Goal: Transaction & Acquisition: Purchase product/service

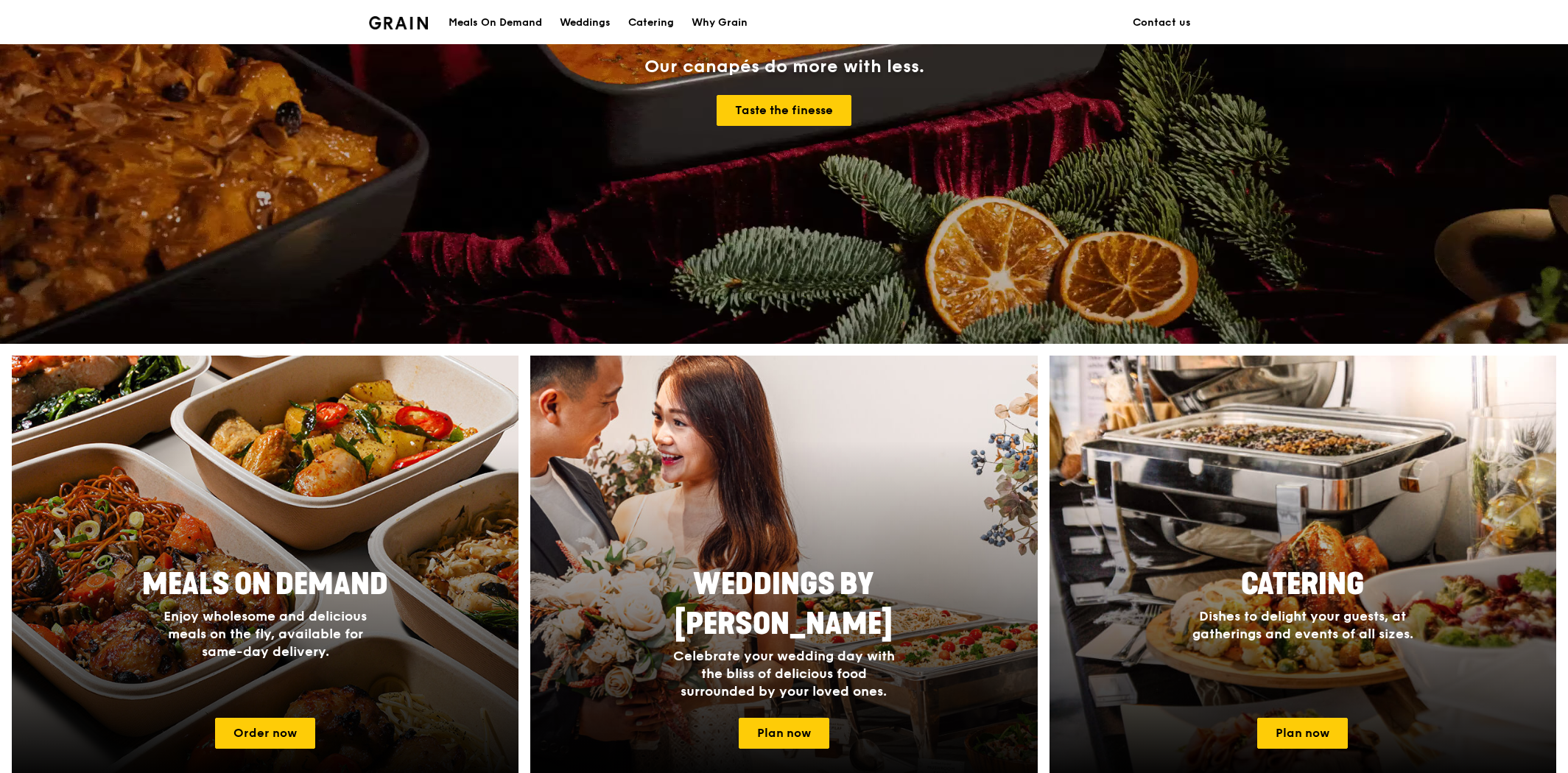
scroll to position [408, 0]
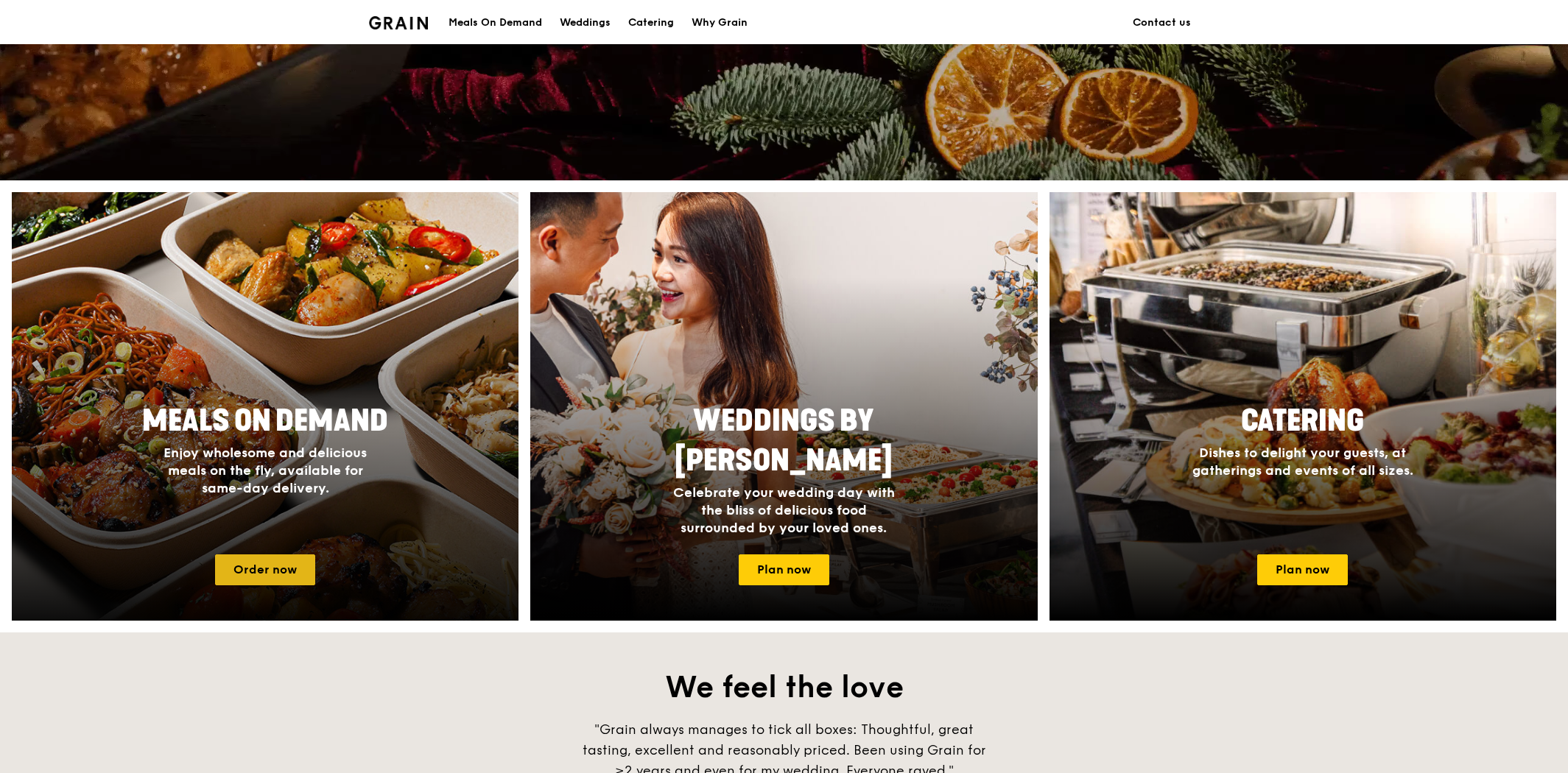
click at [245, 564] on link "Order now" at bounding box center [265, 570] width 100 height 31
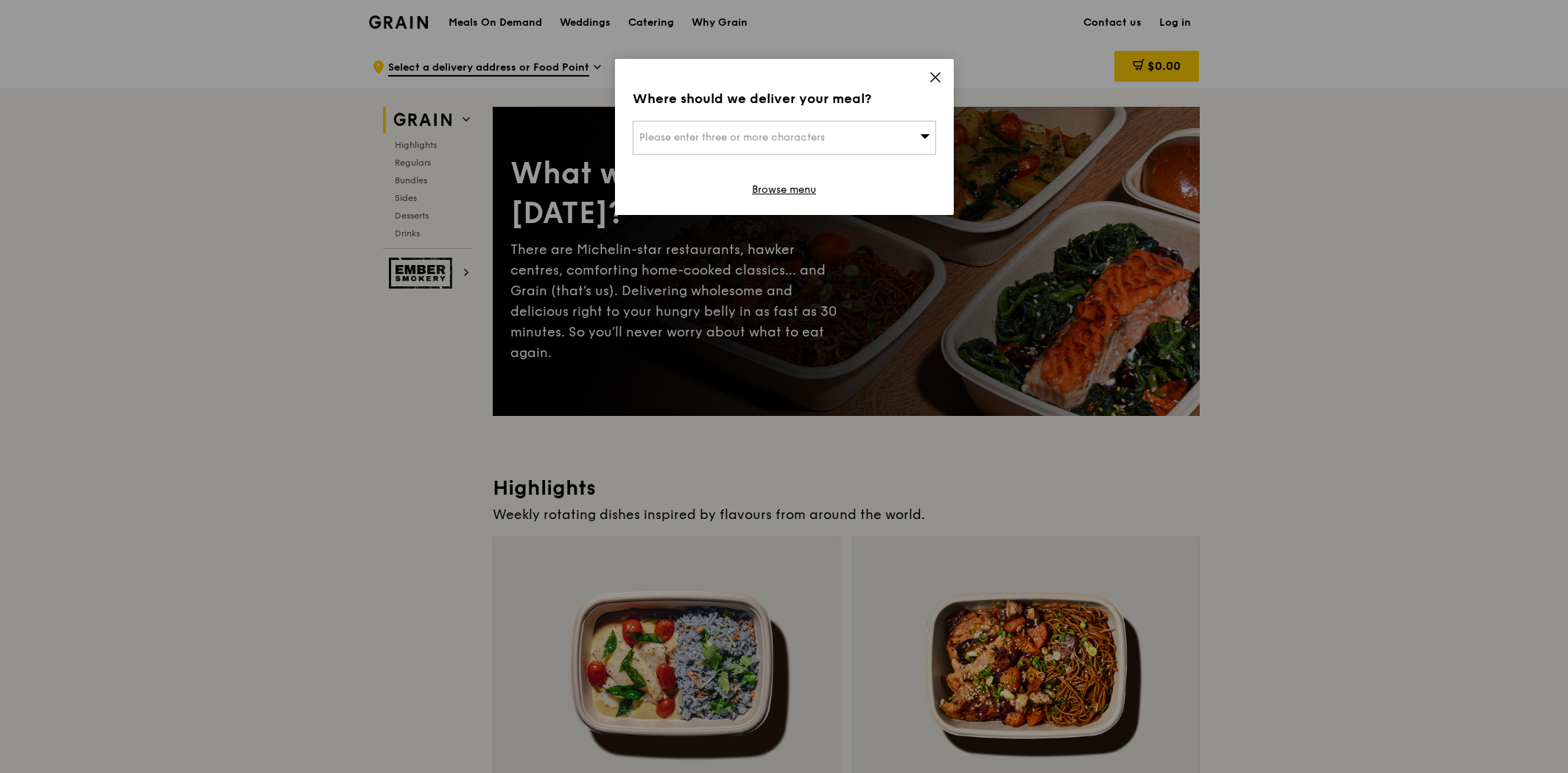
click at [747, 137] on span "Please enter three or more characters" at bounding box center [732, 137] width 186 height 13
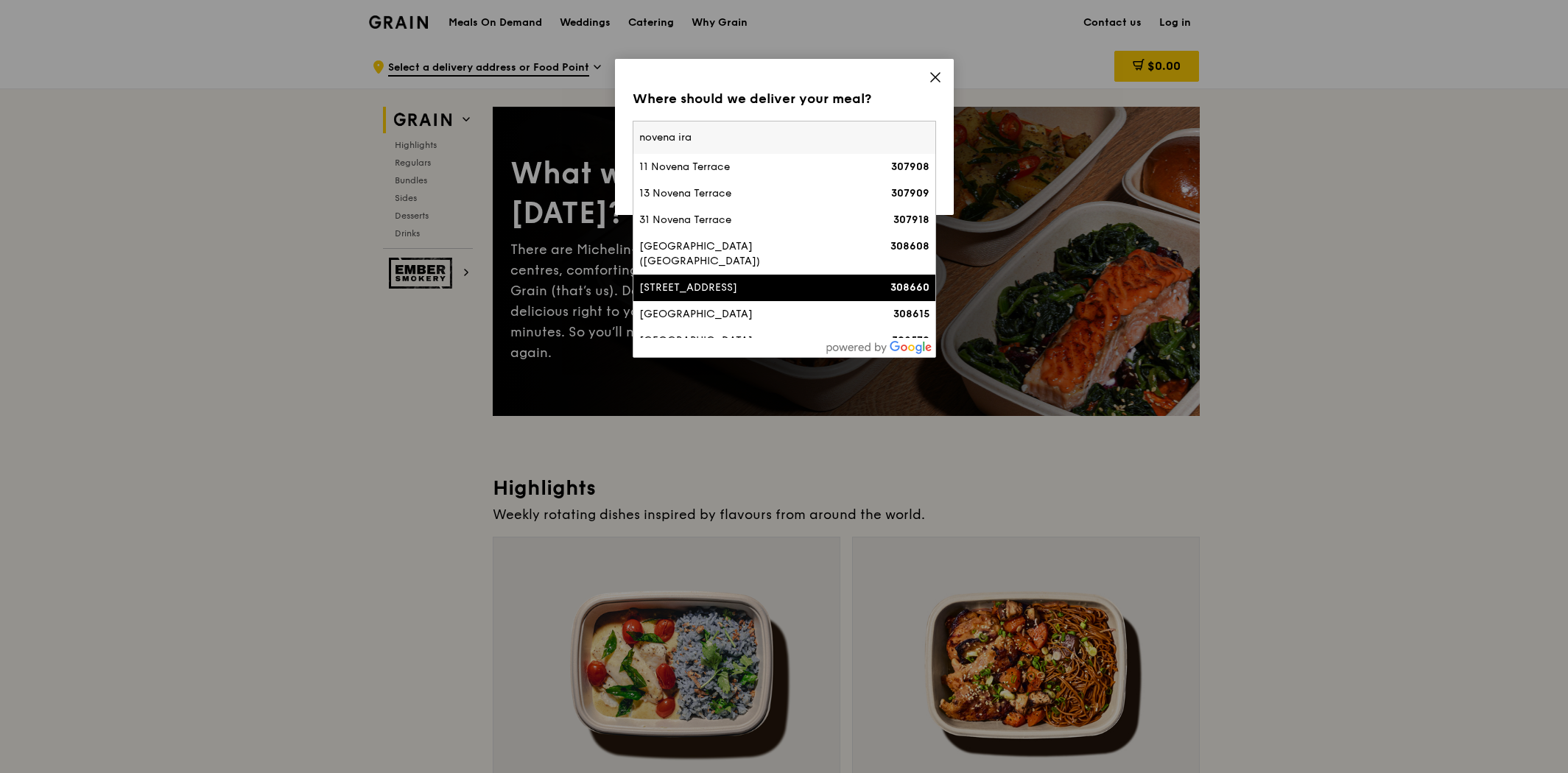
type input "novena iras"
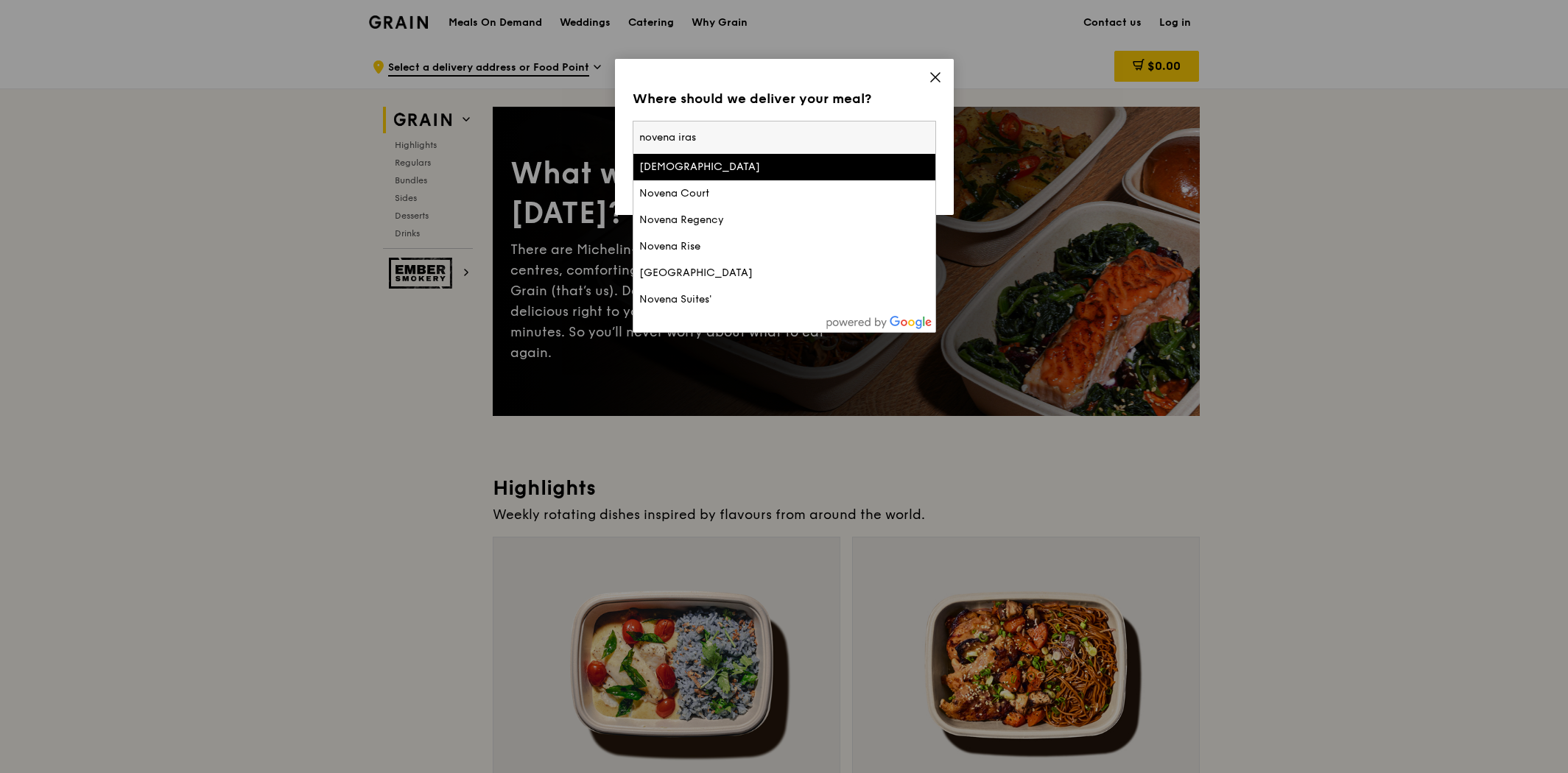
drag, startPoint x: 710, startPoint y: 135, endPoint x: 599, endPoint y: 134, distance: 111.0
click at [599, 134] on div "Where should we deliver your meal? Please enter three or more characters novena…" at bounding box center [784, 386] width 1568 height 773
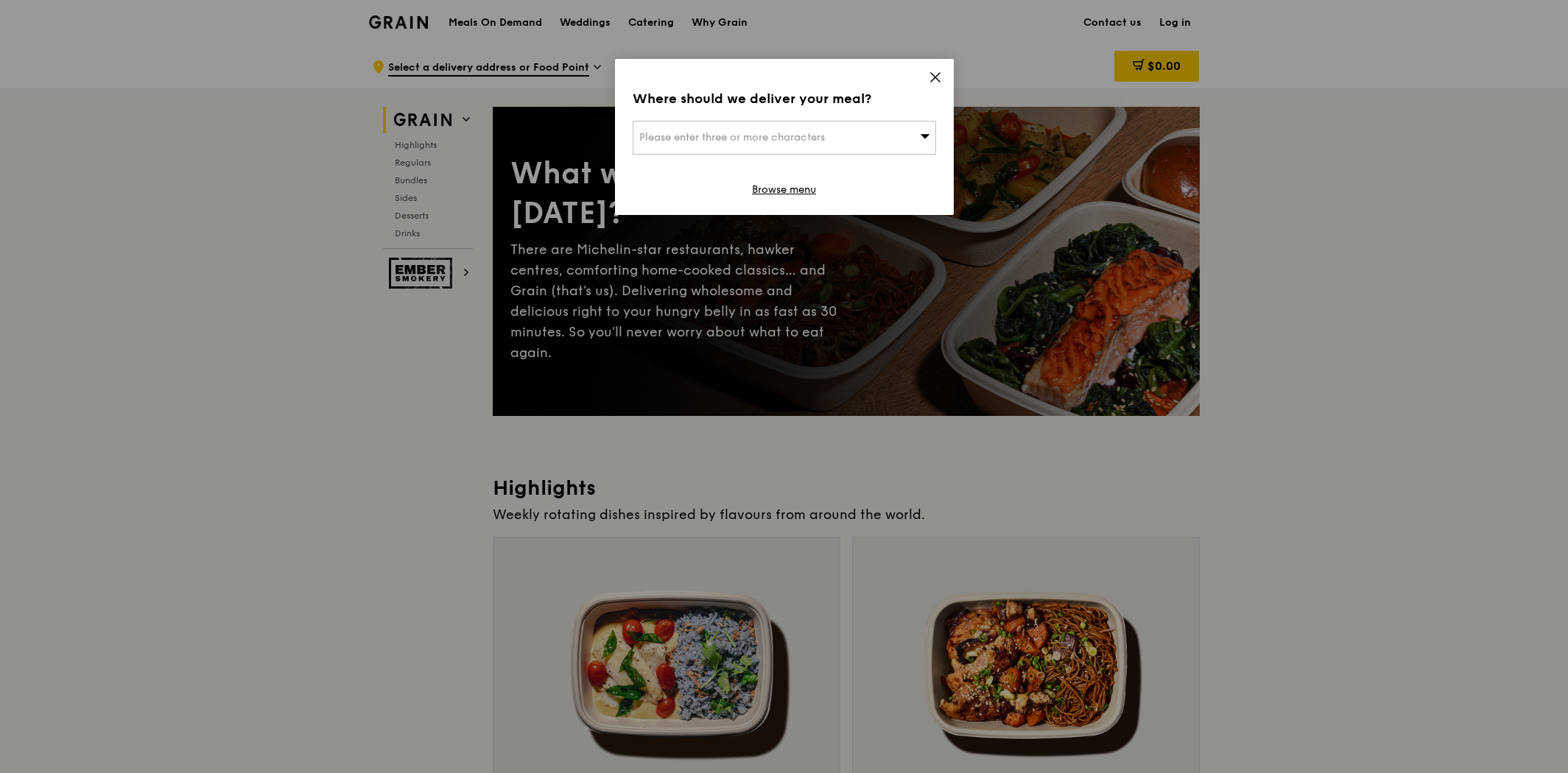
click at [766, 136] on span "Please enter three or more characters" at bounding box center [732, 137] width 186 height 13
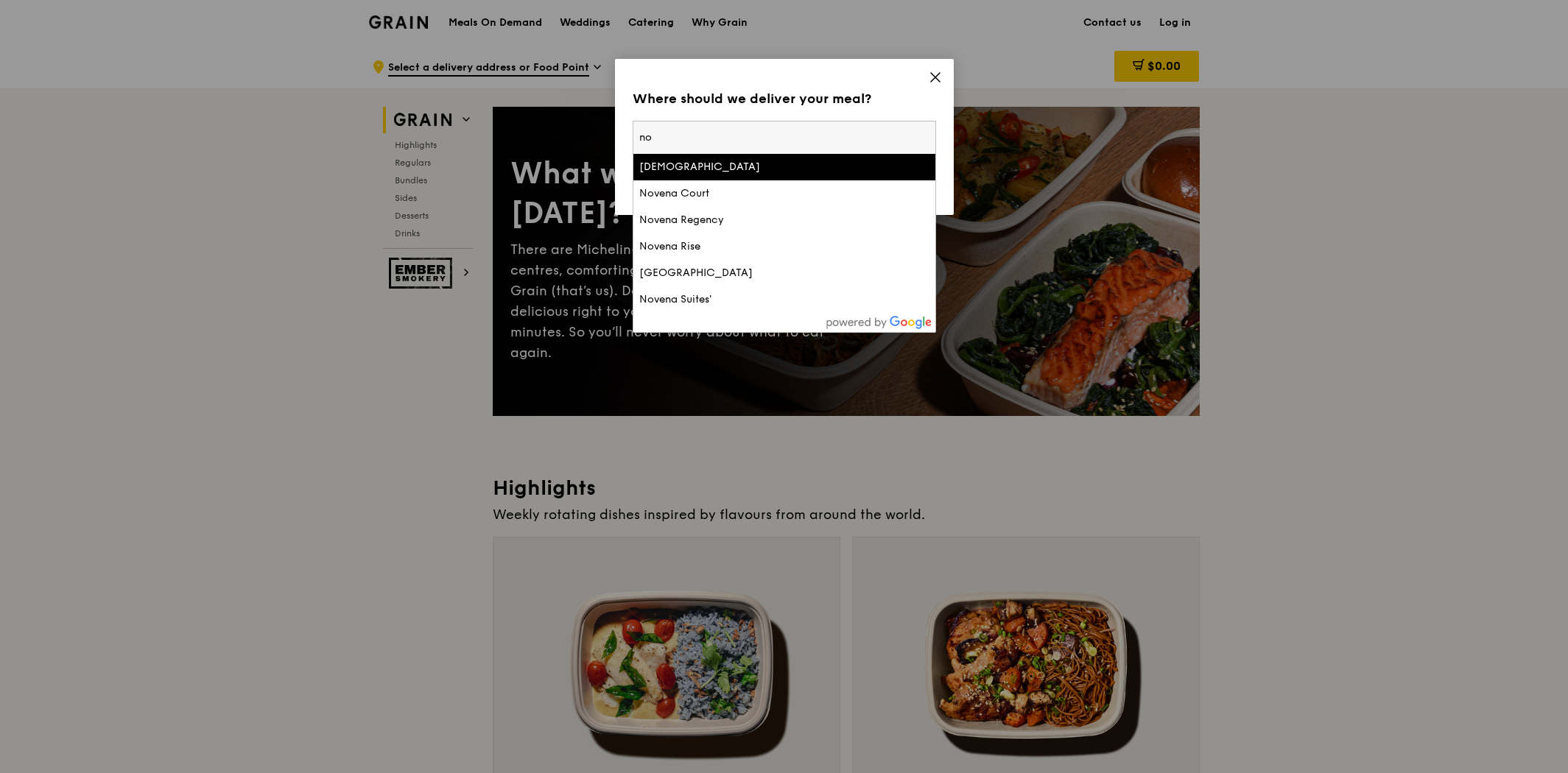
type input "n"
type input "revenue house"
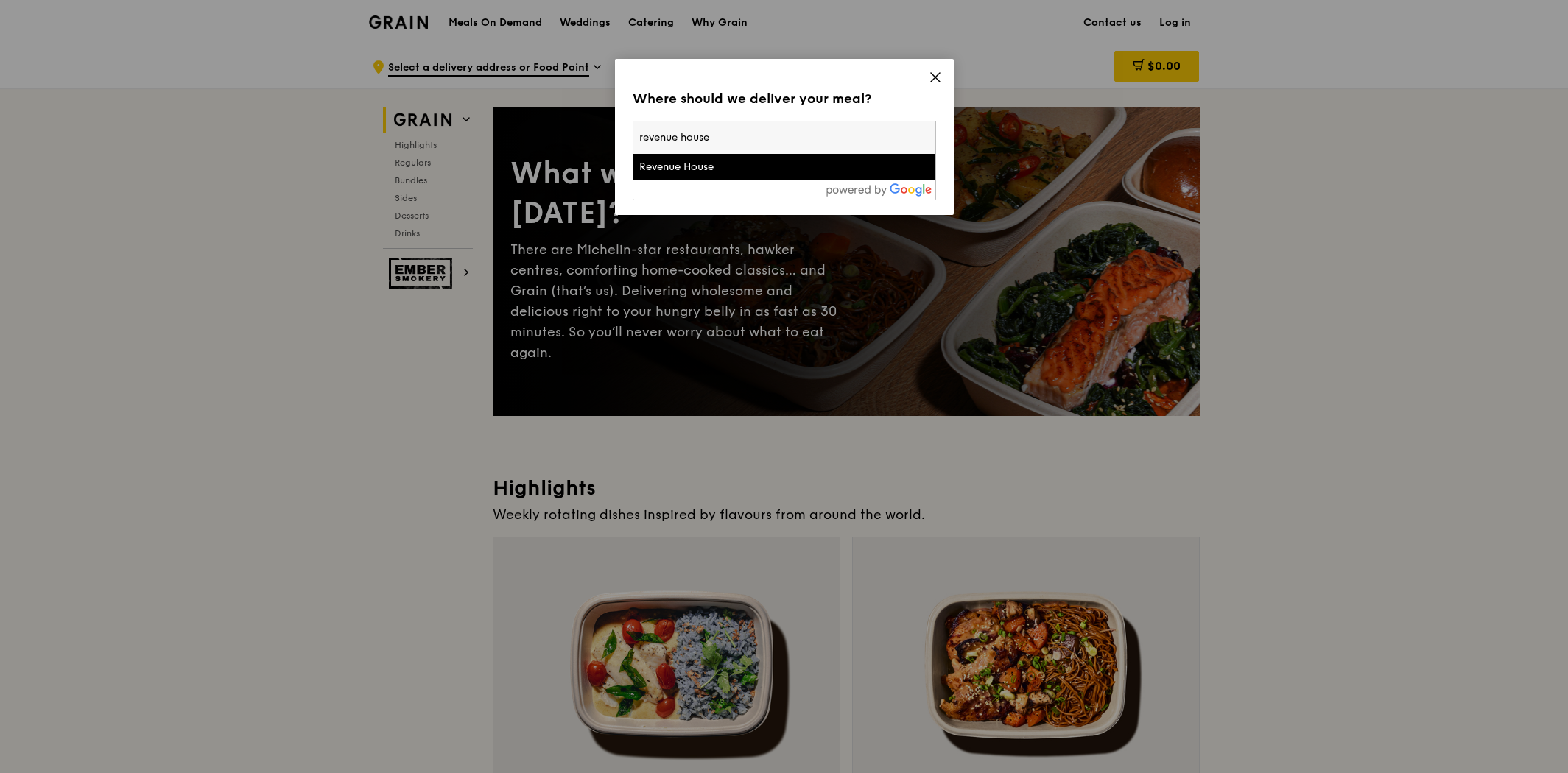
click at [752, 172] on div "Revenue House" at bounding box center [749, 167] width 218 height 15
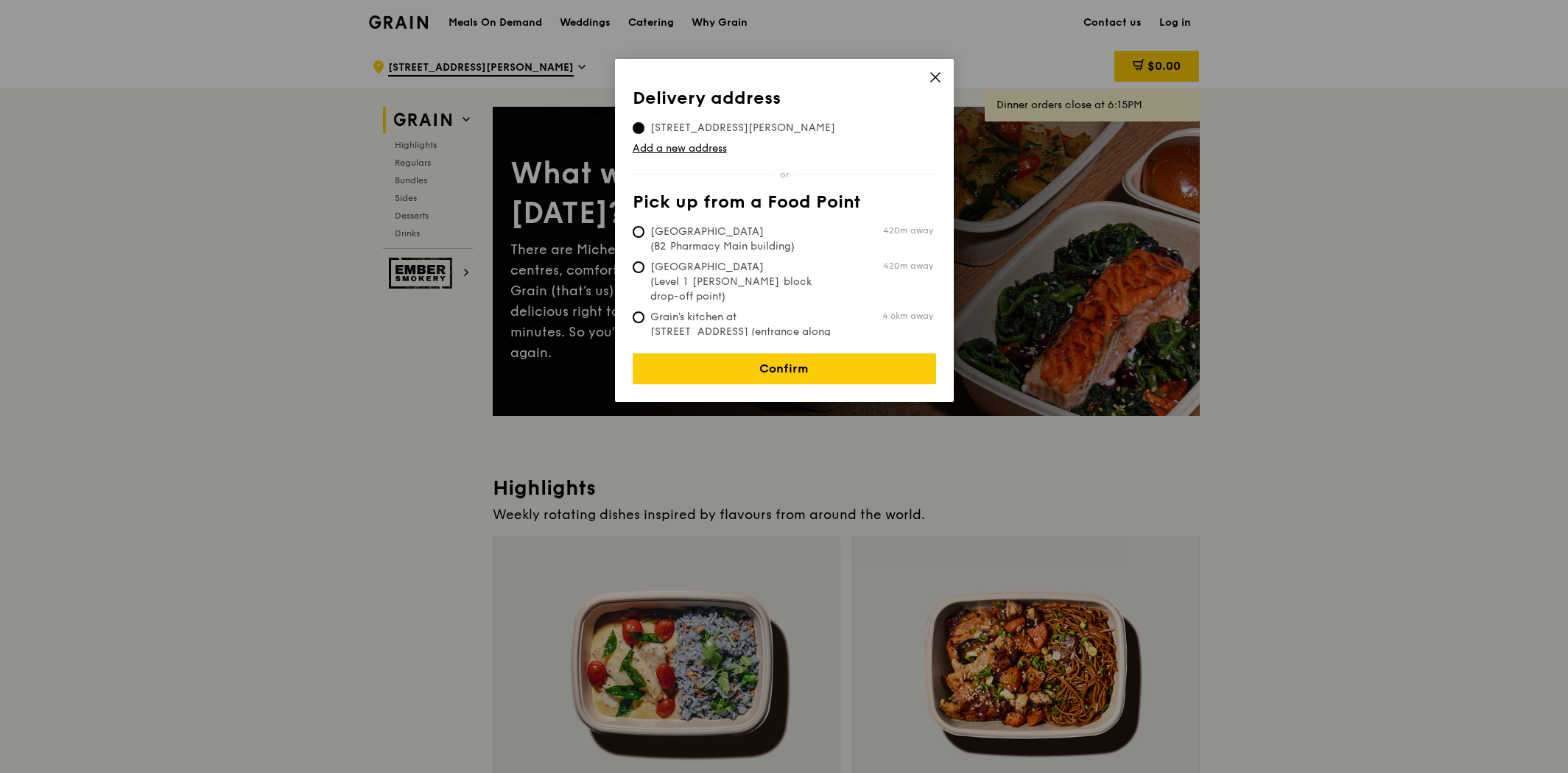
click at [707, 227] on span "Tan Tock Seng Hospital (B2 Pharmacy Main building)" at bounding box center [743, 239] width 219 height 30
click at [644, 227] on input "Tan Tock Seng Hospital (B2 Pharmacy Main building) 420m away" at bounding box center [639, 232] width 12 height 12
radio input "true"
click at [776, 353] on link "Confirm" at bounding box center [784, 368] width 303 height 31
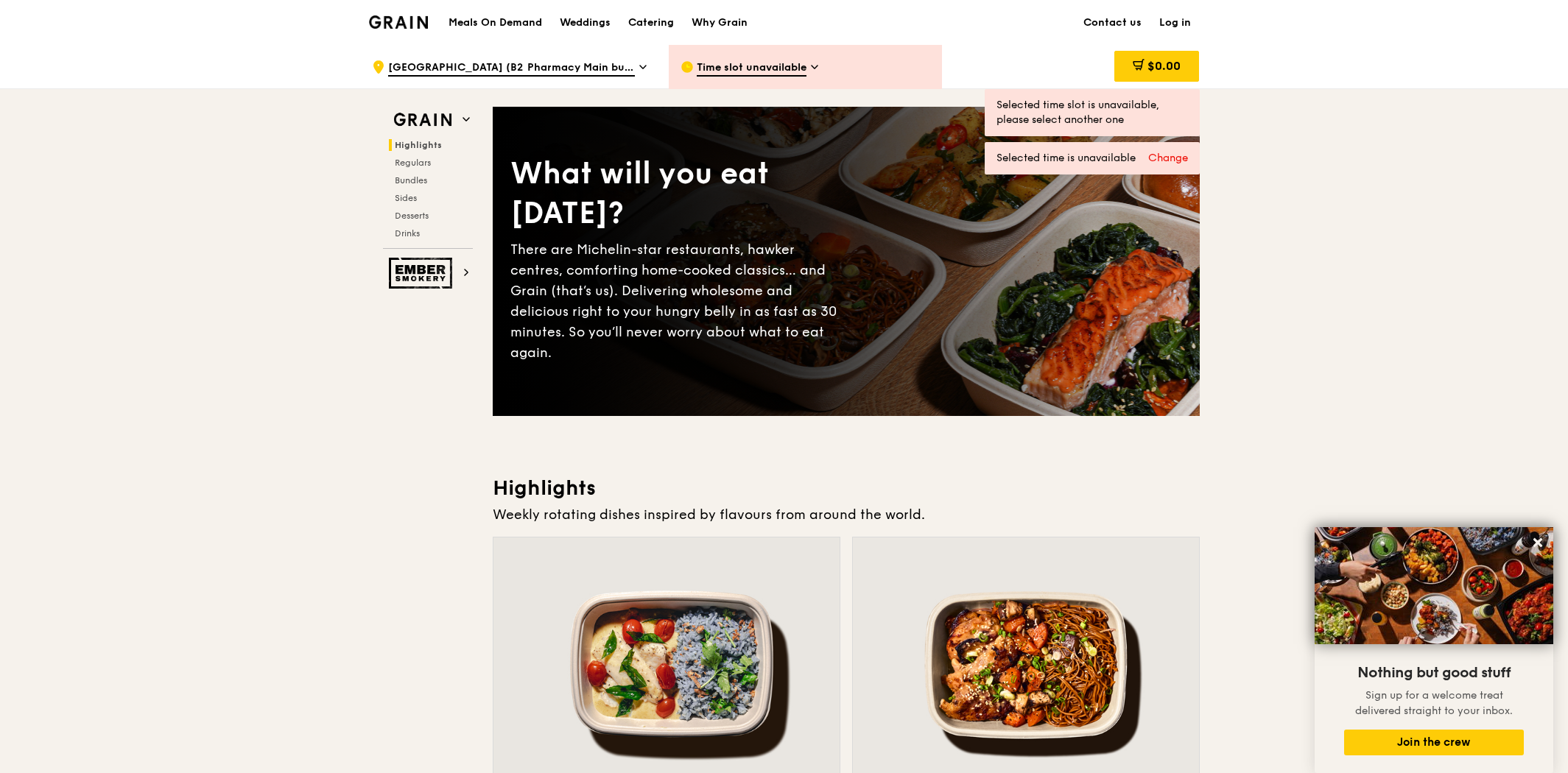
click at [631, 63] on span "Tan Tock Seng Hospital (B2 Pharmacy Main building)" at bounding box center [511, 69] width 247 height 16
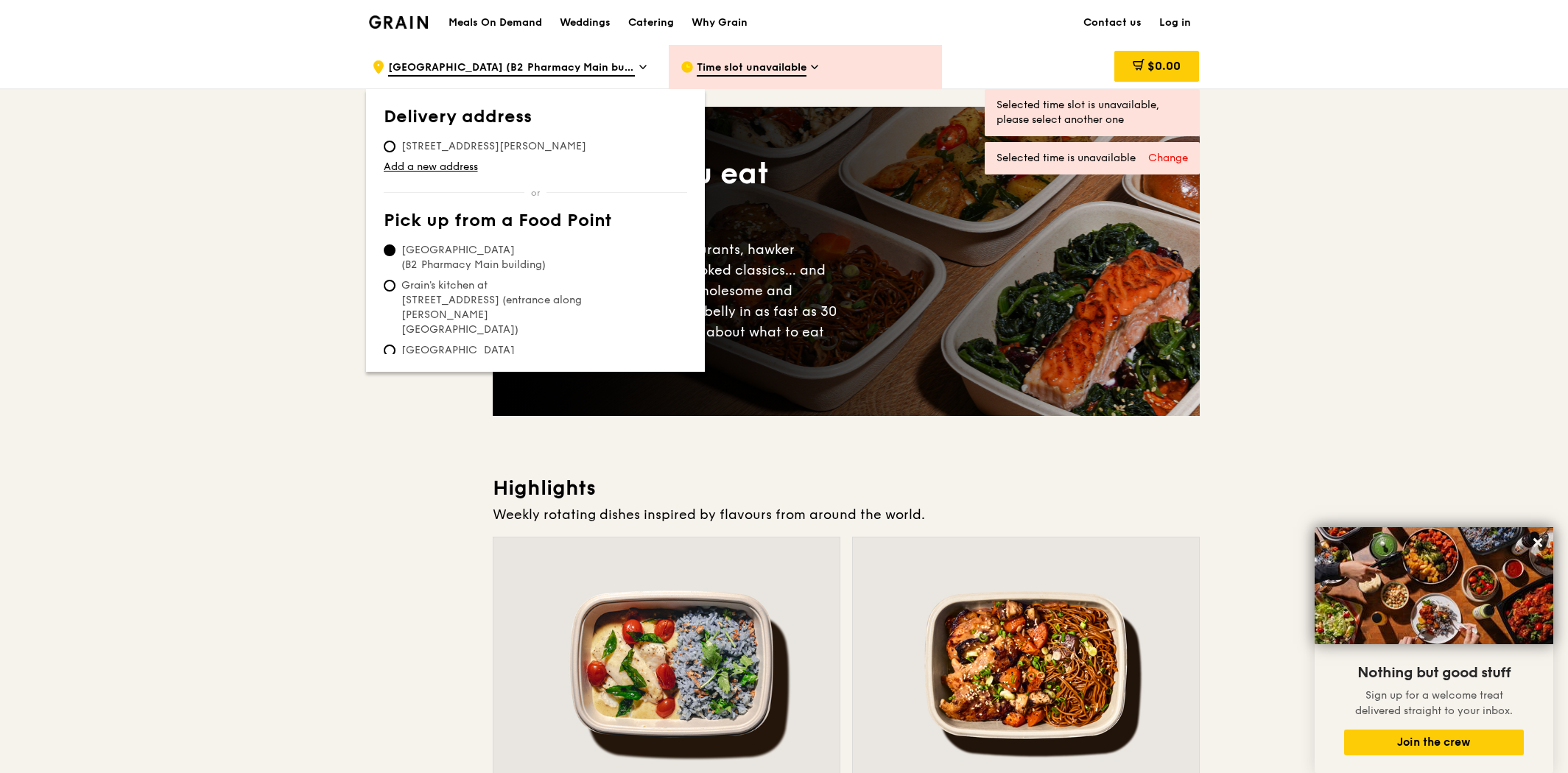
click at [474, 151] on span "55 Newton Road, 307987" at bounding box center [494, 147] width 220 height 15
click at [396, 151] on input "55 Newton Road, 307987" at bounding box center [390, 147] width 12 height 12
radio input "true"
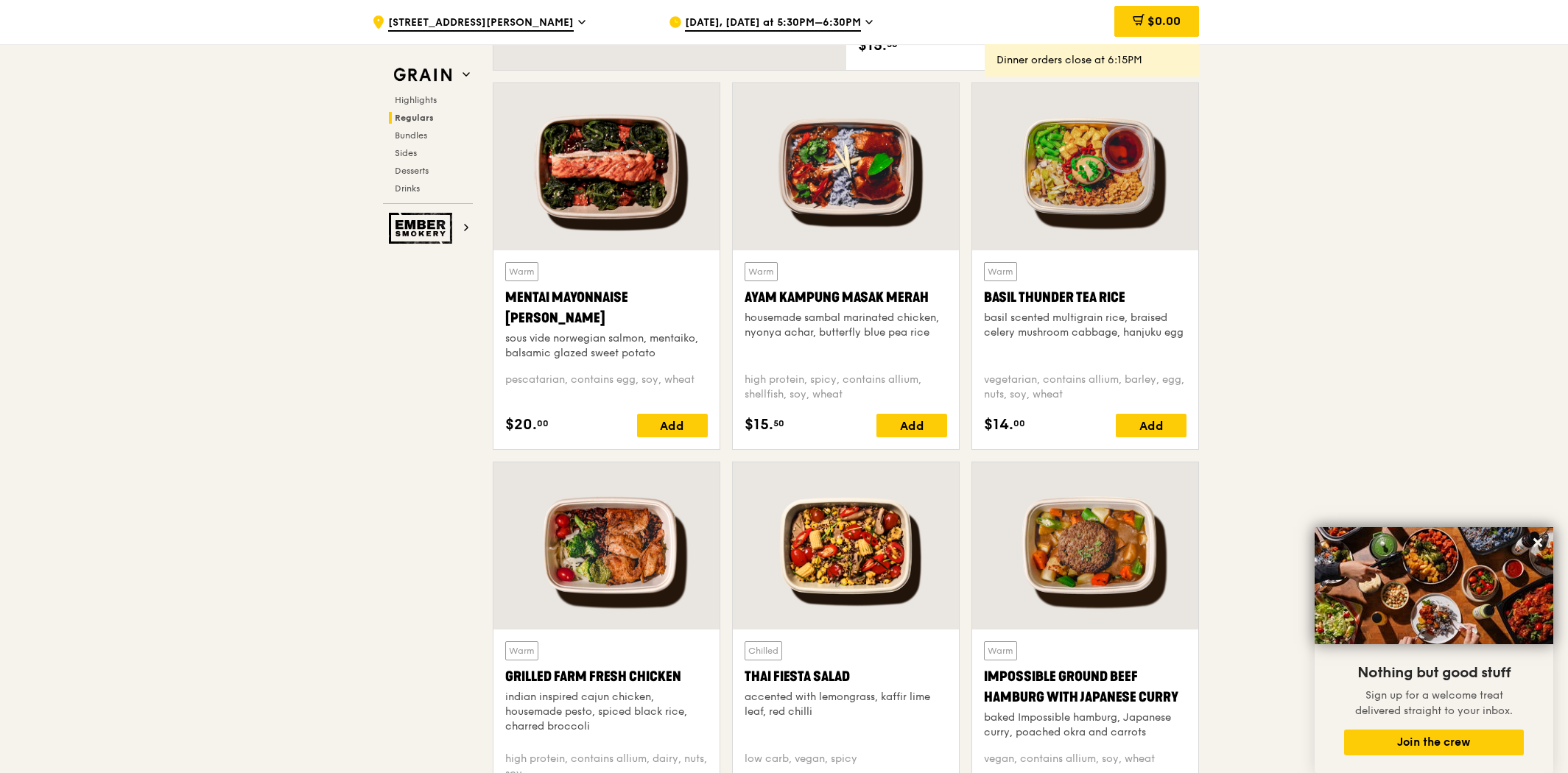
scroll to position [1472, 0]
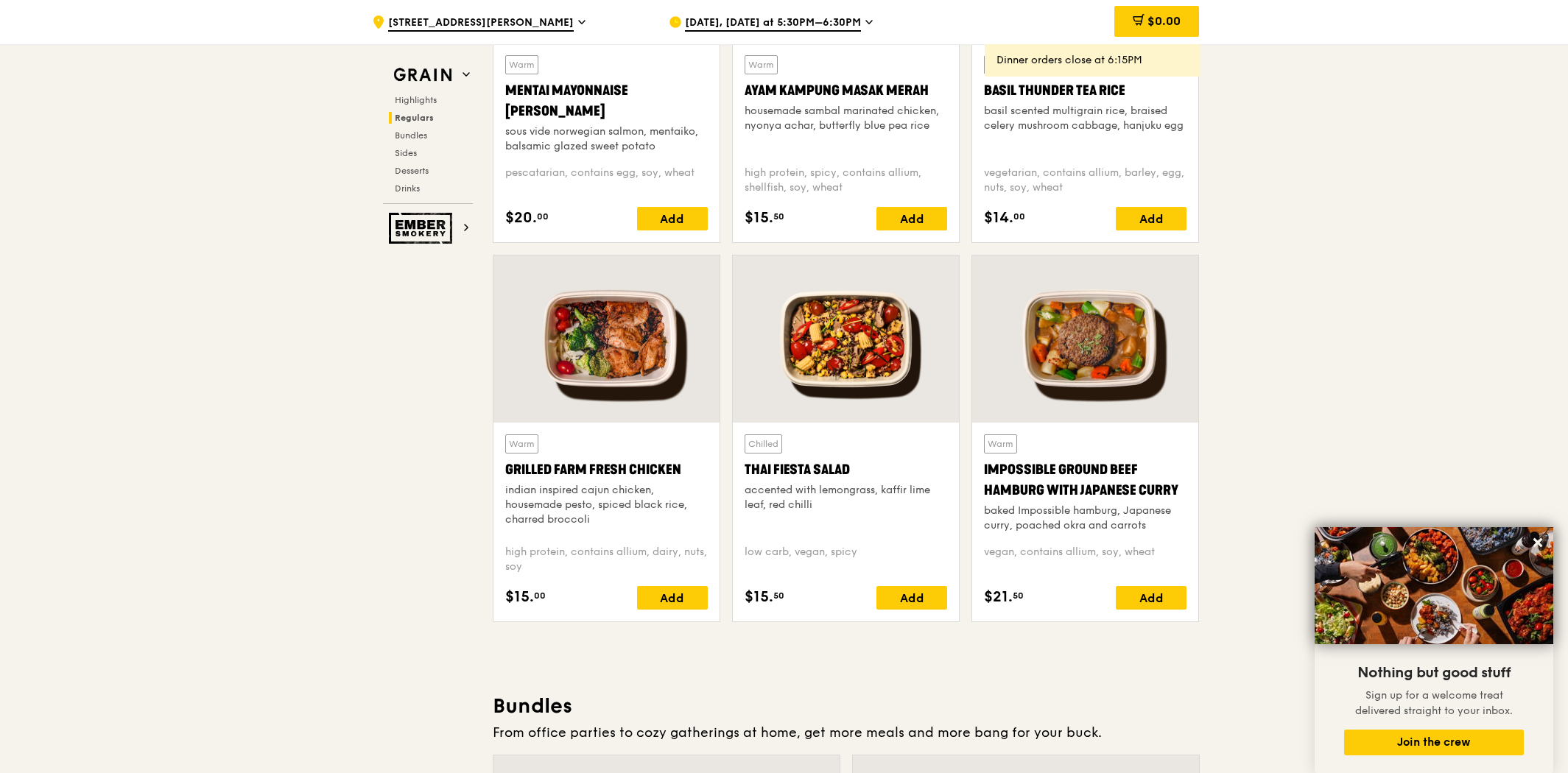
click at [596, 464] on div "Grilled Farm Fresh Chicken" at bounding box center [607, 470] width 203 height 21
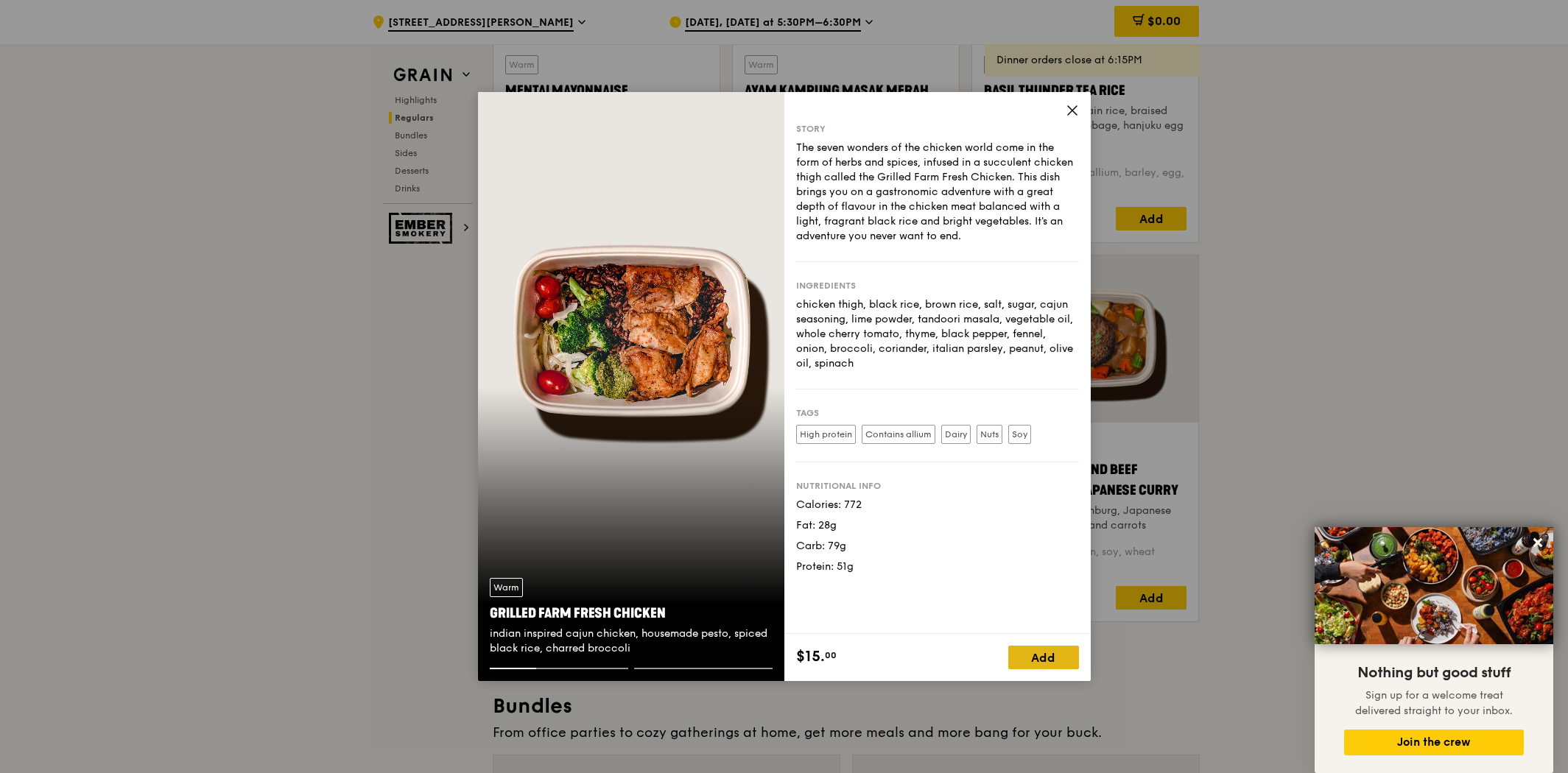
click at [1013, 656] on div "Add" at bounding box center [1044, 657] width 71 height 24
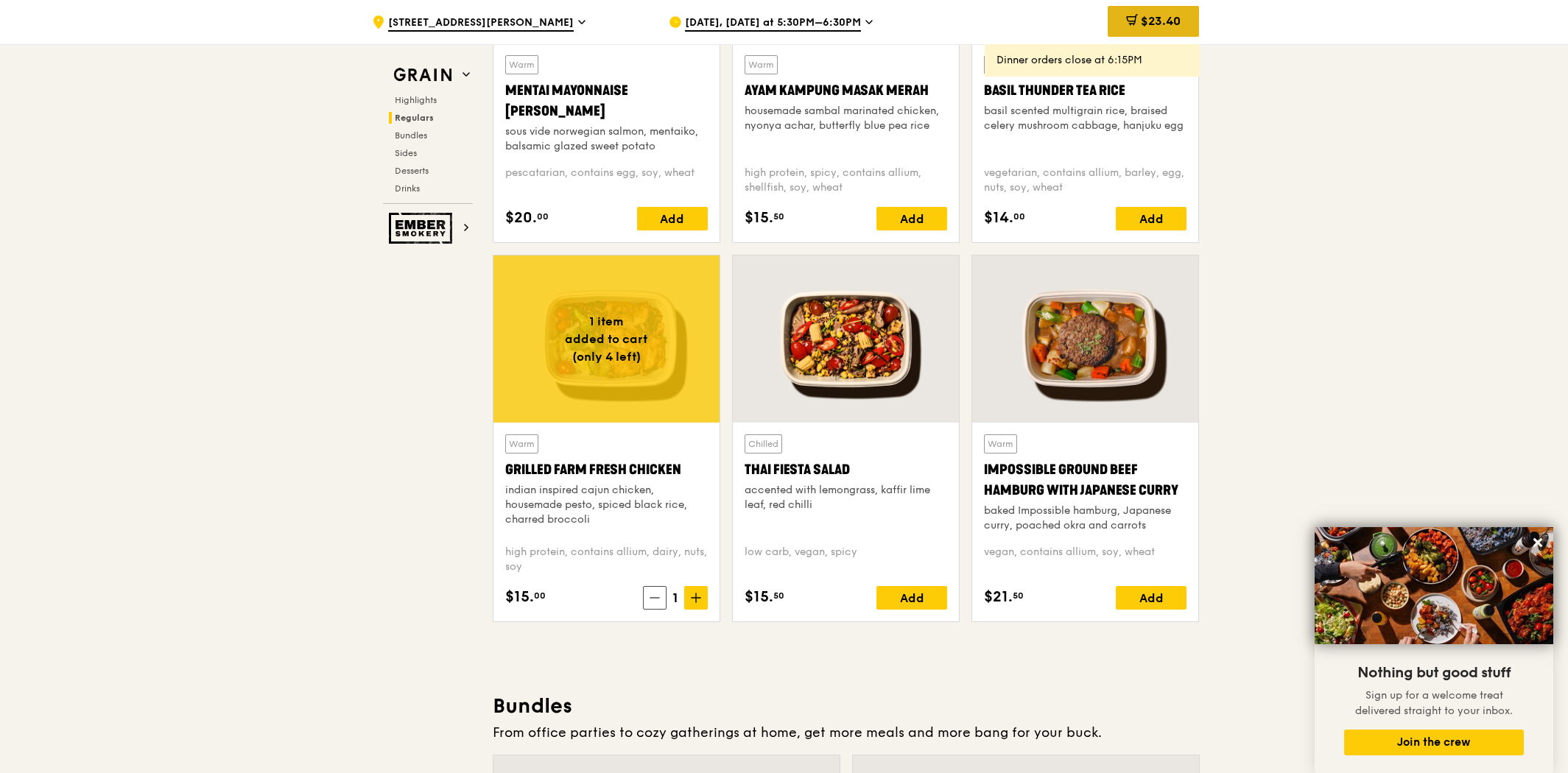
click at [1167, 25] on span "$23.40" at bounding box center [1160, 21] width 40 height 14
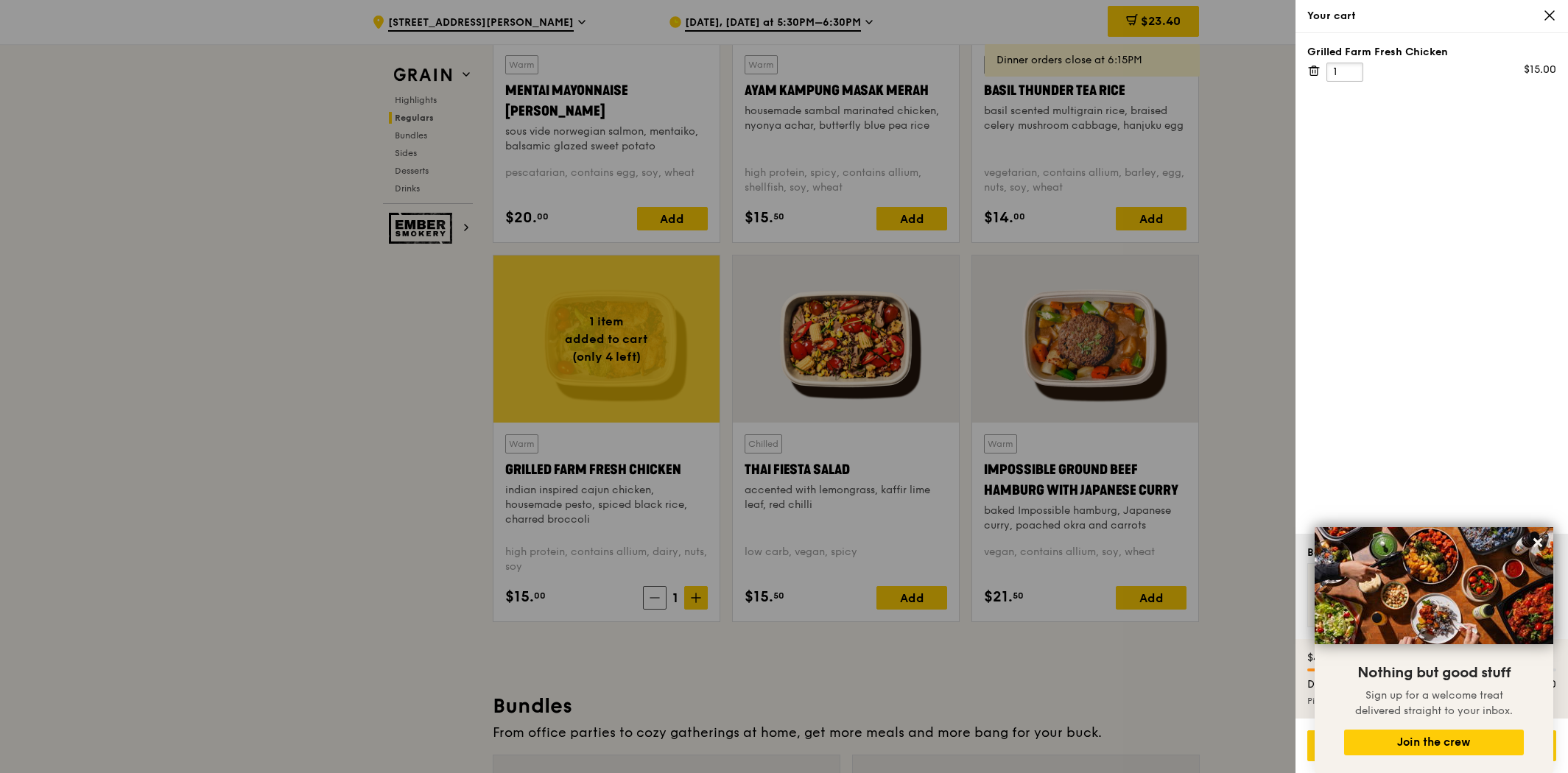
click at [1356, 71] on input "1" at bounding box center [1344, 72] width 37 height 19
click at [1356, 71] on input "13" at bounding box center [1344, 72] width 37 height 19
type input "13"
click at [1438, 257] on div "Grilled Farm Fresh Chicken Only 4 available 13 $195.00" at bounding box center [1432, 283] width 273 height 501
click at [1213, 729] on div at bounding box center [784, 386] width 1568 height 773
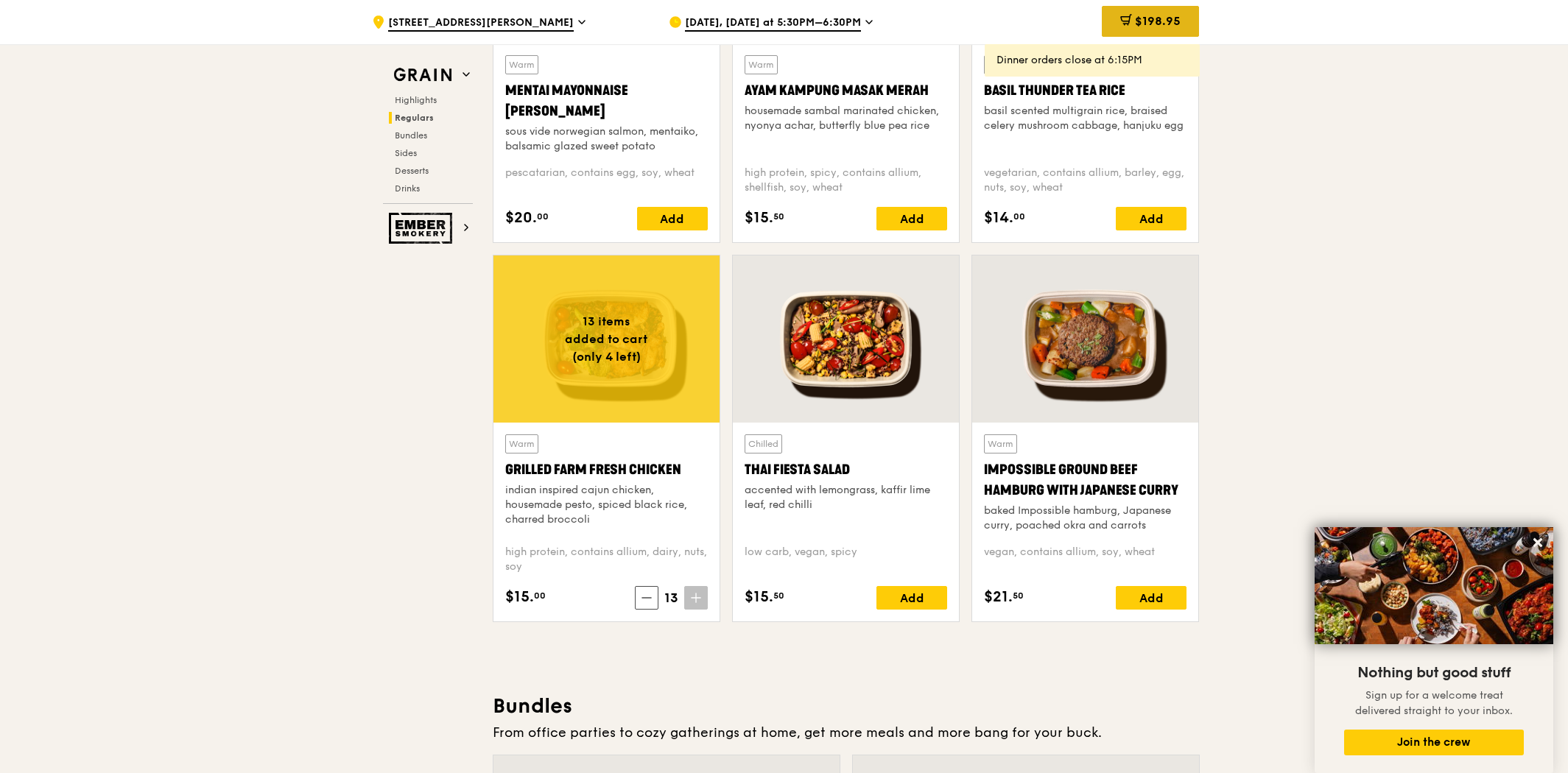
click at [1116, 16] on div "$198.95" at bounding box center [1150, 21] width 97 height 31
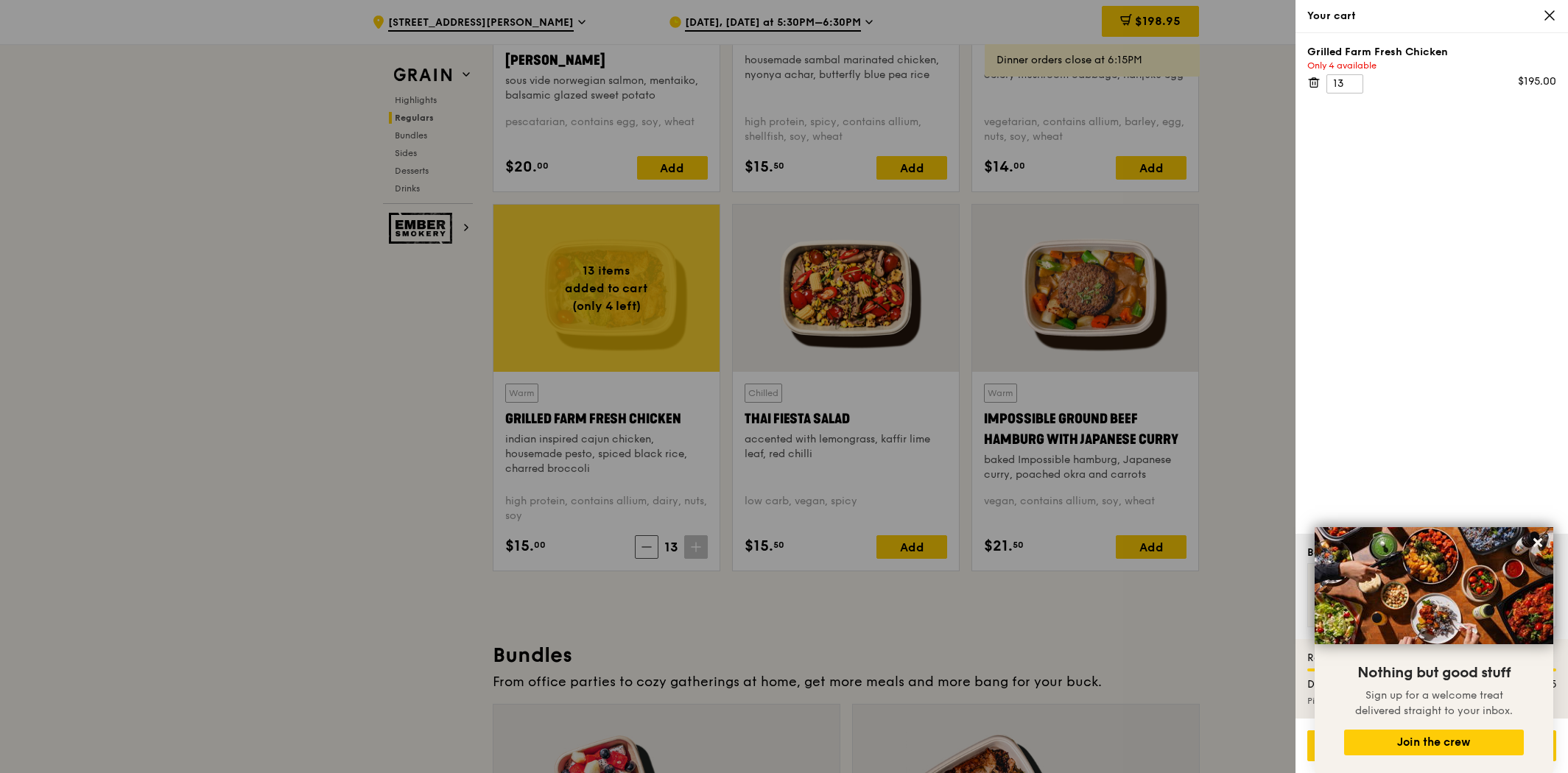
scroll to position [1635, 0]
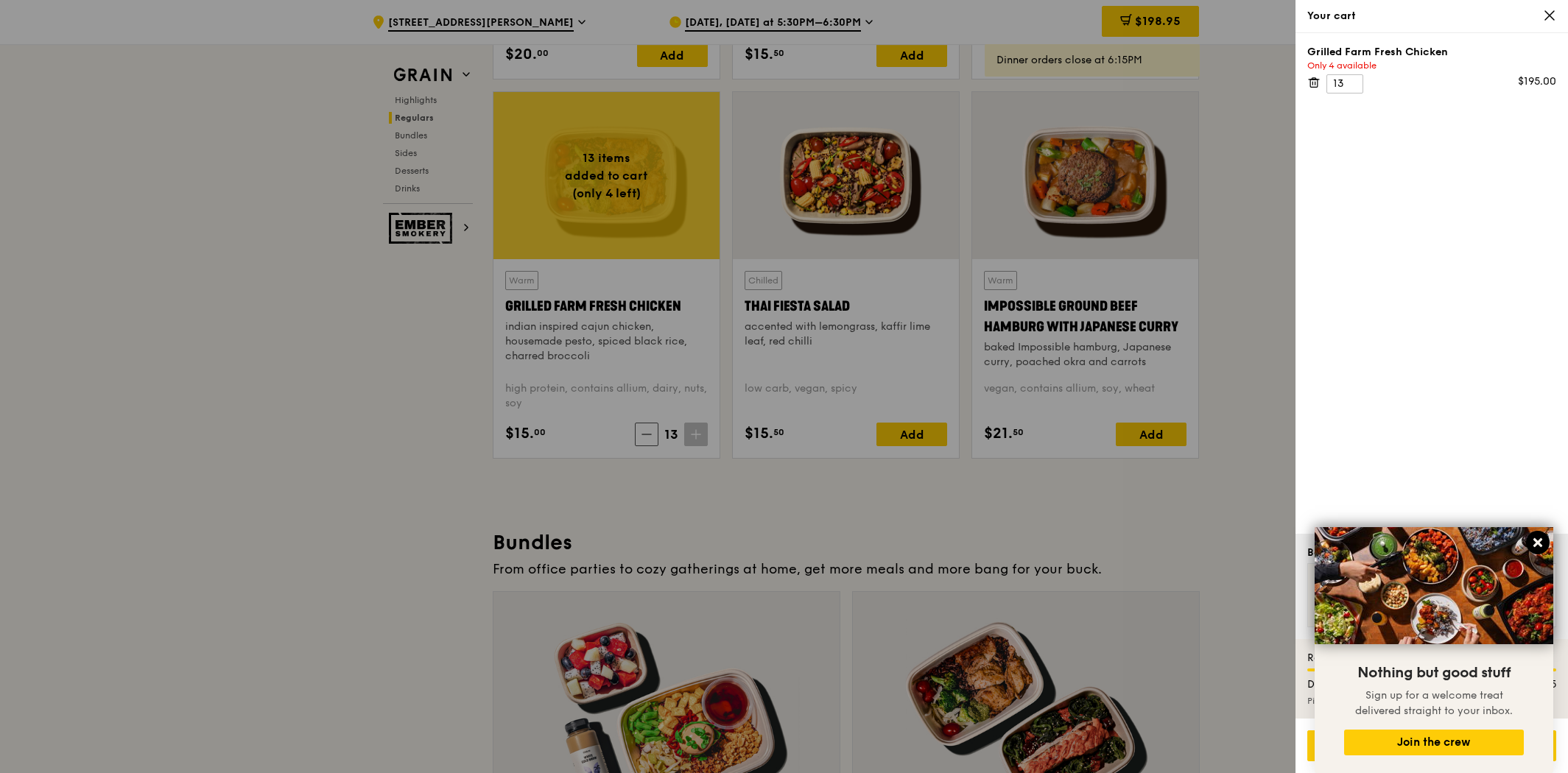
click at [1534, 548] on icon at bounding box center [1538, 543] width 13 height 13
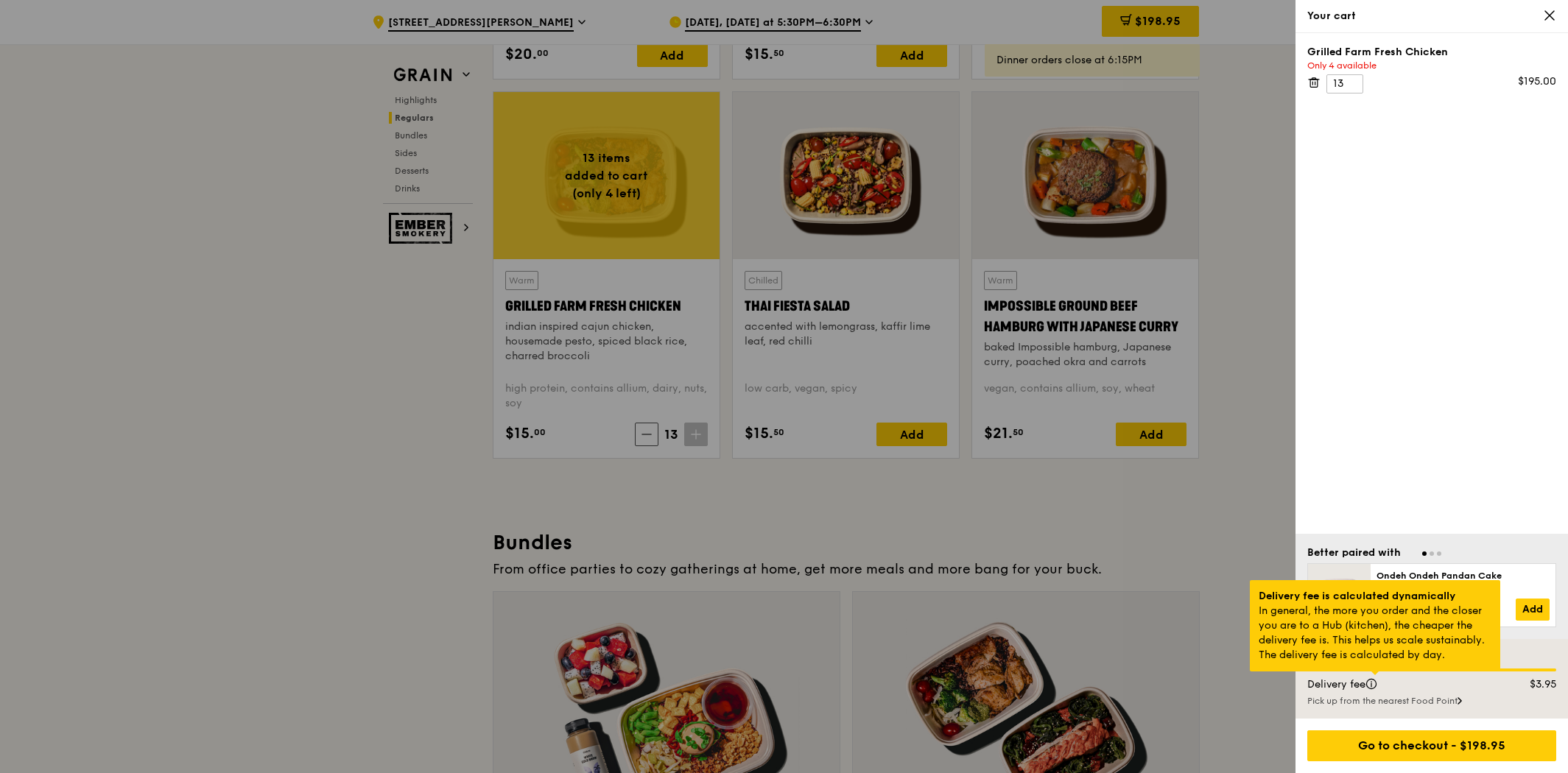
click at [1375, 675] on div at bounding box center [1376, 673] width 7 height 4
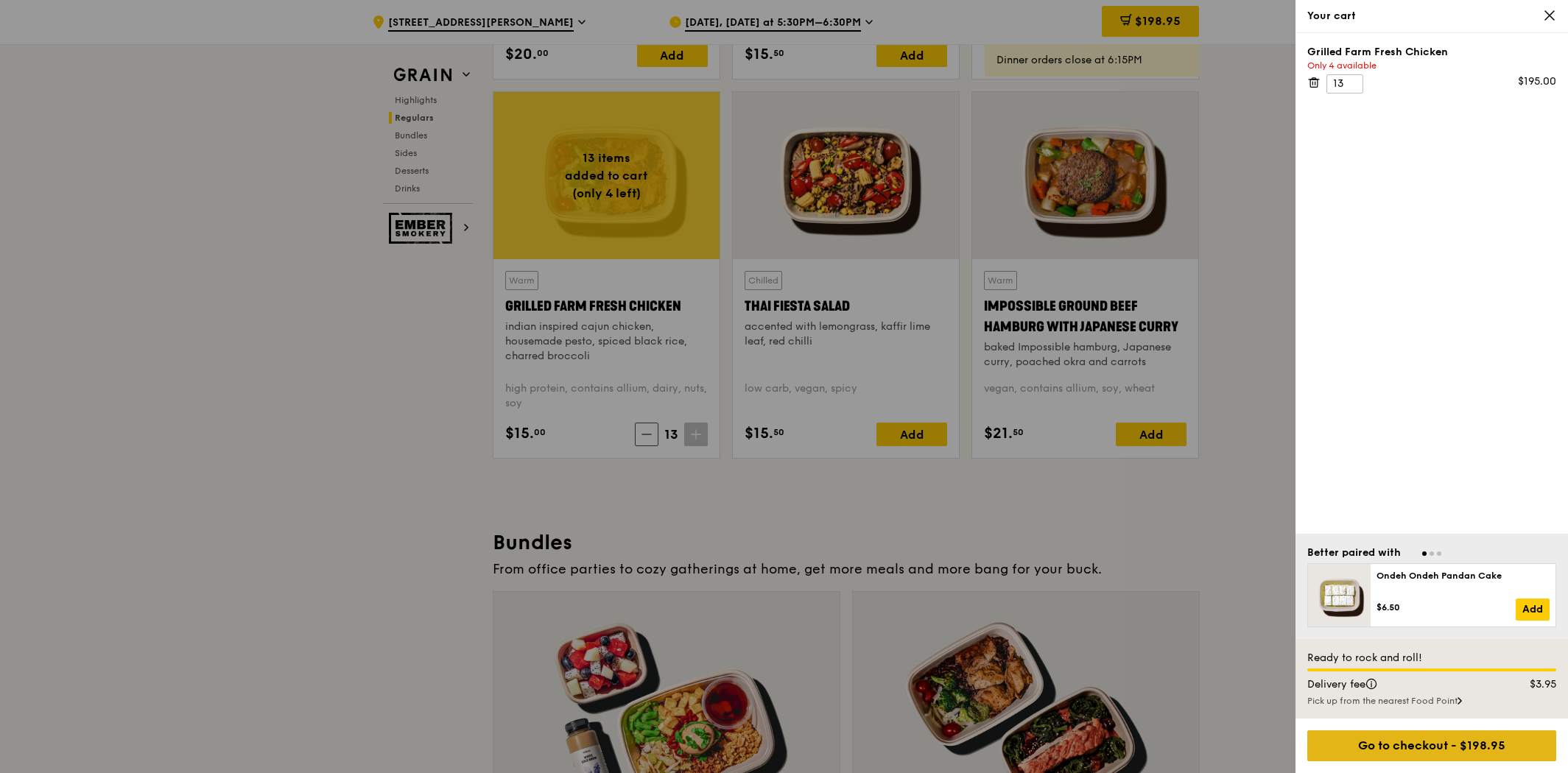
click at [1437, 737] on div "Go to checkout - $198.95" at bounding box center [1432, 745] width 249 height 31
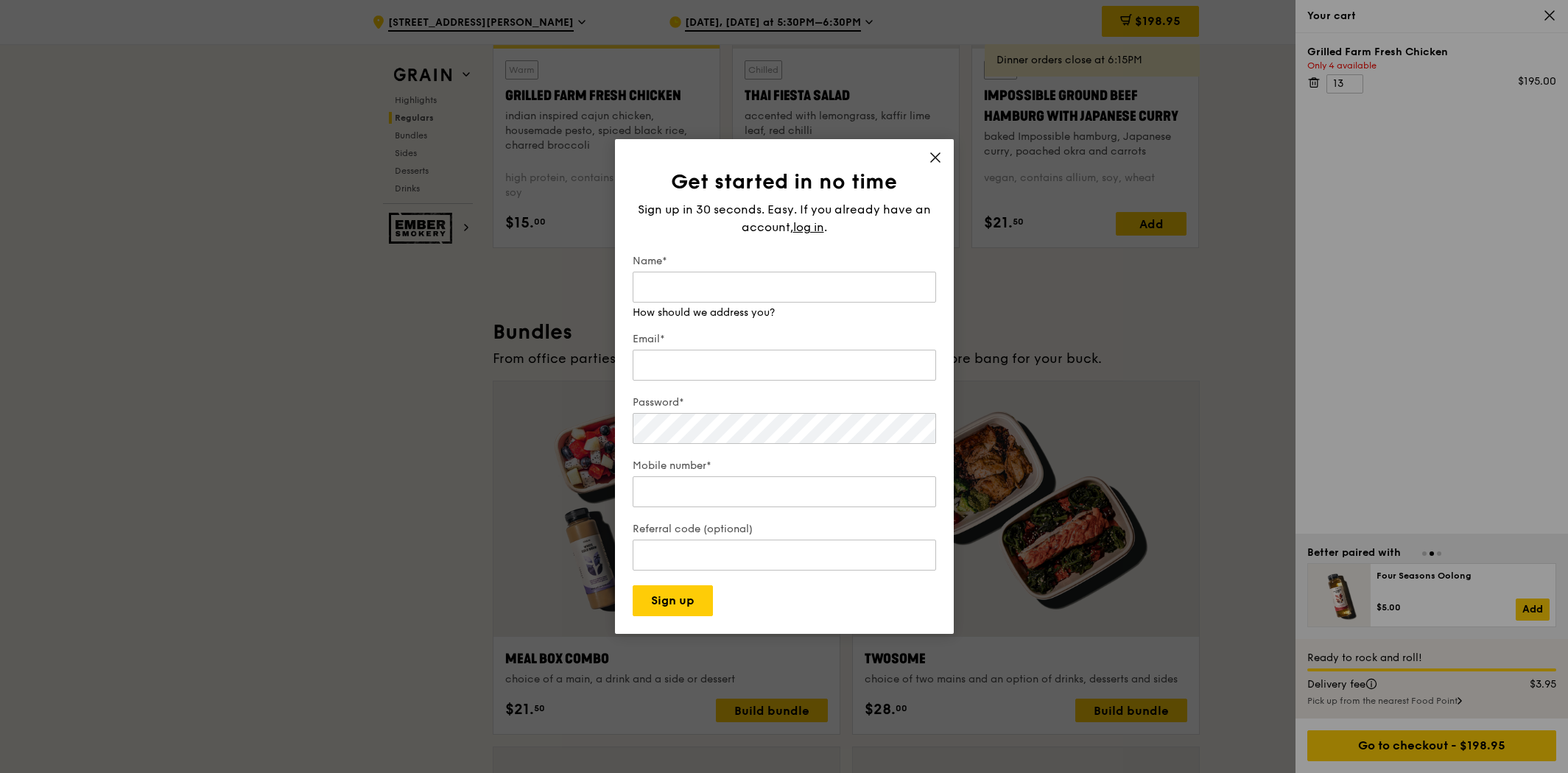
scroll to position [1881, 0]
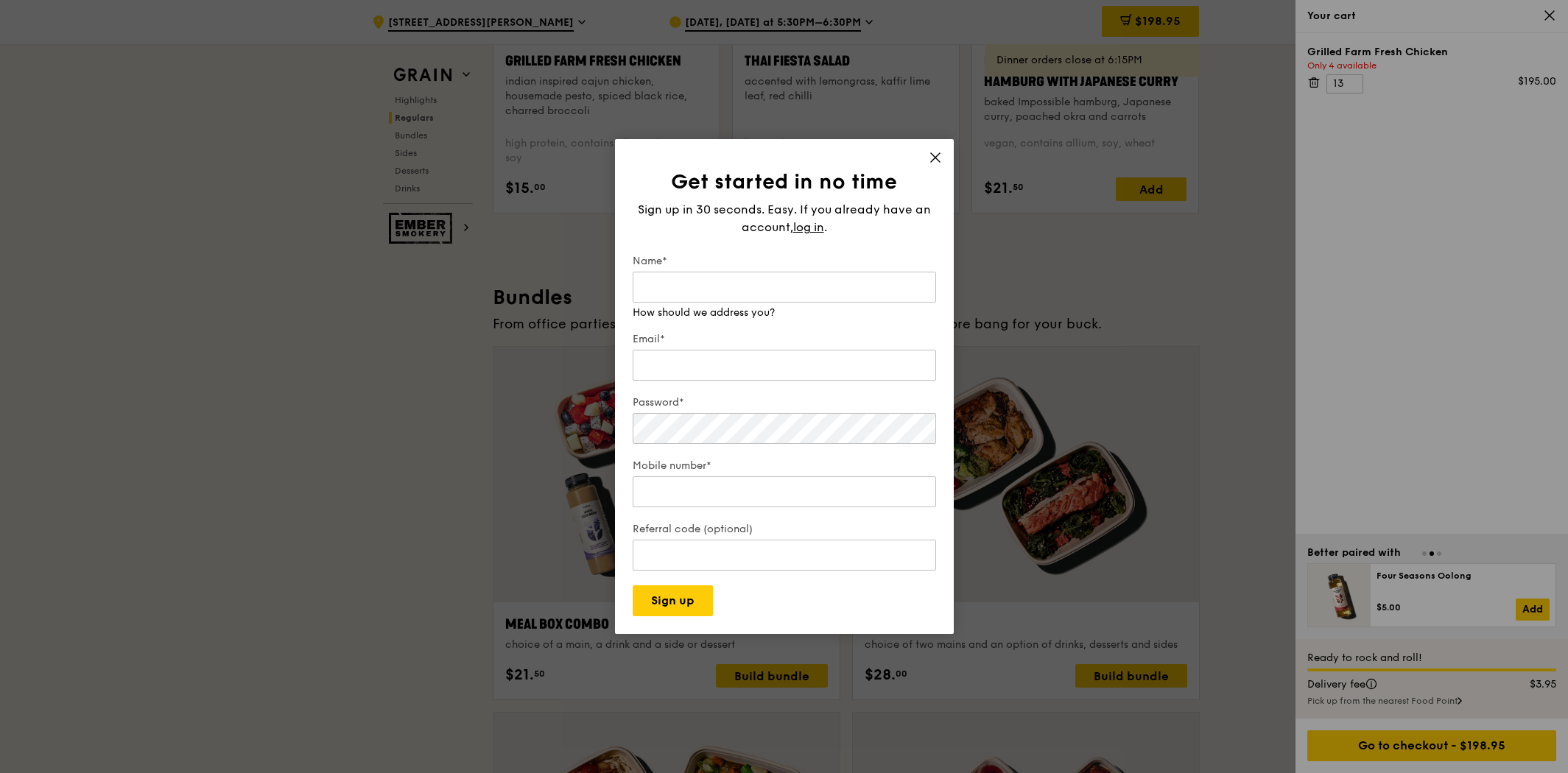
click at [937, 159] on icon at bounding box center [936, 158] width 13 height 13
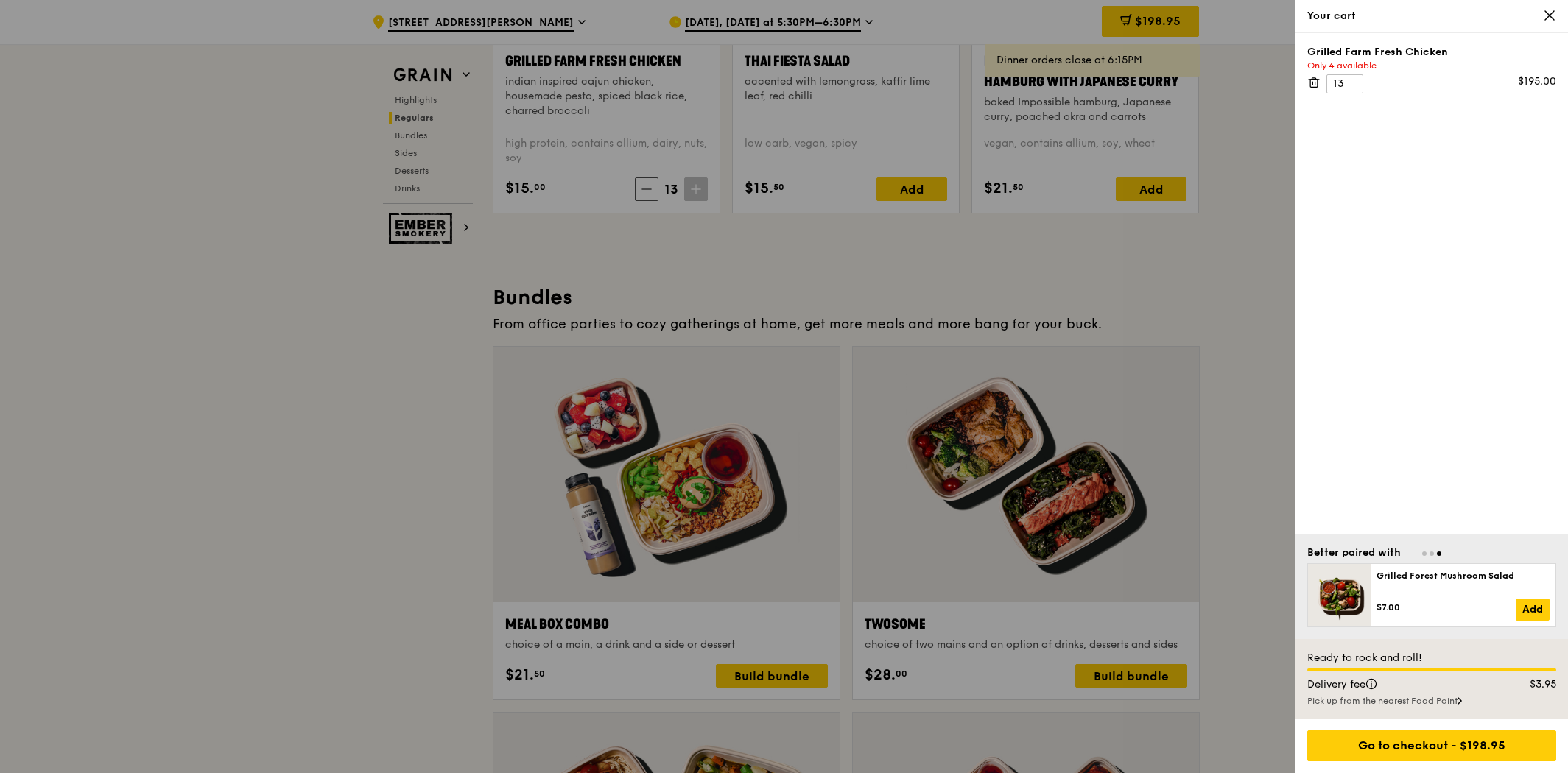
click at [1218, 435] on div at bounding box center [784, 386] width 1568 height 773
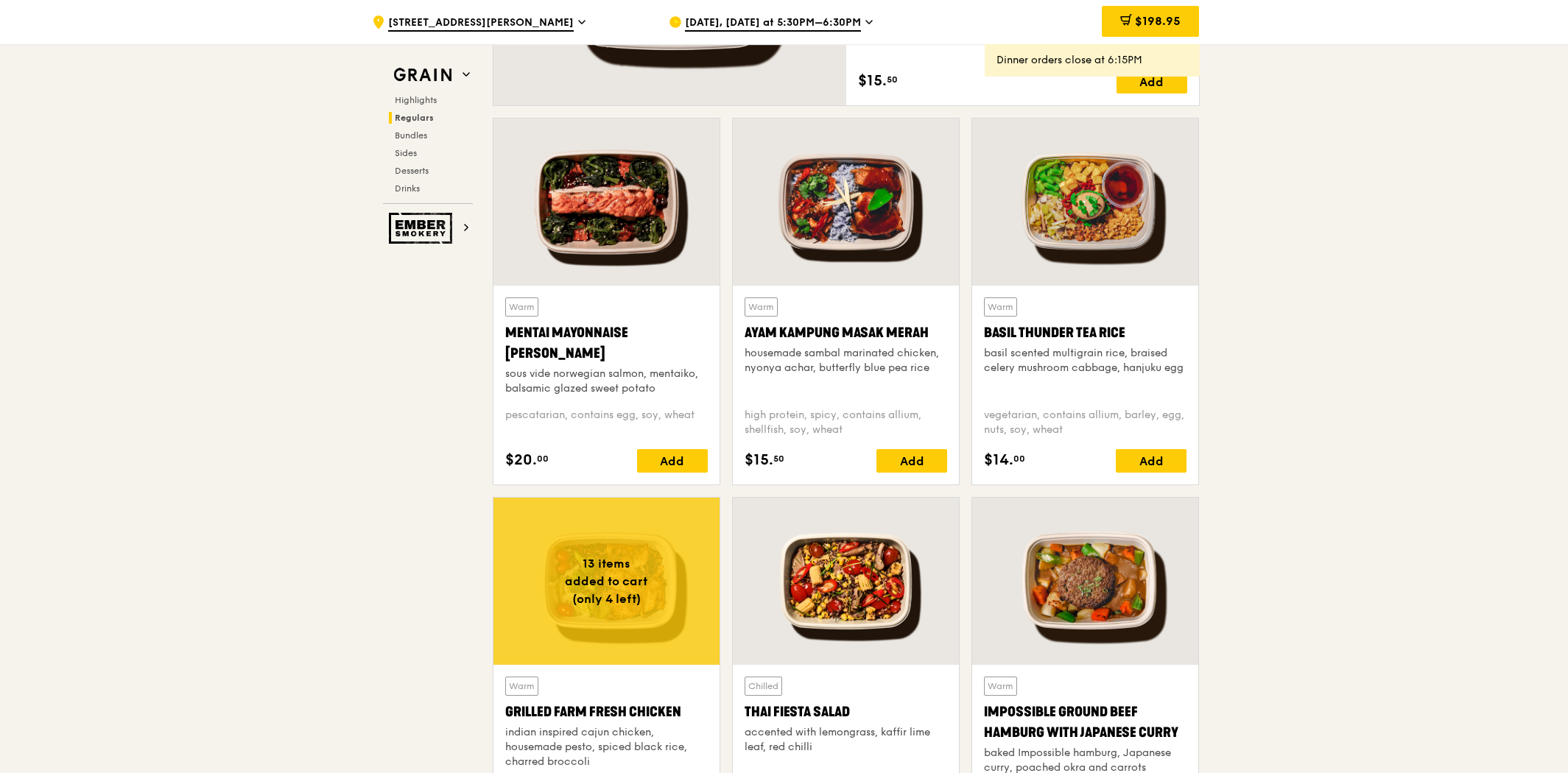
scroll to position [1145, 0]
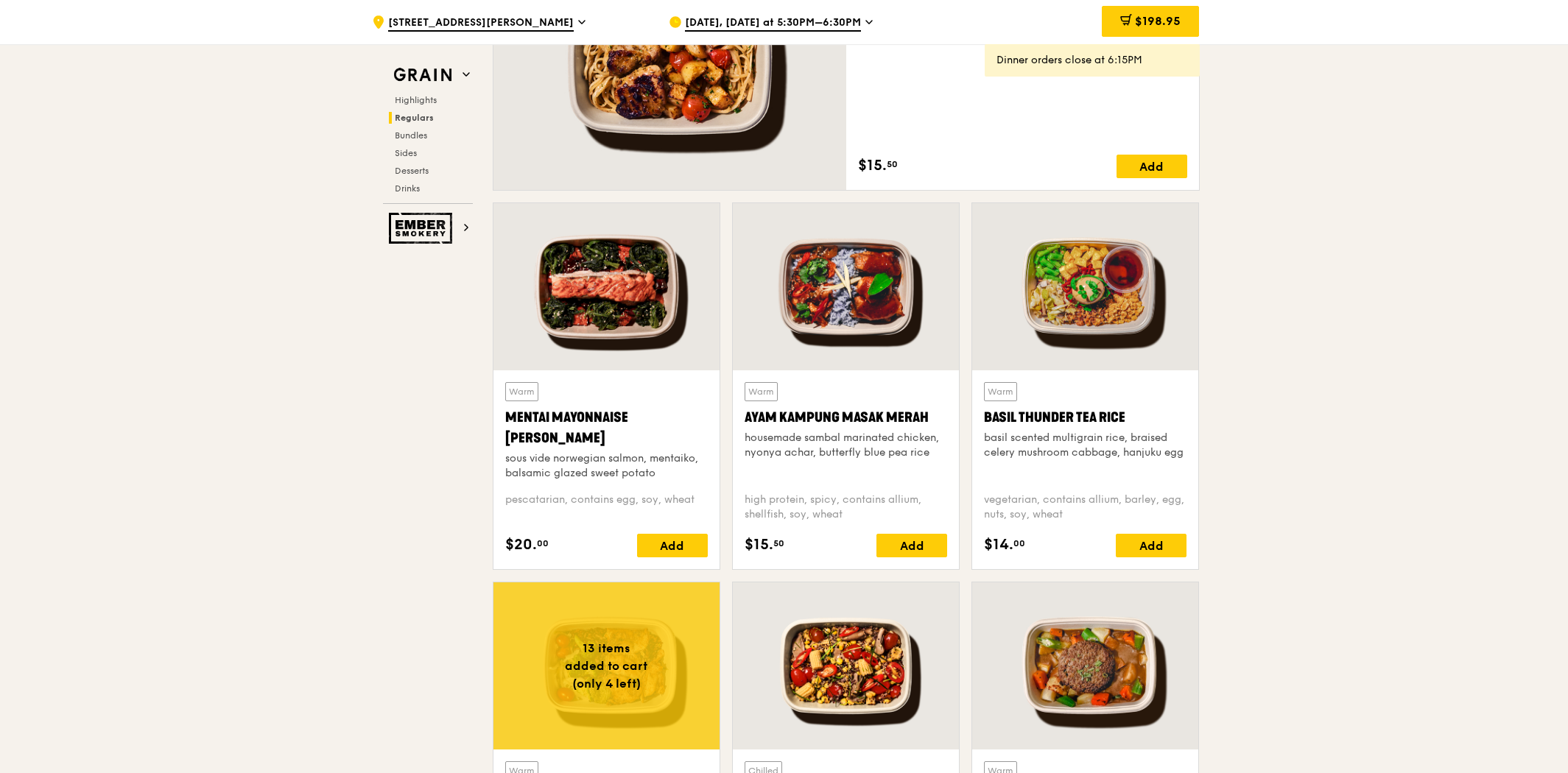
click at [880, 422] on div "Ayam Kampung Masak Merah" at bounding box center [846, 417] width 203 height 21
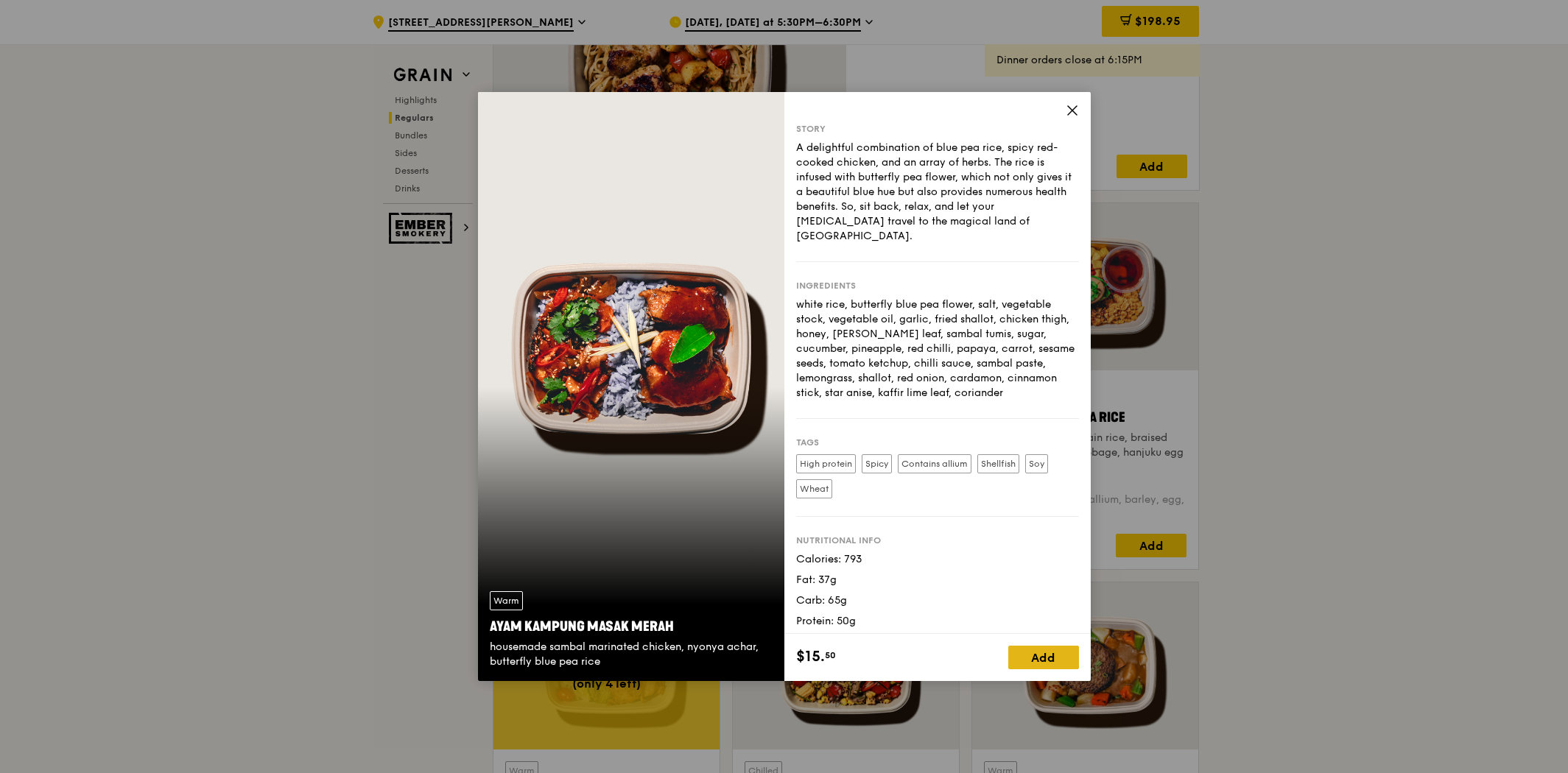
click at [1071, 662] on div "Add" at bounding box center [1044, 657] width 71 height 24
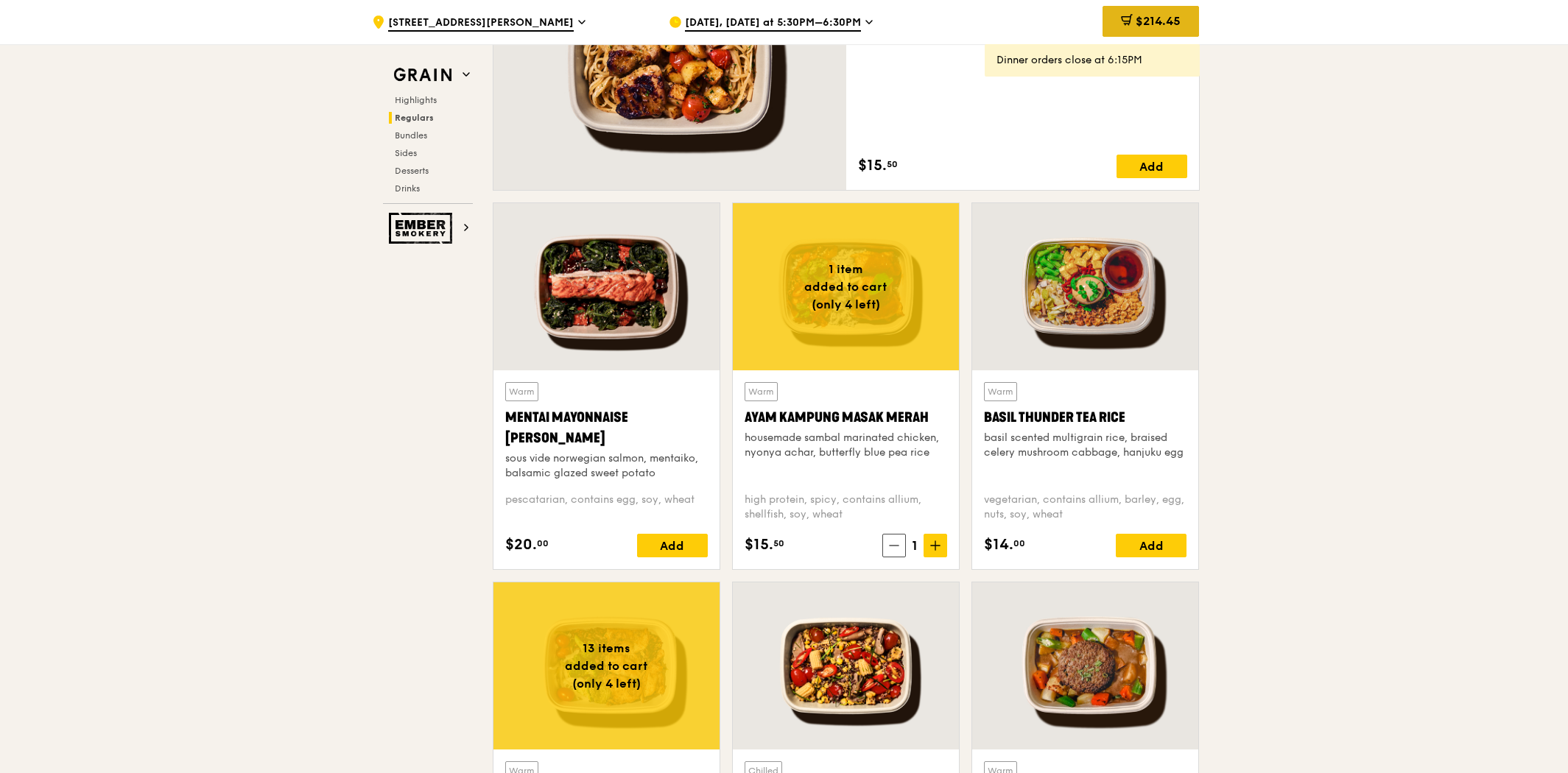
click at [1144, 6] on div "$214.45" at bounding box center [1150, 21] width 96 height 31
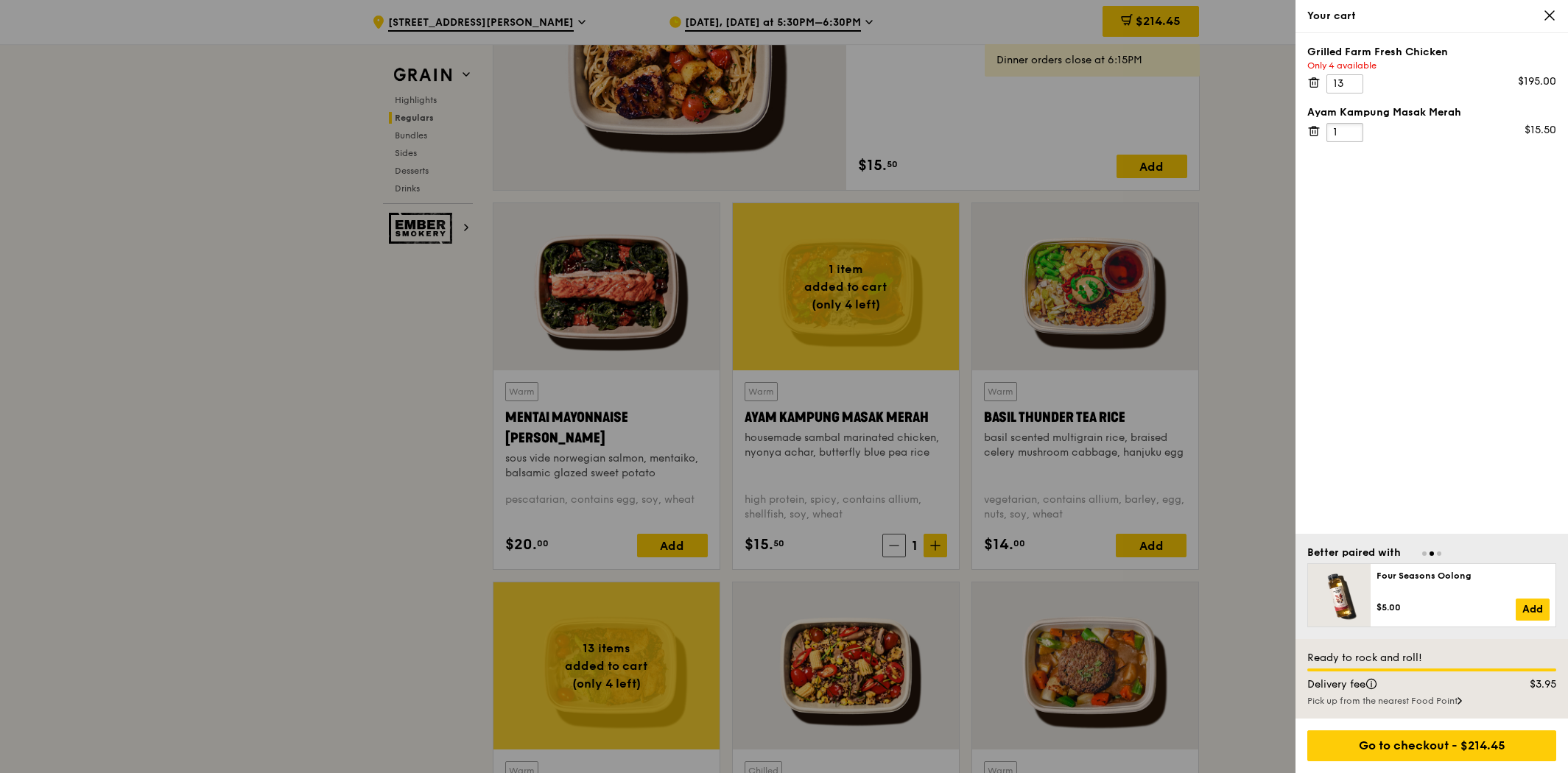
click at [1356, 130] on input "1" at bounding box center [1344, 133] width 37 height 19
type input "13"
click at [1356, 78] on input "13" at bounding box center [1344, 84] width 37 height 19
drag, startPoint x: 1351, startPoint y: 82, endPoint x: 1323, endPoint y: 85, distance: 28.2
click at [1323, 84] on div "Grilled Farm Fresh Chicken Only 4 available 13 $195.00" at bounding box center [1432, 69] width 249 height 48
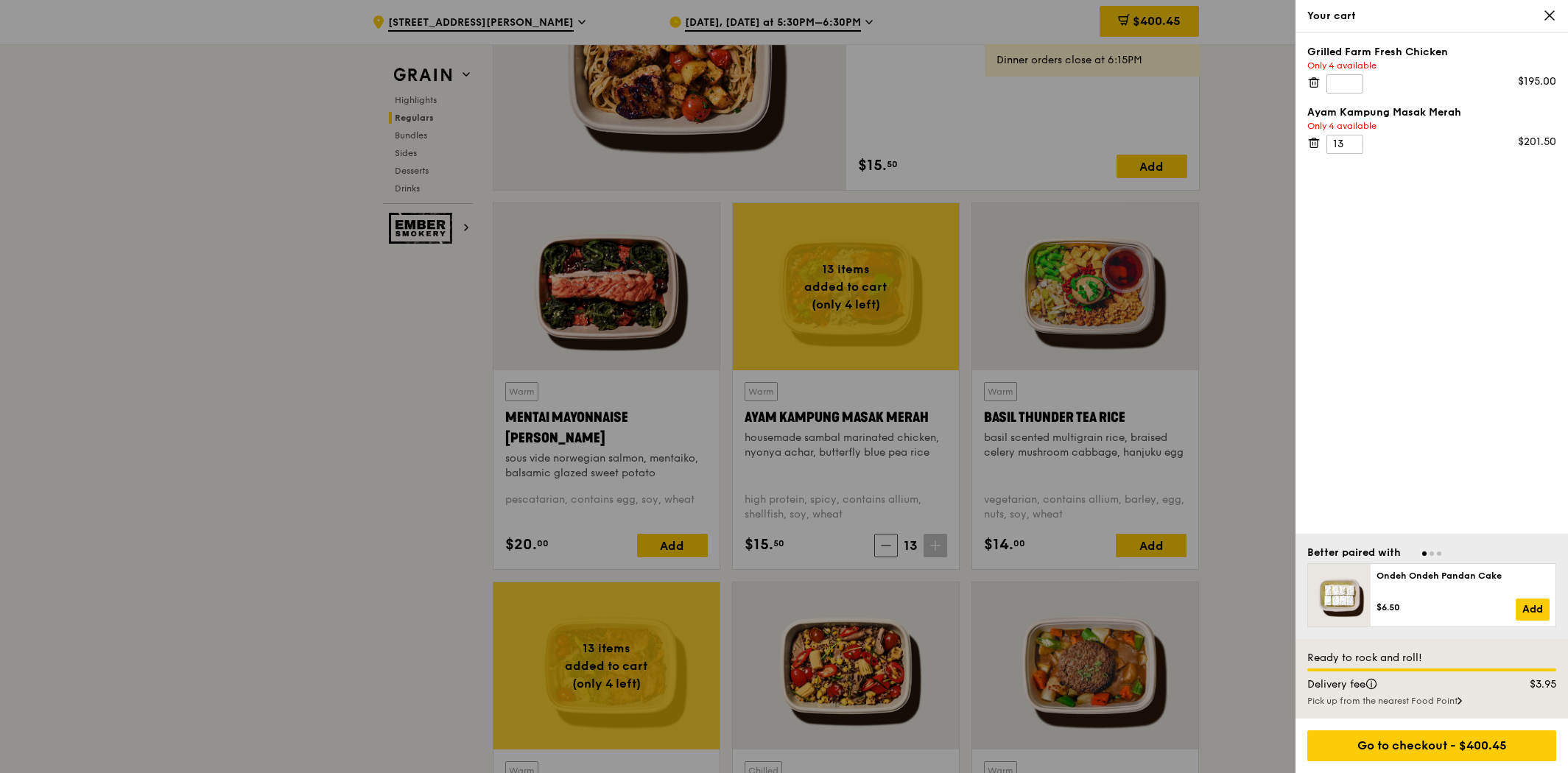
click at [1312, 80] on icon at bounding box center [1314, 80] width 10 height 0
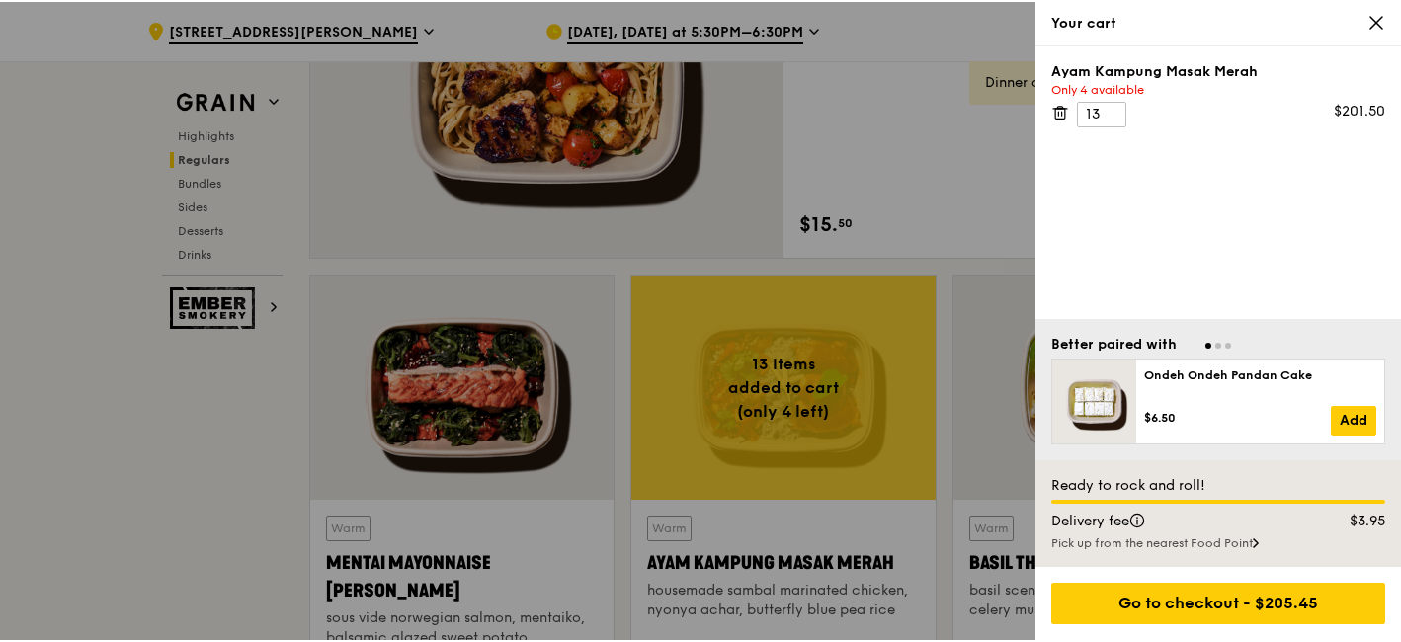
scroll to position [1305, 0]
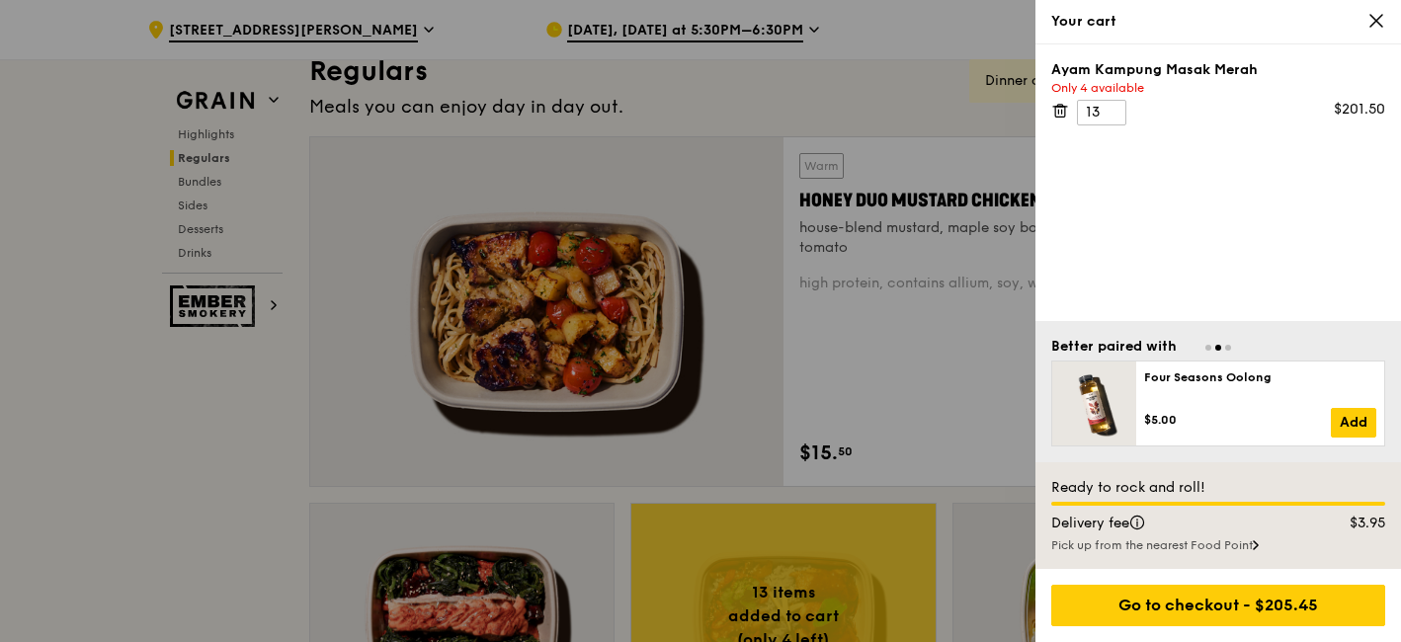
click at [98, 434] on div at bounding box center [700, 321] width 1401 height 642
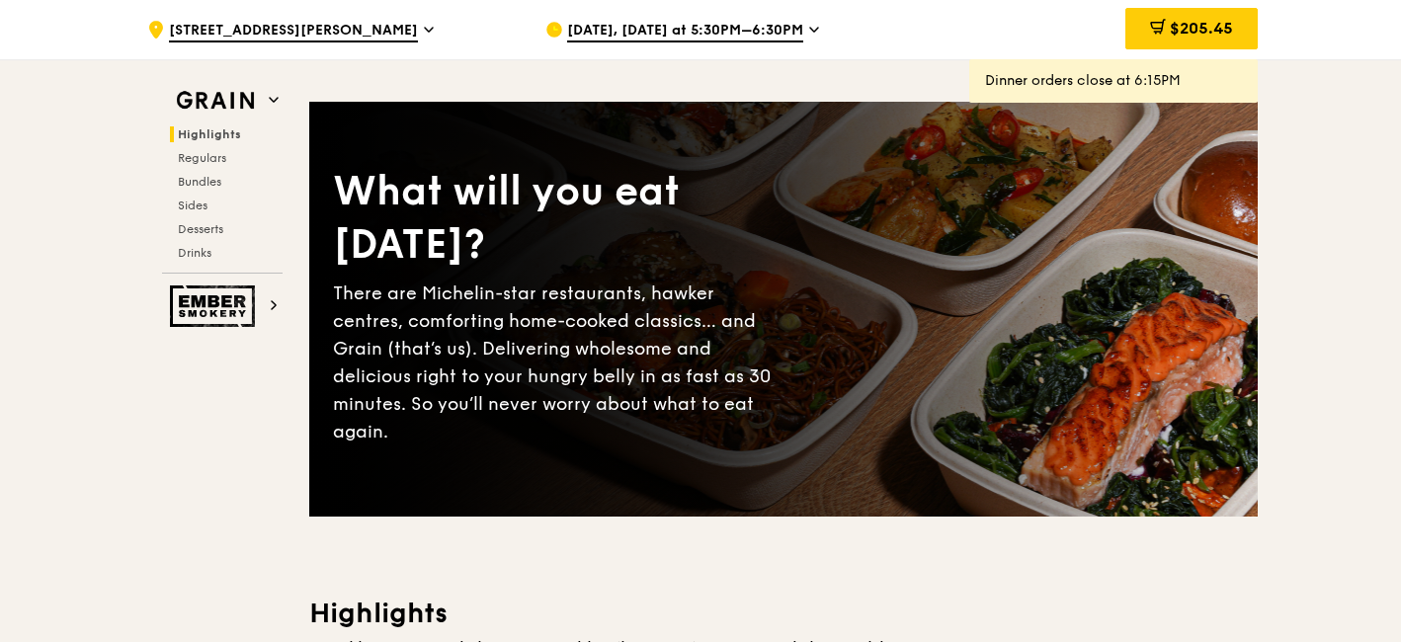
scroll to position [0, 0]
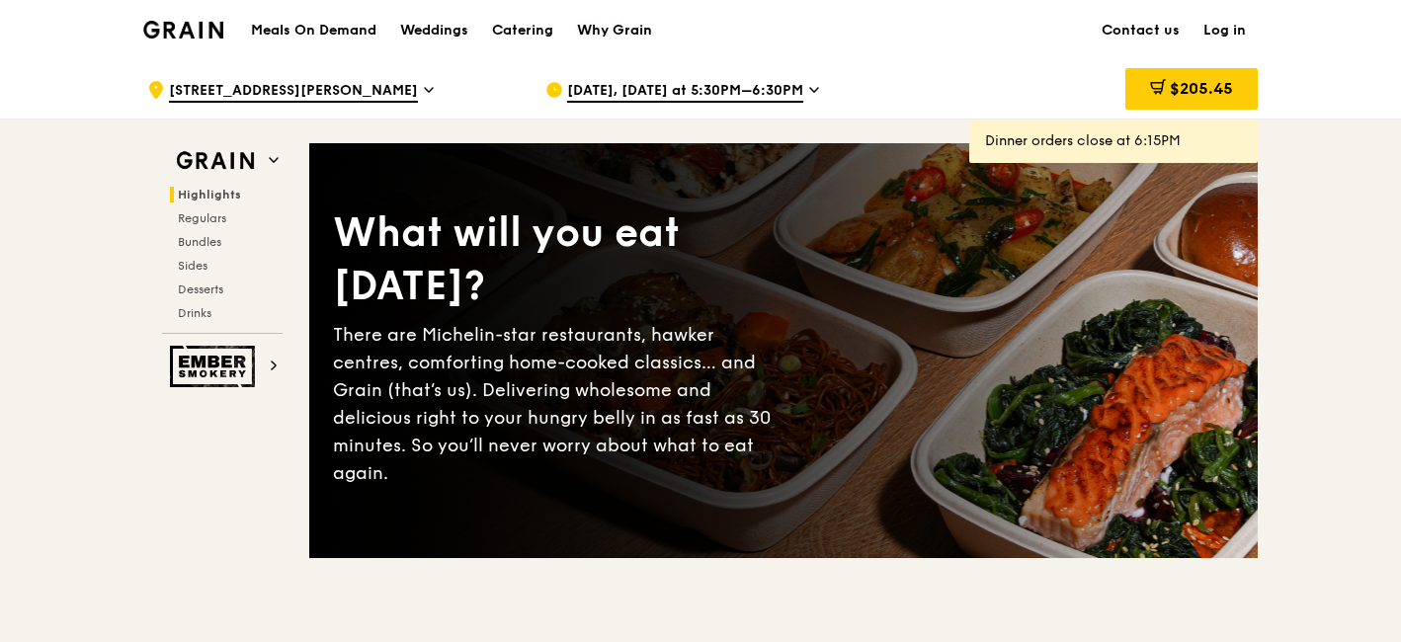
click at [627, 32] on div "Why Grain" at bounding box center [614, 30] width 75 height 59
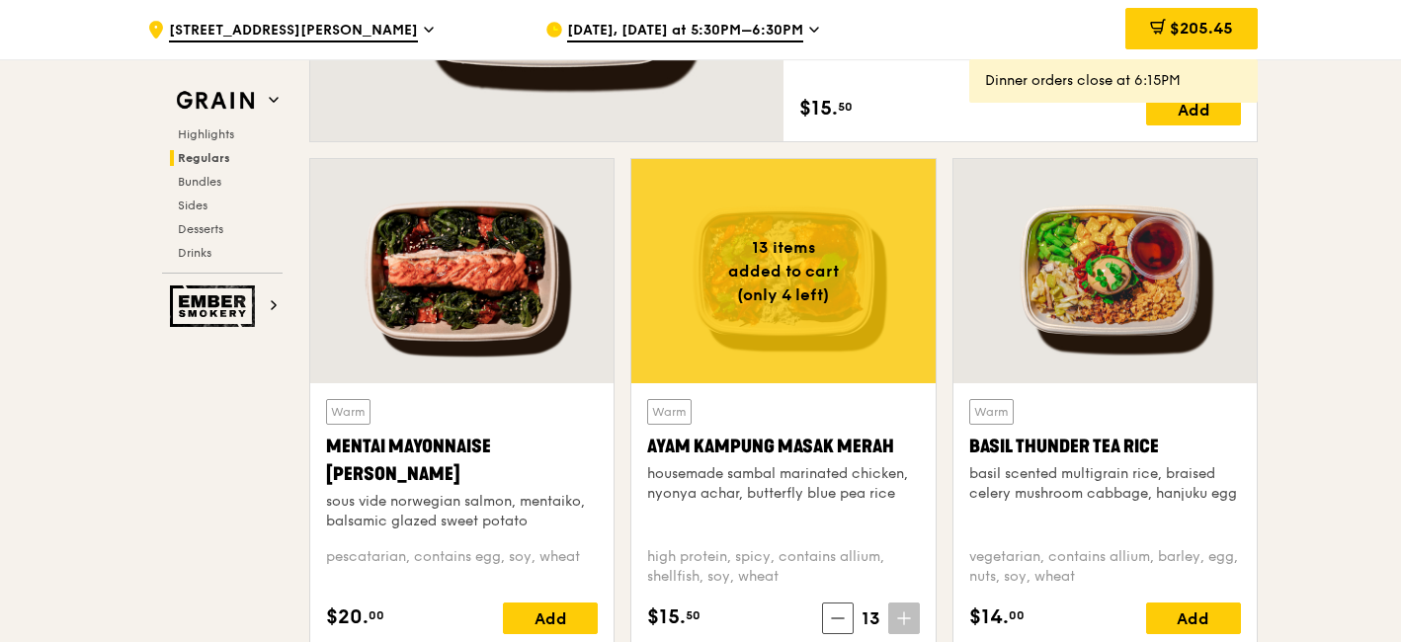
scroll to position [1428, 0]
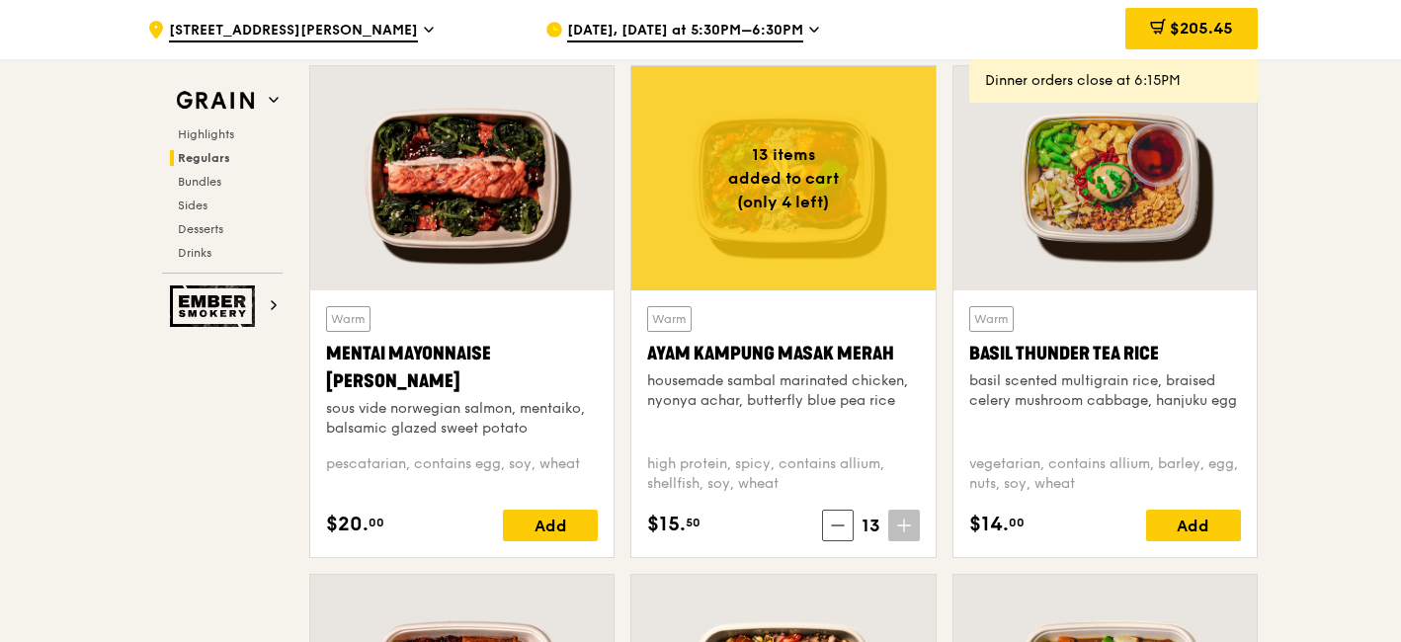
scroll to position [1758, 0]
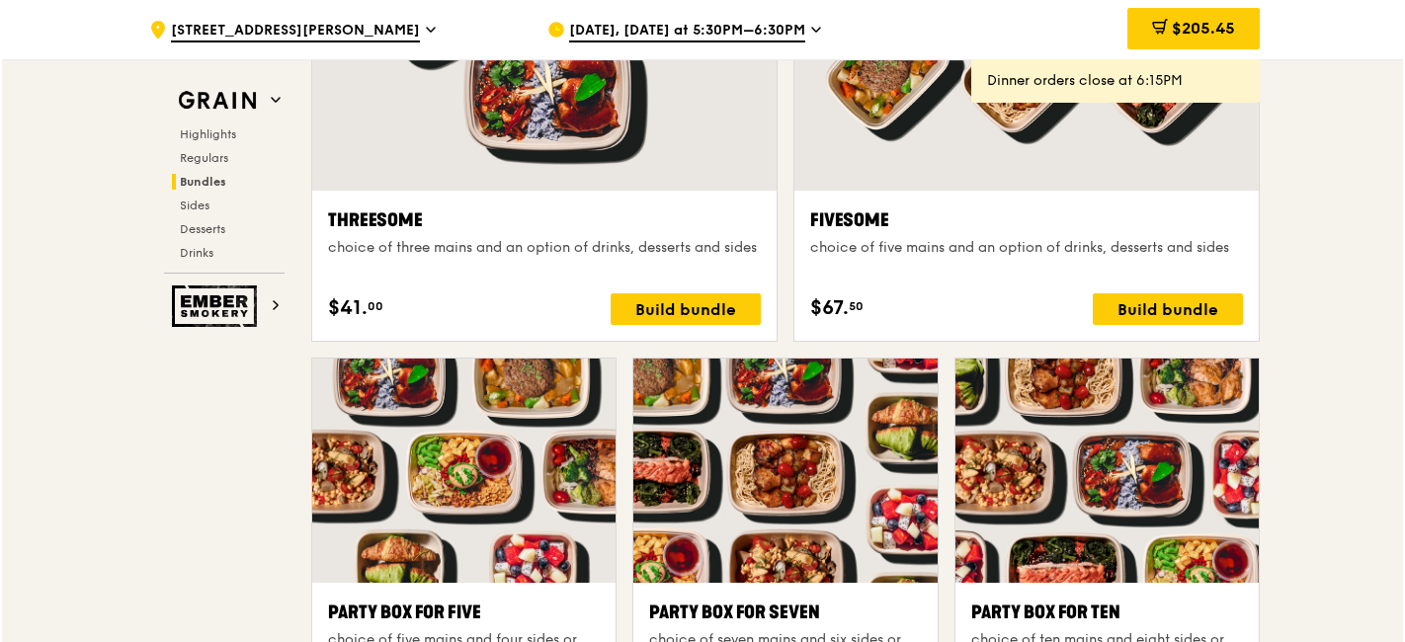
scroll to position [3845, 0]
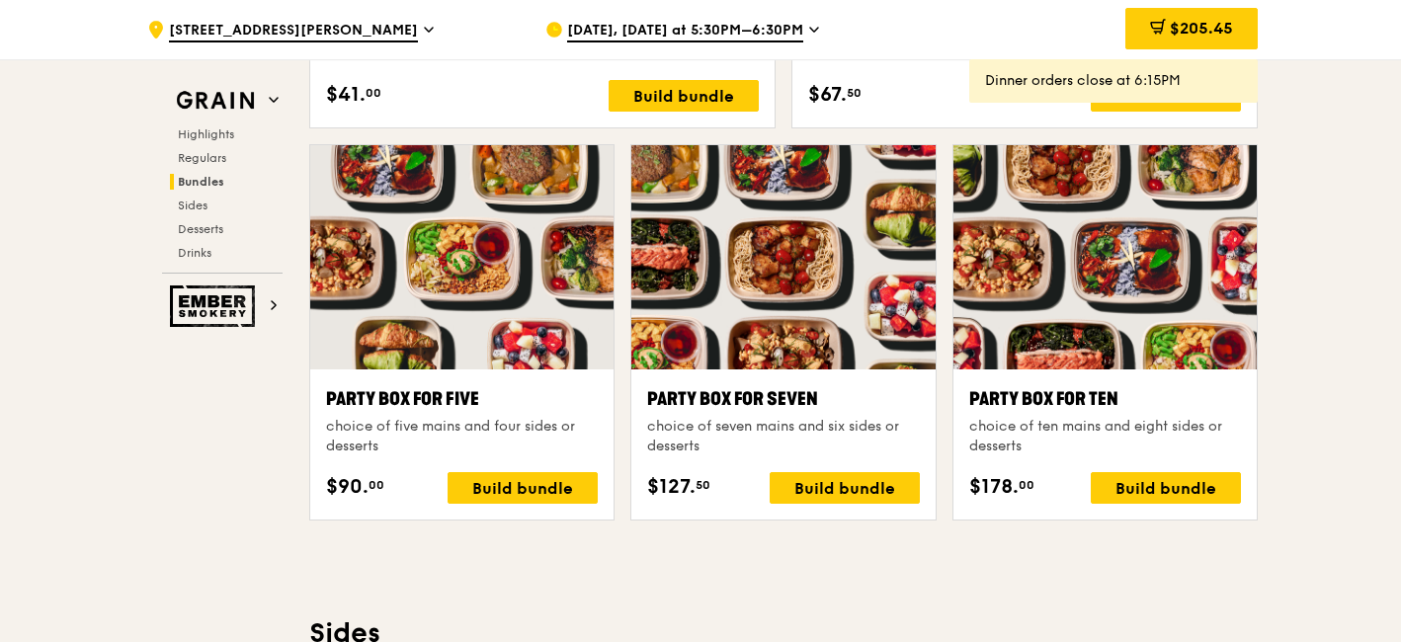
click at [1068, 405] on div "Party Box for Ten" at bounding box center [1105, 399] width 272 height 28
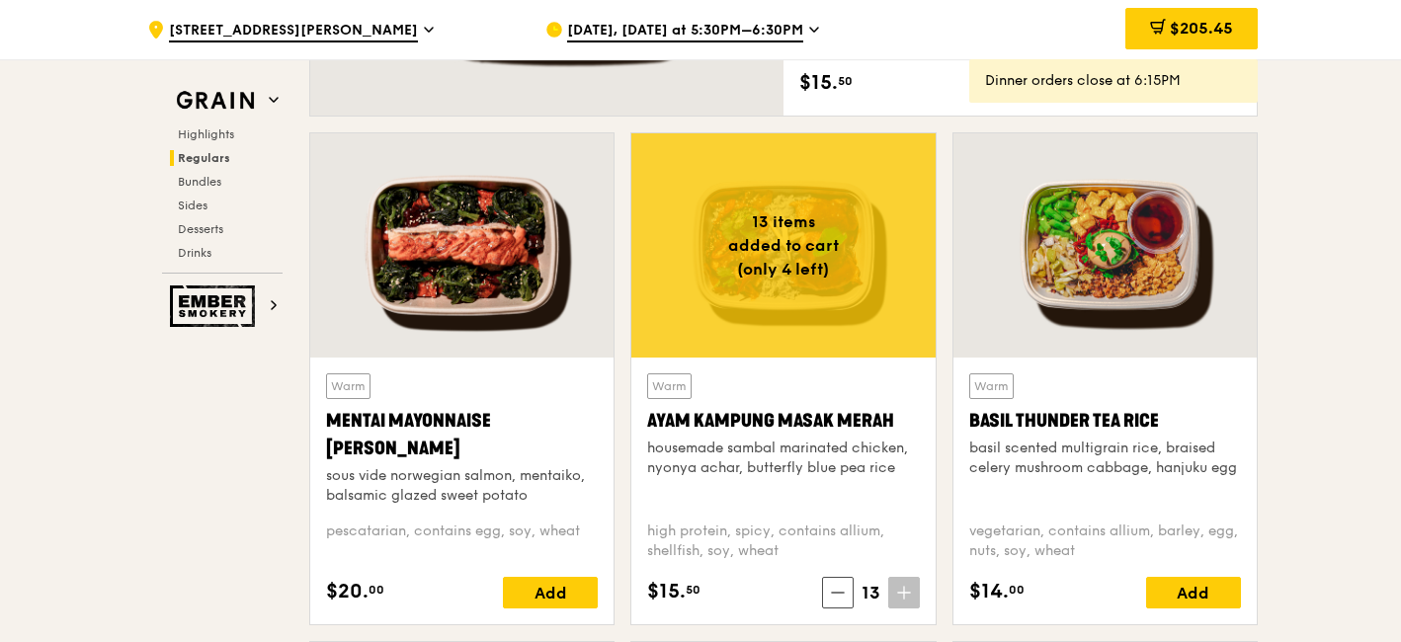
scroll to position [1648, 0]
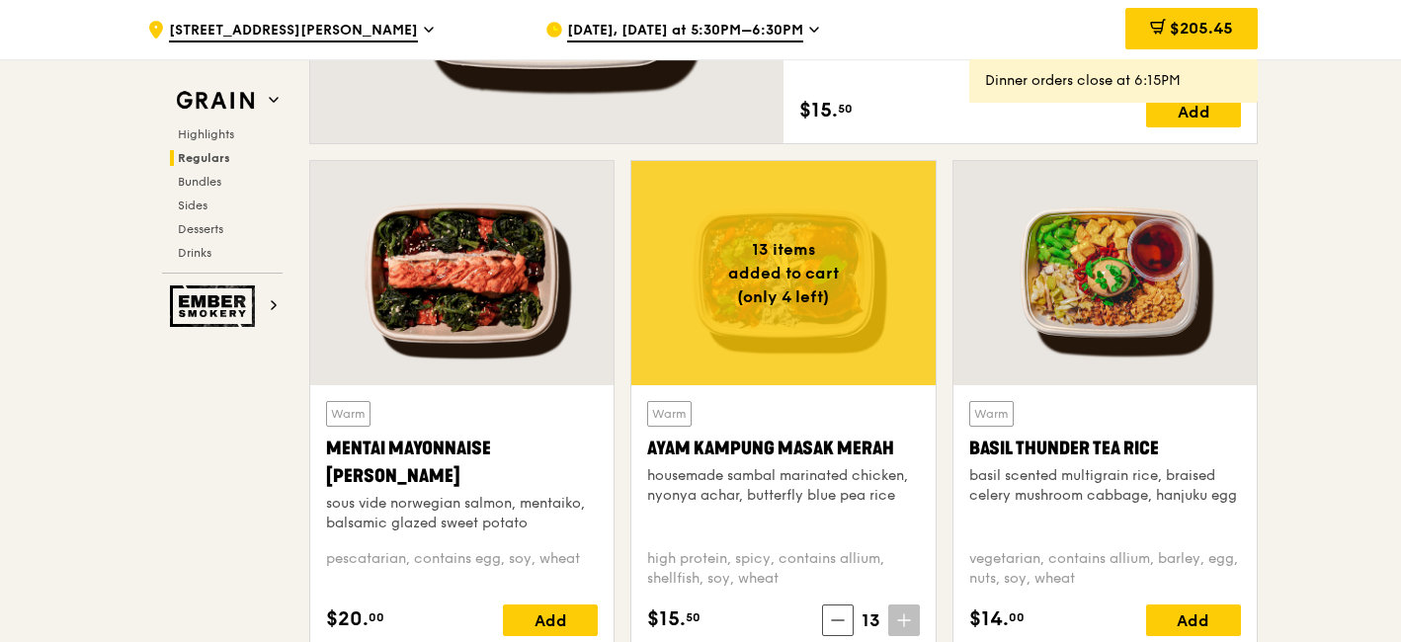
click at [1108, 86] on div "Dinner orders close at 6:15PM" at bounding box center [1113, 81] width 257 height 20
click at [785, 18] on div "[DATE], [DATE] at 5:30PM–6:30PM" at bounding box center [728, 29] width 367 height 59
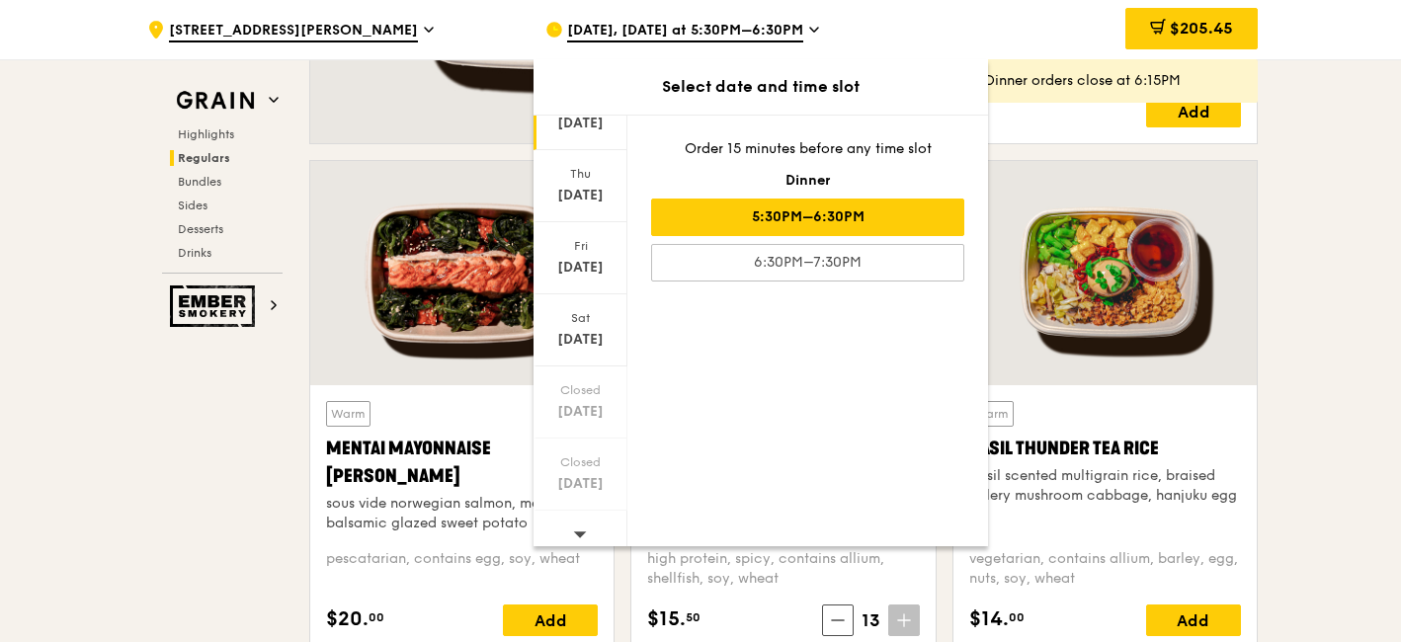
scroll to position [175, 0]
click at [583, 532] on span at bounding box center [580, 520] width 14 height 46
click at [578, 529] on span at bounding box center [580, 520] width 14 height 46
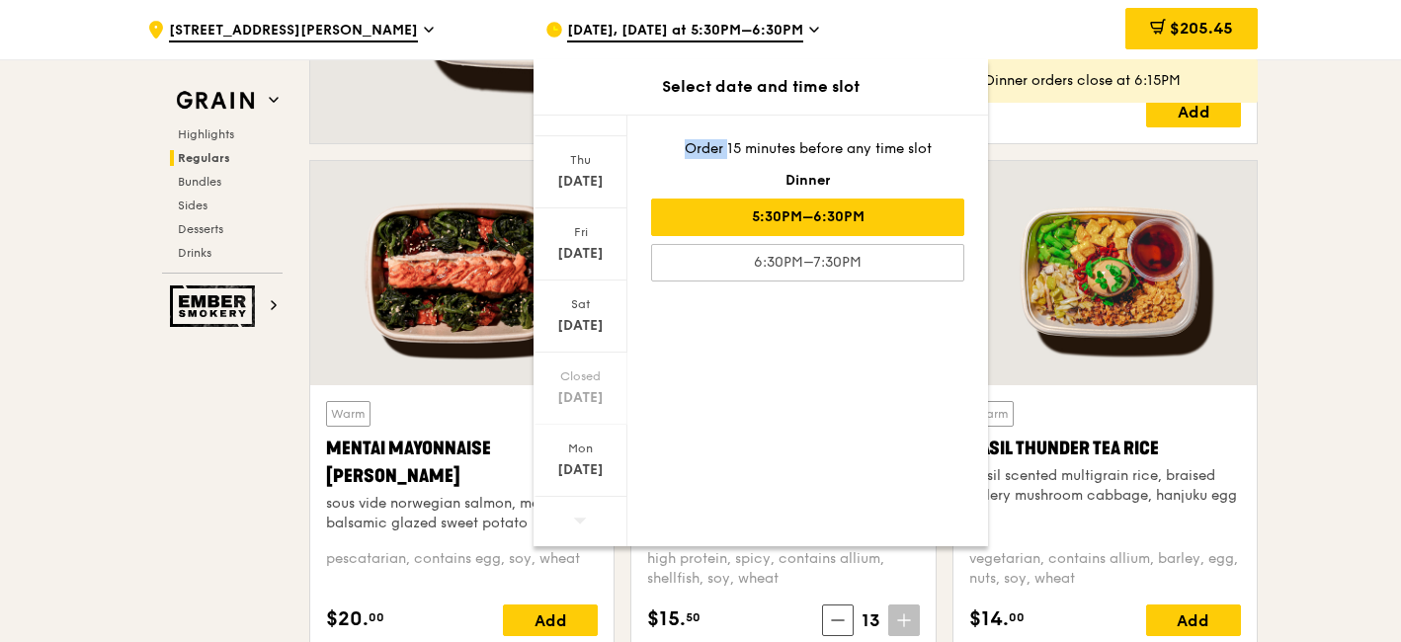
click at [578, 529] on span at bounding box center [580, 520] width 14 height 46
click at [793, 30] on span "[DATE], [DATE] at 5:30PM–6:30PM" at bounding box center [685, 32] width 236 height 22
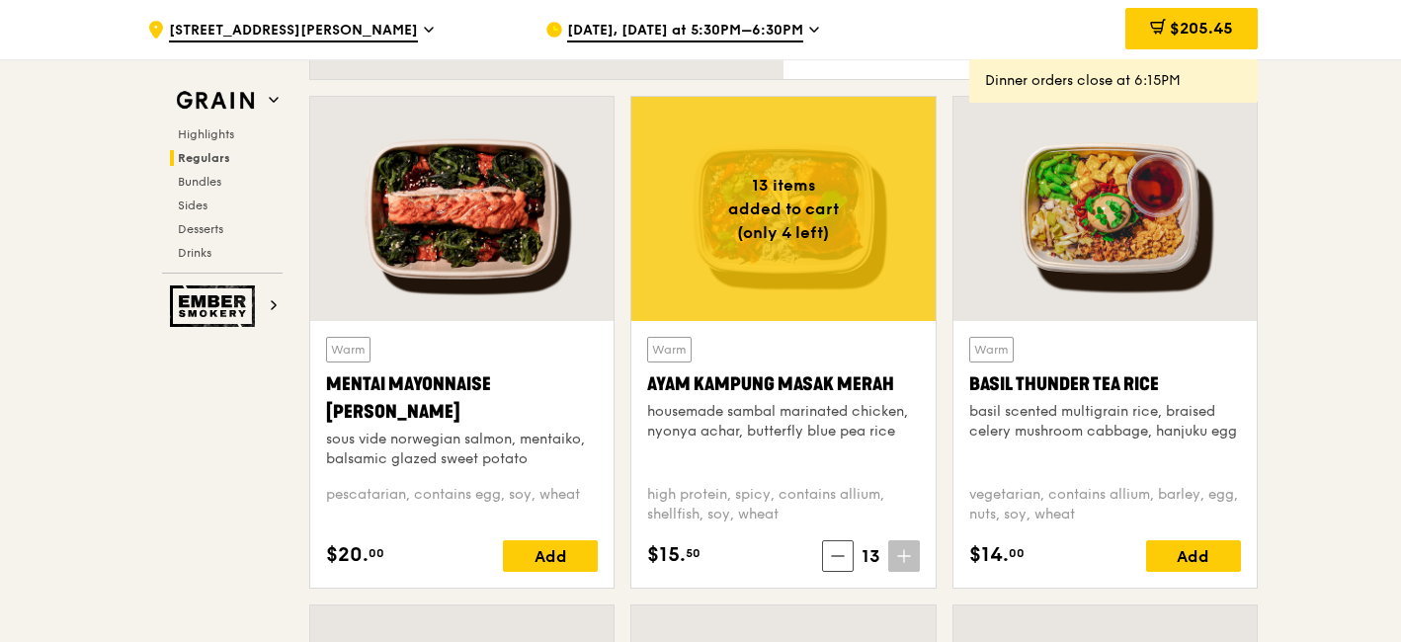
scroll to position [1758, 0]
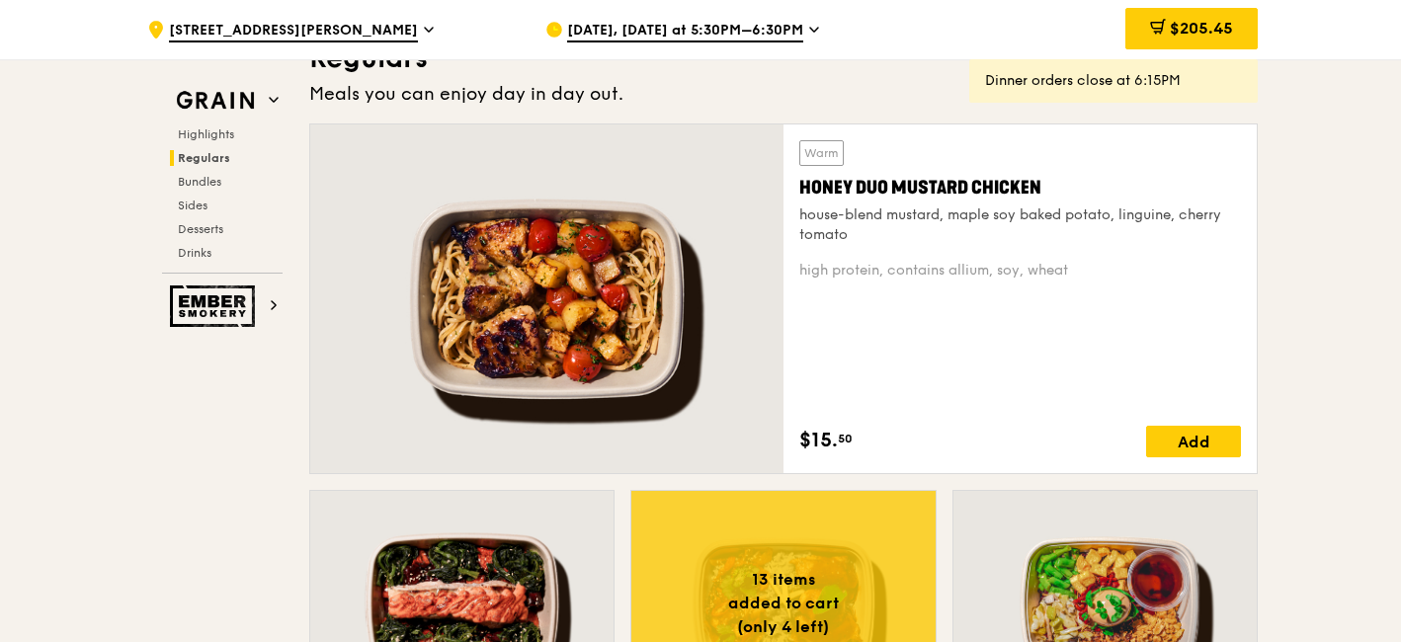
click at [200, 151] on span "Regulars" at bounding box center [204, 158] width 52 height 14
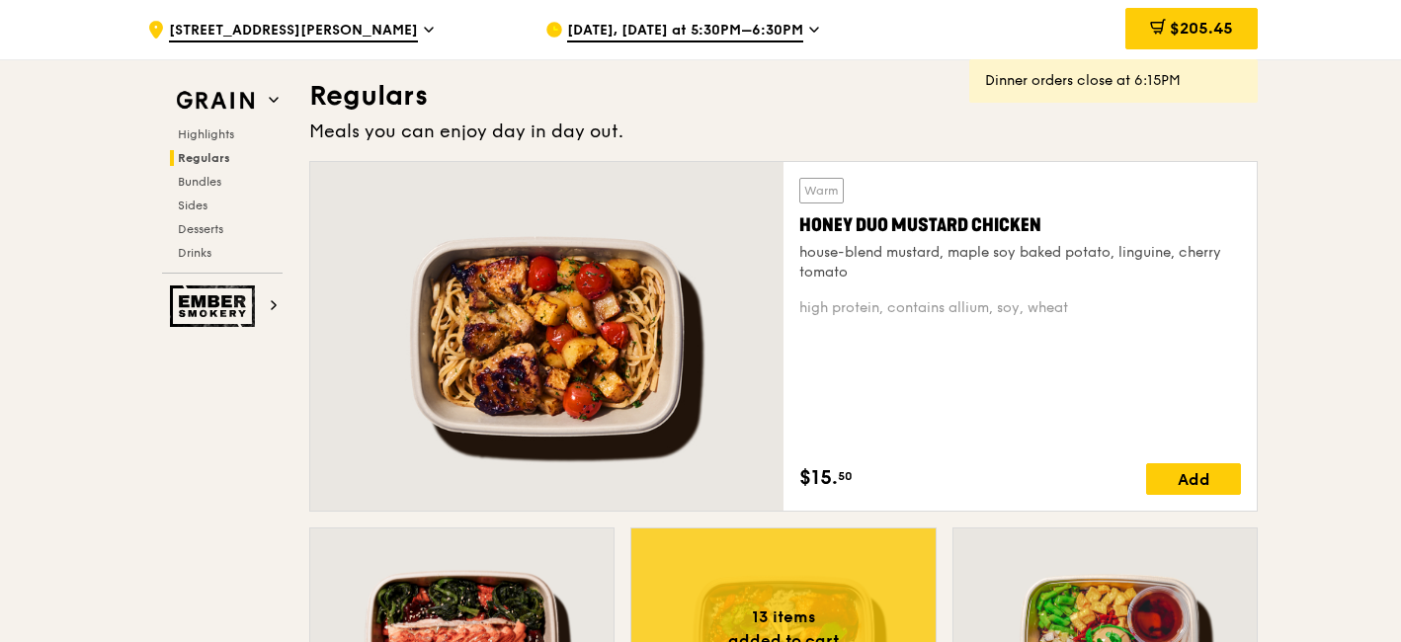
scroll to position [1279, 0]
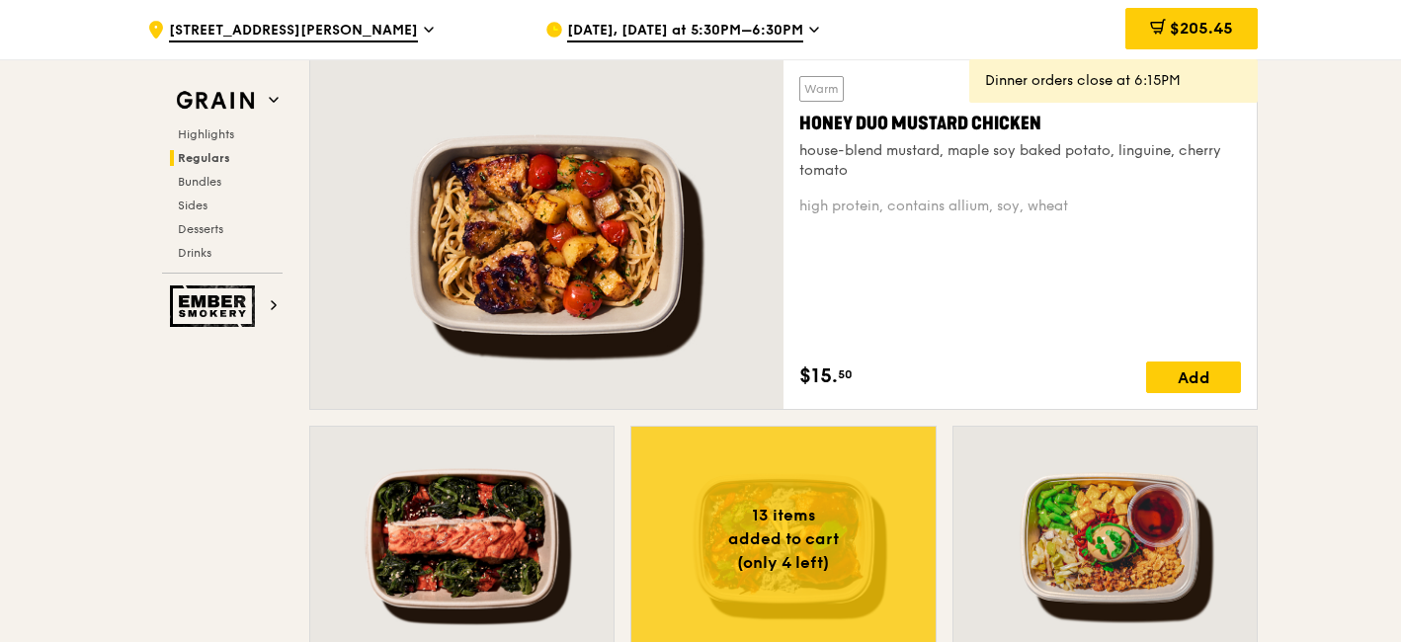
scroll to position [1499, 0]
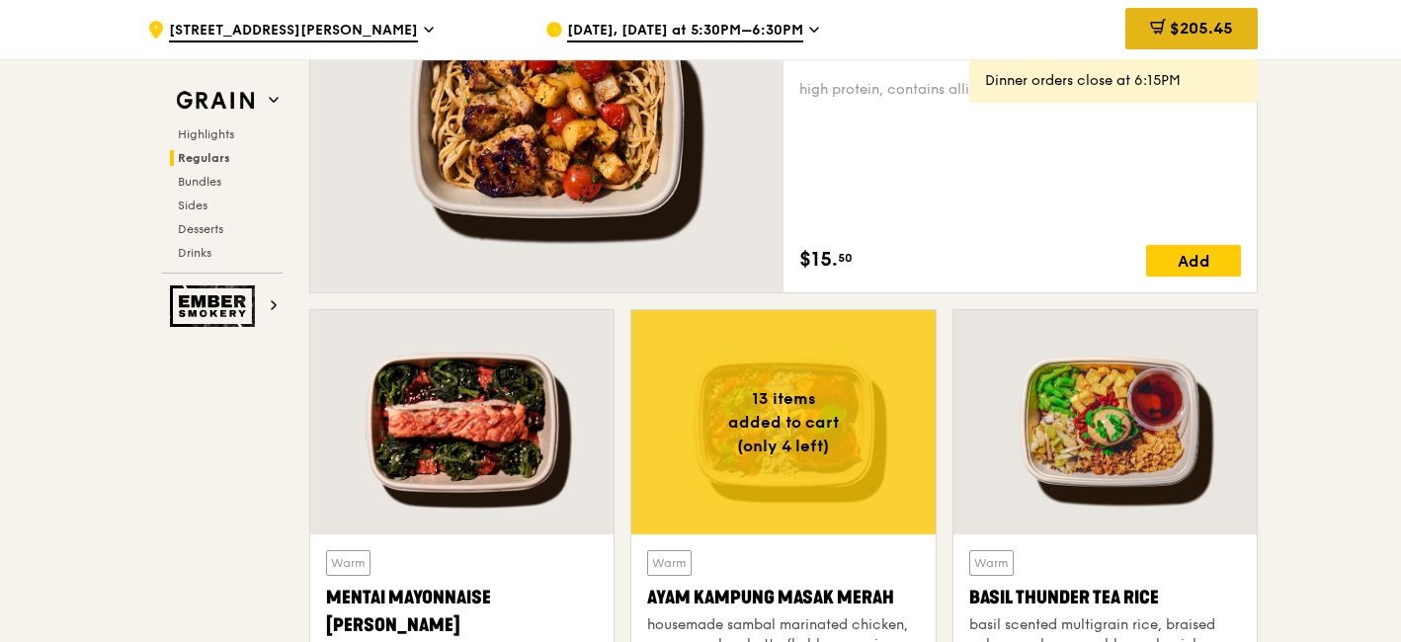
click at [1150, 31] on icon at bounding box center [1158, 27] width 16 height 16
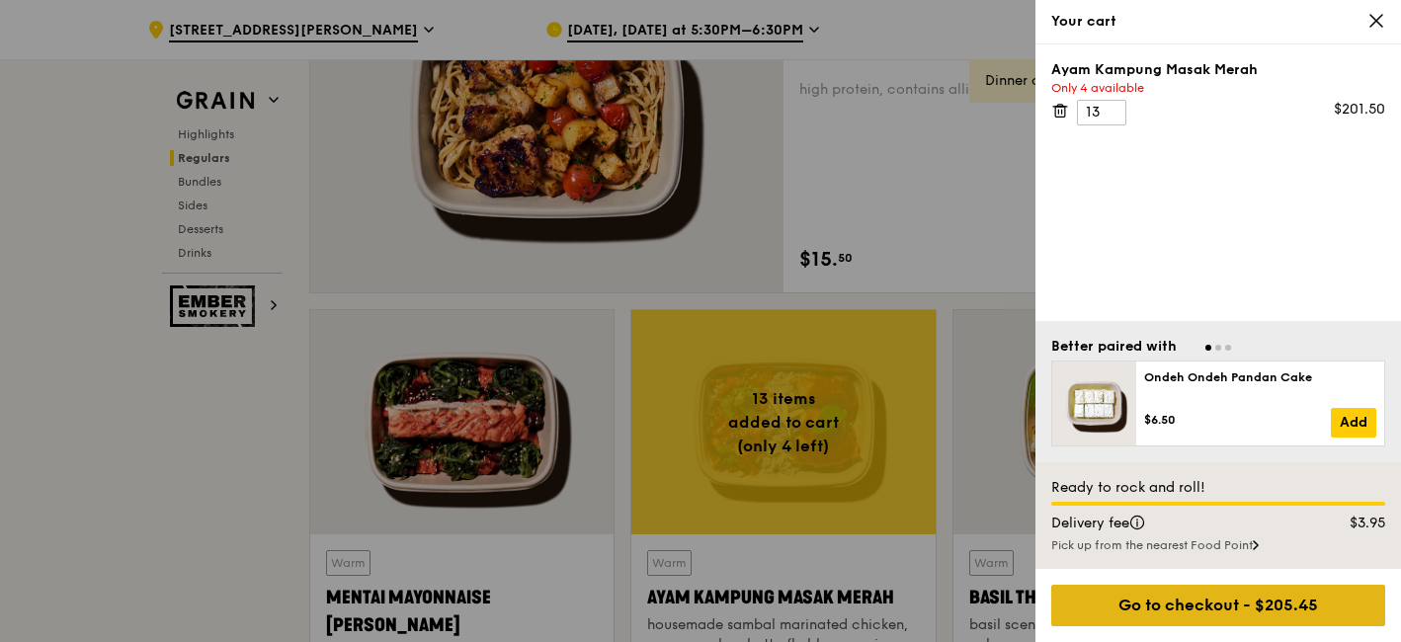
click at [1221, 612] on div "Go to checkout - $205.45" at bounding box center [1218, 605] width 334 height 41
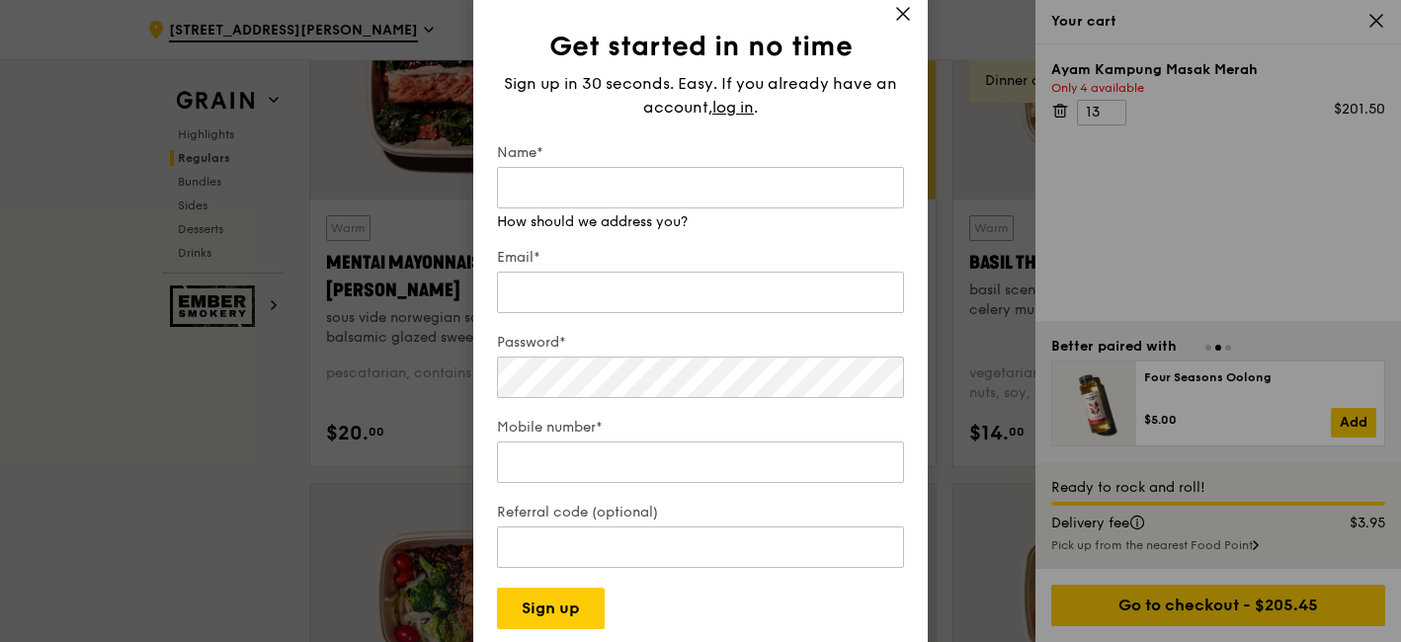
scroll to position [1937, 0]
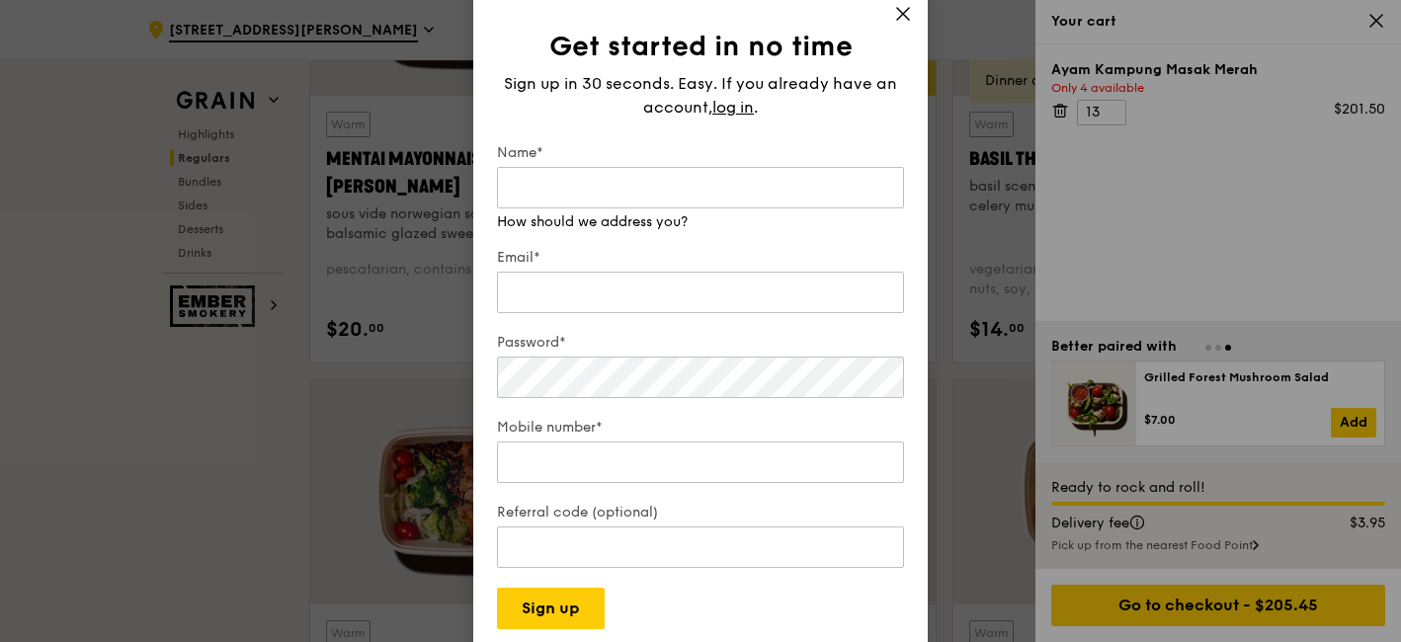
click at [894, 23] on icon at bounding box center [903, 14] width 18 height 18
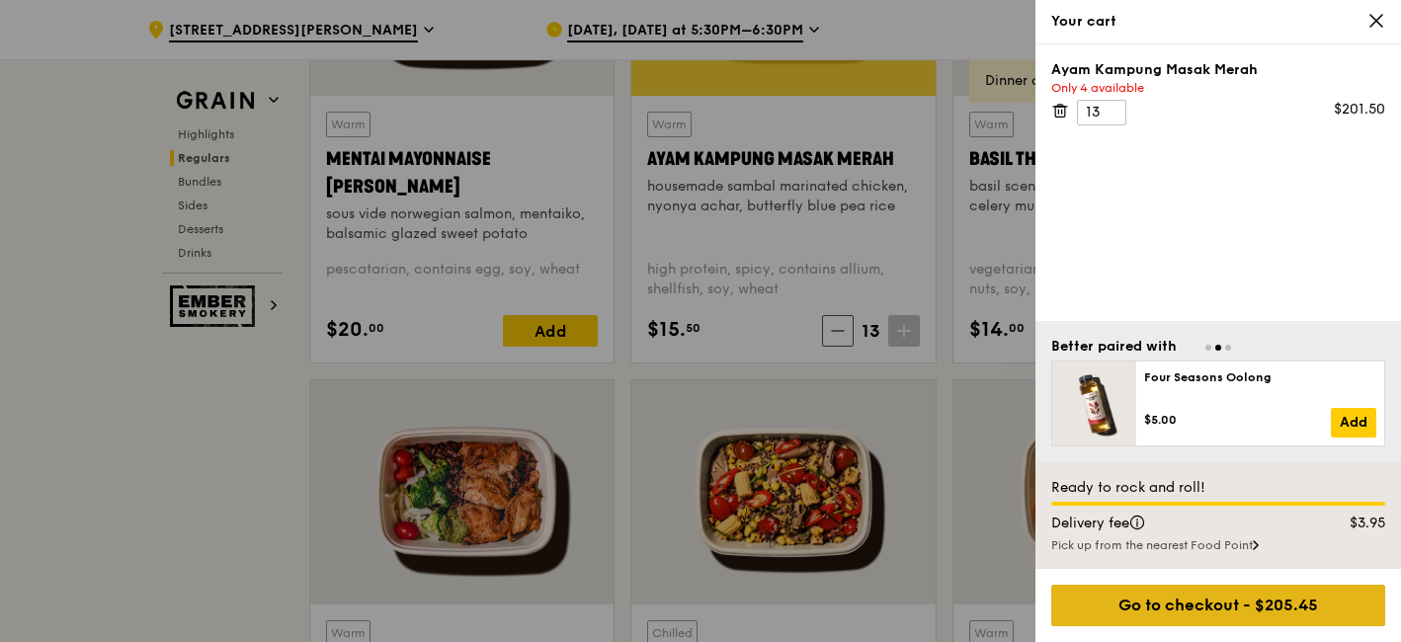
click at [1158, 605] on div "Go to checkout - $205.45" at bounding box center [1218, 605] width 334 height 41
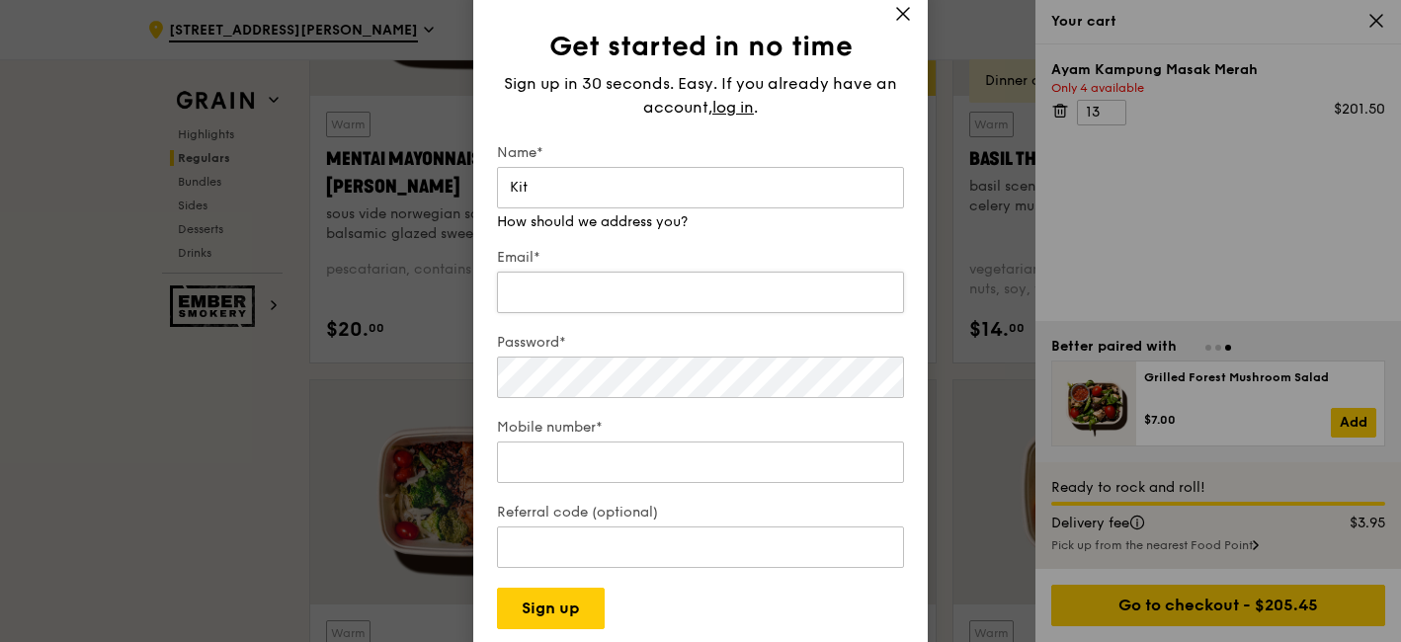
type input "Kit"
click at [668, 279] on input "Email*" at bounding box center [700, 292] width 407 height 41
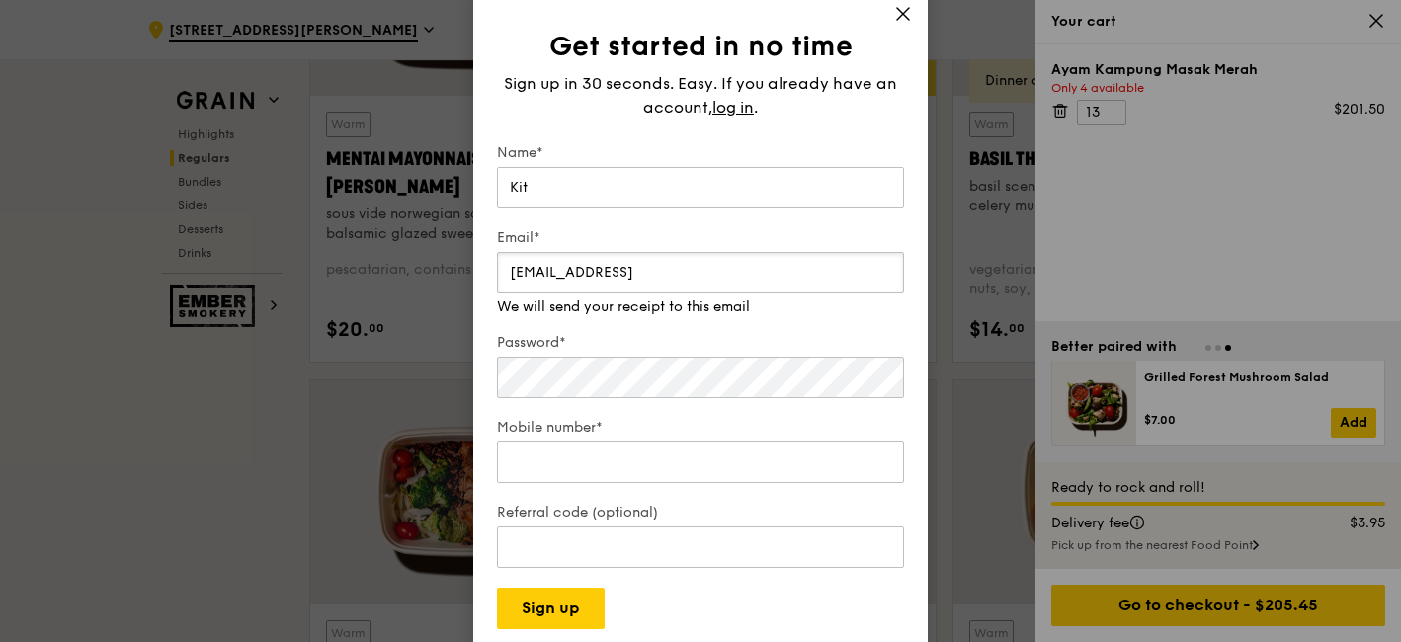
click at [588, 291] on input "[EMAIL_ADDRESS]" at bounding box center [700, 272] width 407 height 41
click at [598, 269] on input "[EMAIL_ADDRESS]" at bounding box center [700, 272] width 407 height 41
drag, startPoint x: 751, startPoint y: 274, endPoint x: 682, endPoint y: 276, distance: 69.2
click at [681, 275] on input "[EMAIL_ADDRESS]" at bounding box center [700, 272] width 407 height 41
click at [644, 276] on input "[EMAIL_ADDRESS][DOMAIN_NAME]" at bounding box center [700, 272] width 407 height 41
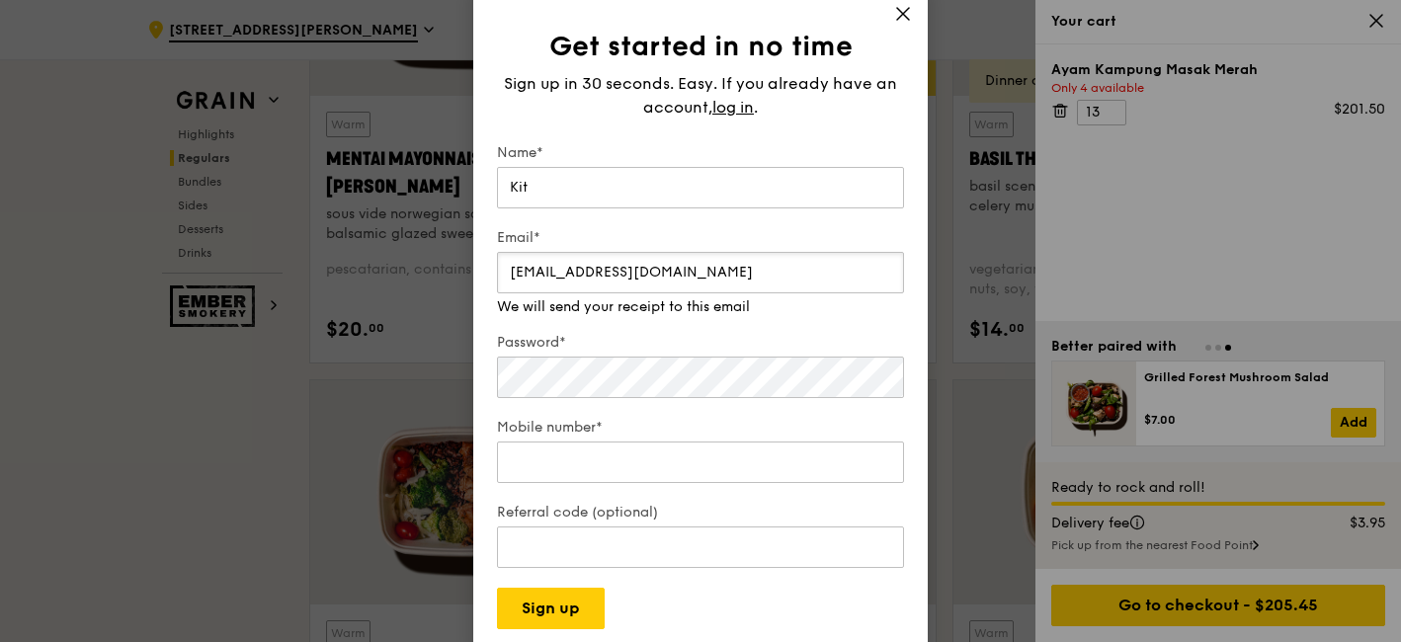
type input "[EMAIL_ADDRESS][DOMAIN_NAME]"
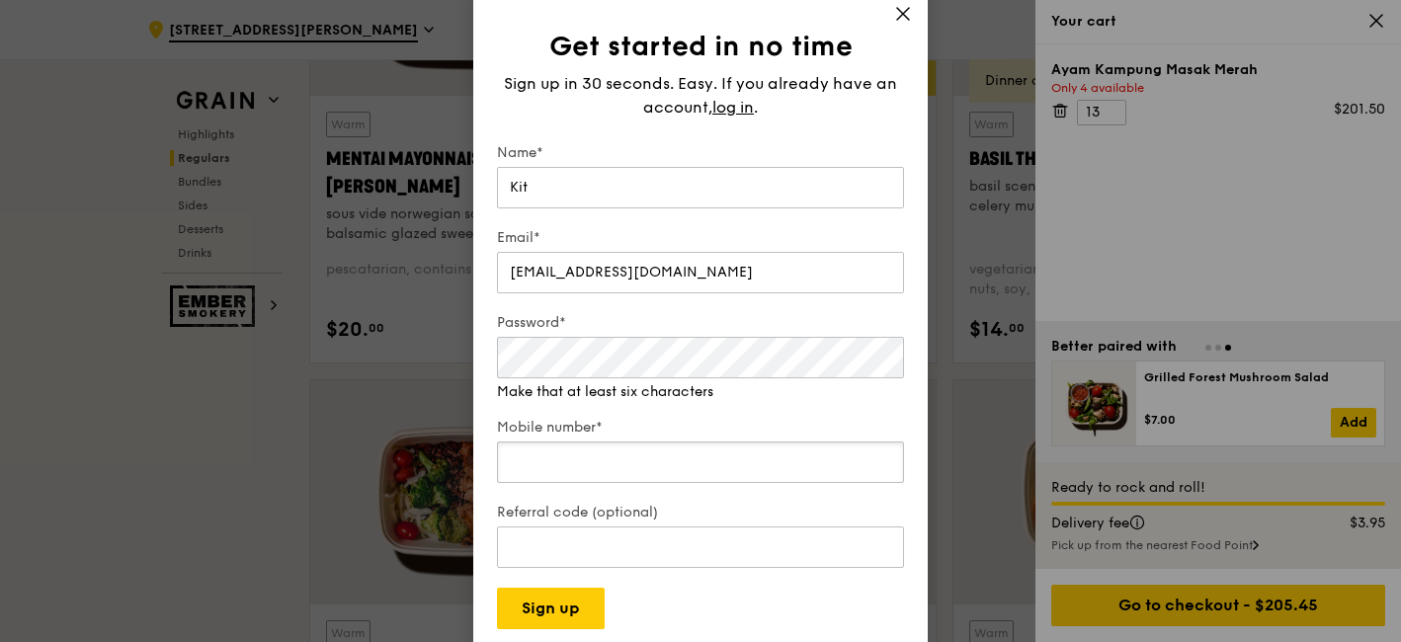
click at [648, 449] on input "Mobile number*" at bounding box center [700, 462] width 407 height 41
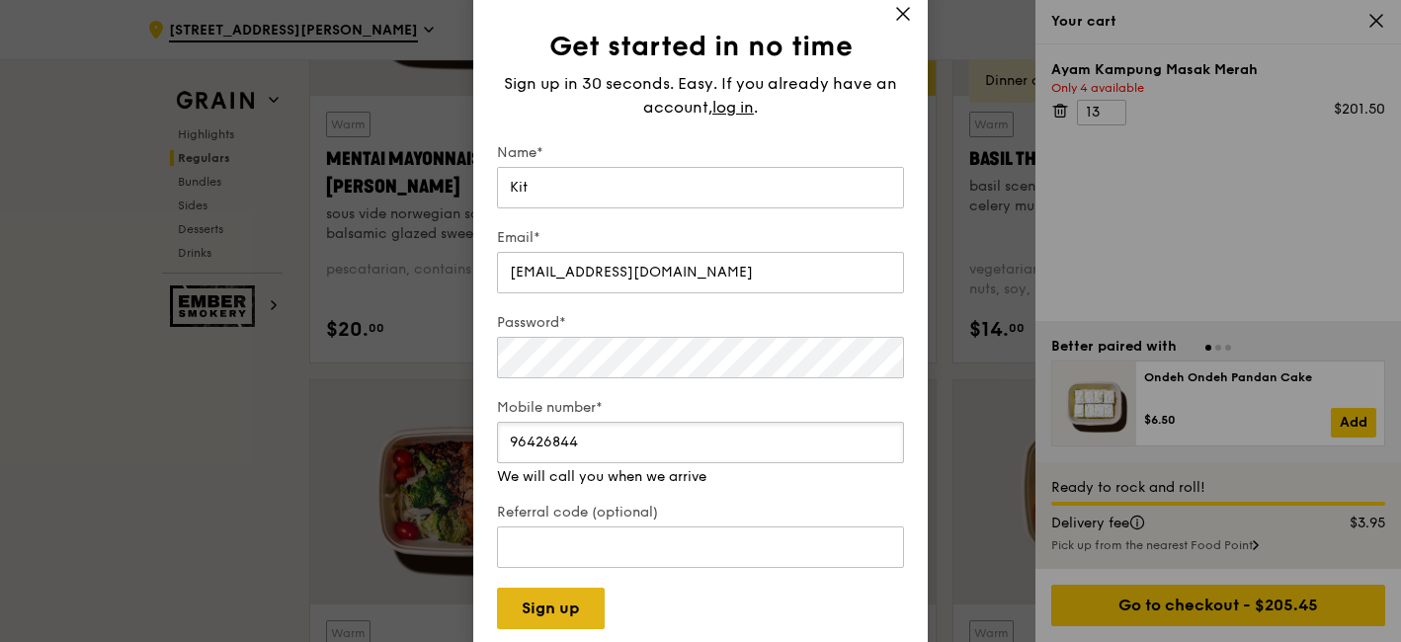
type input "96426844"
click at [561, 598] on button "Sign up" at bounding box center [551, 608] width 108 height 41
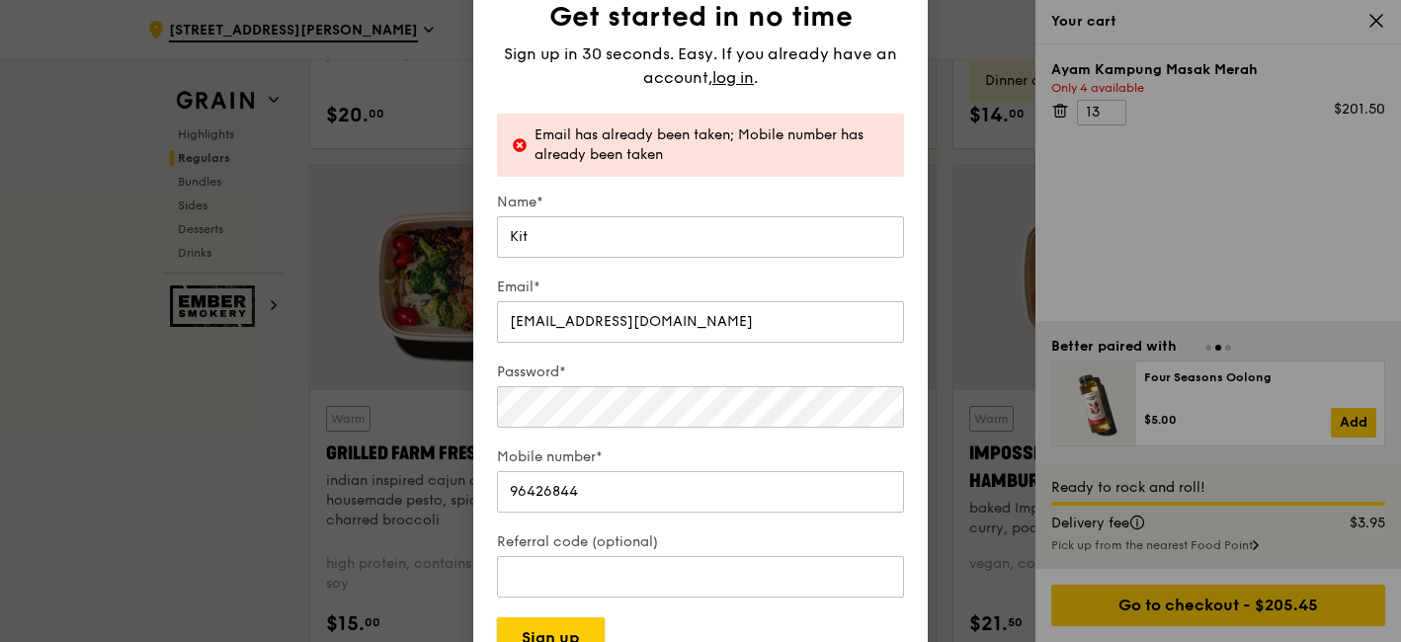
scroll to position [2158, 0]
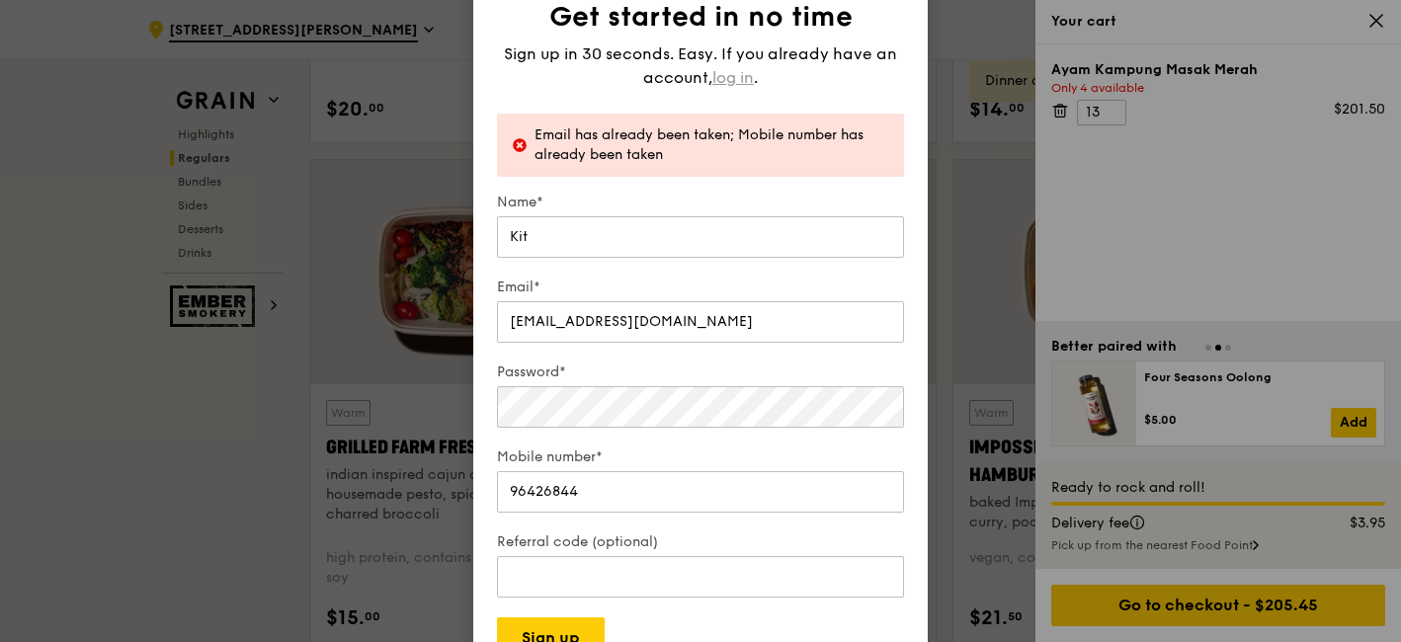
click at [740, 74] on span "log in" at bounding box center [732, 78] width 41 height 24
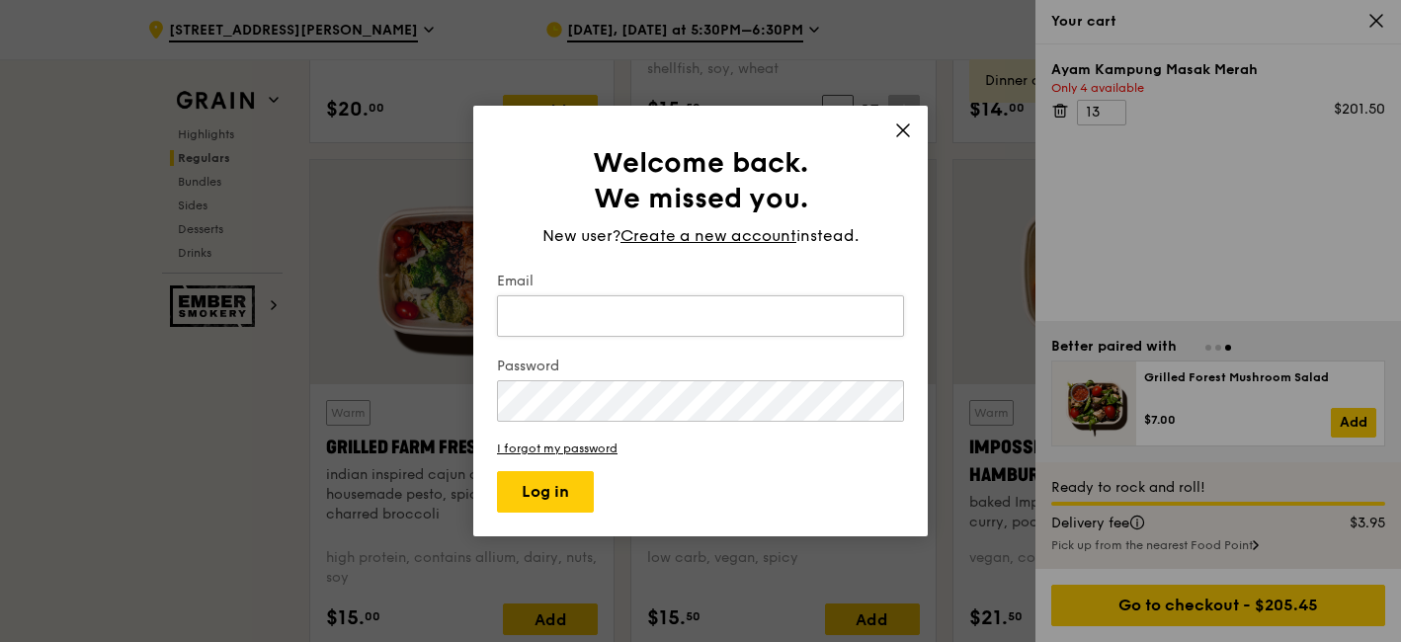
click at [679, 324] on input "Email" at bounding box center [700, 315] width 407 height 41
type input "[EMAIL_ADDRESS][DOMAIN_NAME]"
click at [497, 471] on button "Log in" at bounding box center [545, 491] width 97 height 41
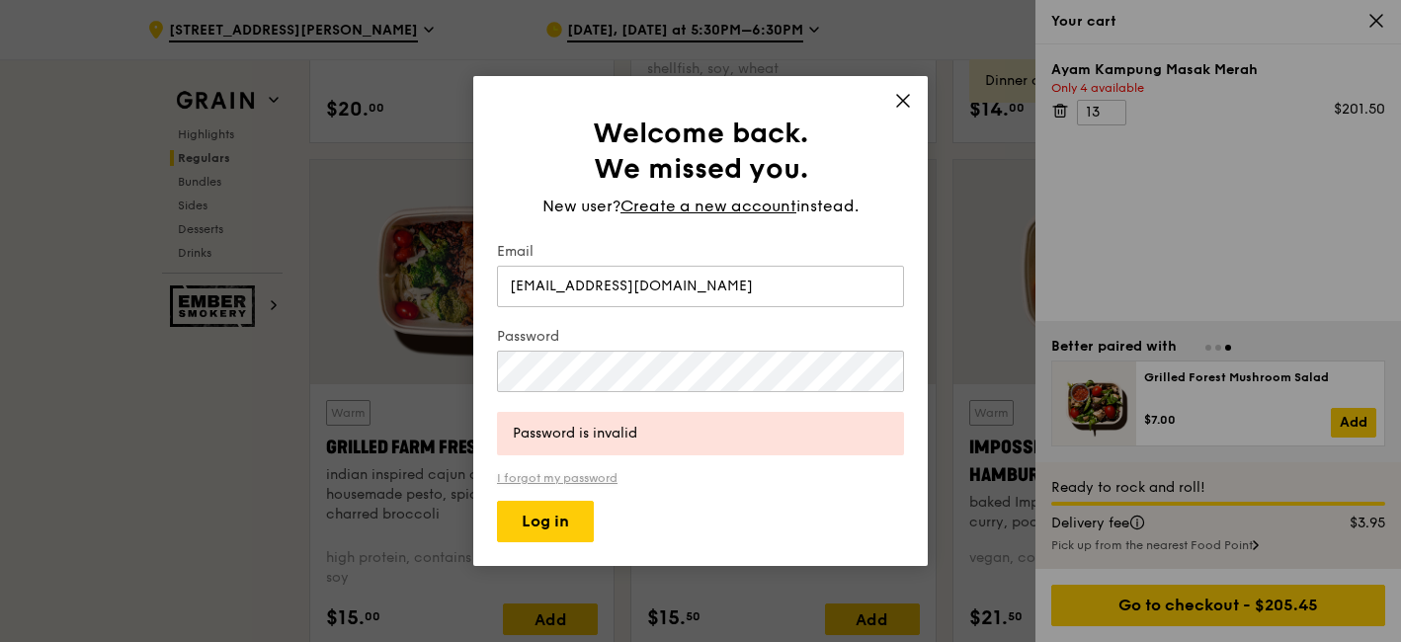
click at [574, 471] on link "I forgot my password" at bounding box center [700, 478] width 407 height 14
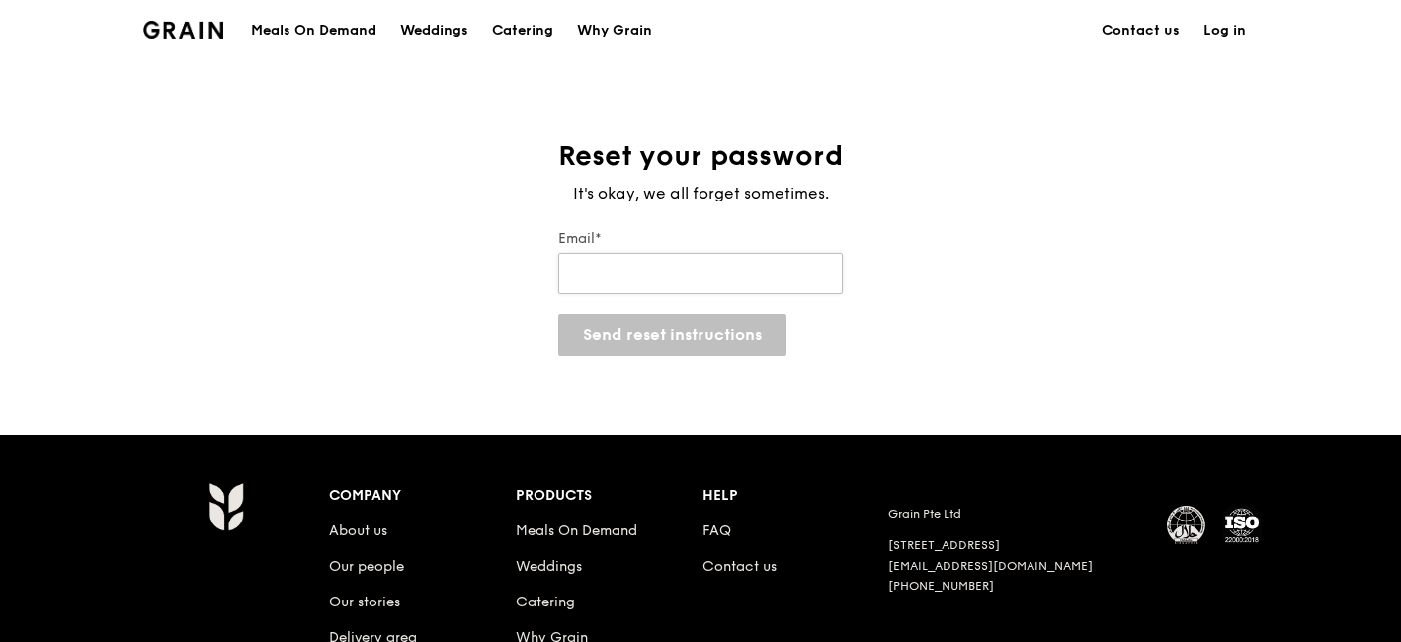
click at [668, 274] on input "Email*" at bounding box center [700, 273] width 285 height 41
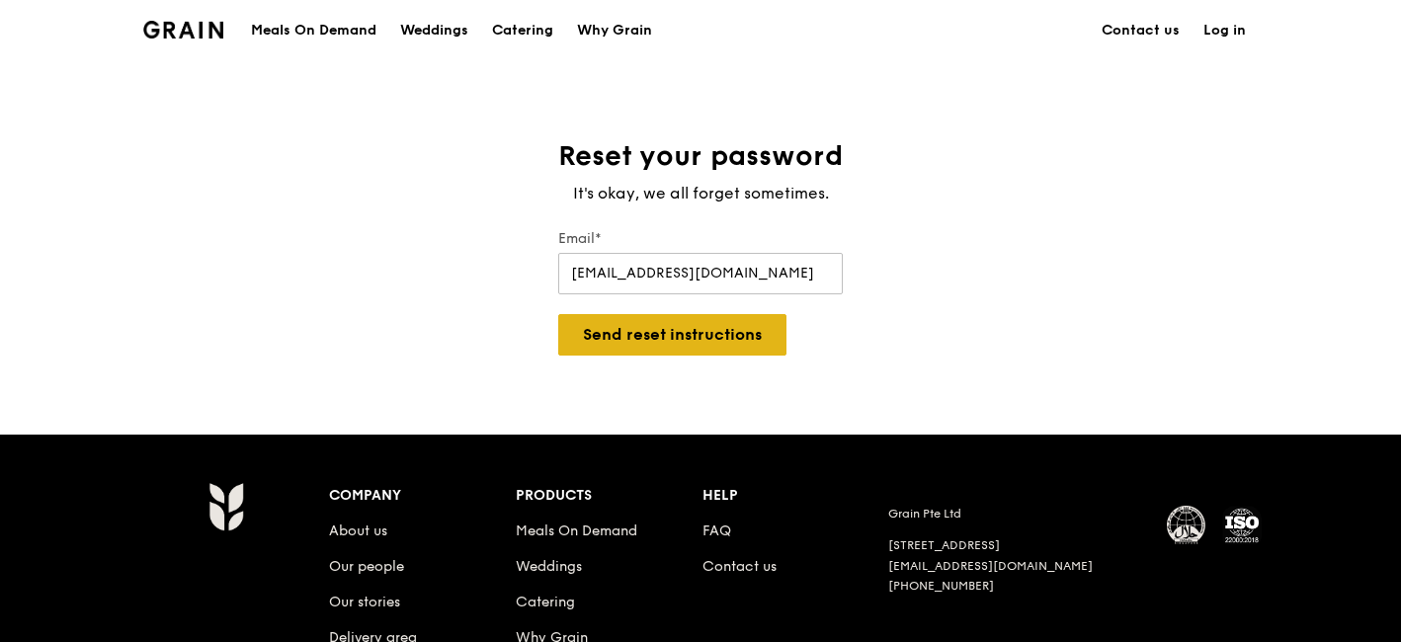
type input "[EMAIL_ADDRESS][DOMAIN_NAME]"
click at [685, 326] on button "Send reset instructions" at bounding box center [672, 334] width 228 height 41
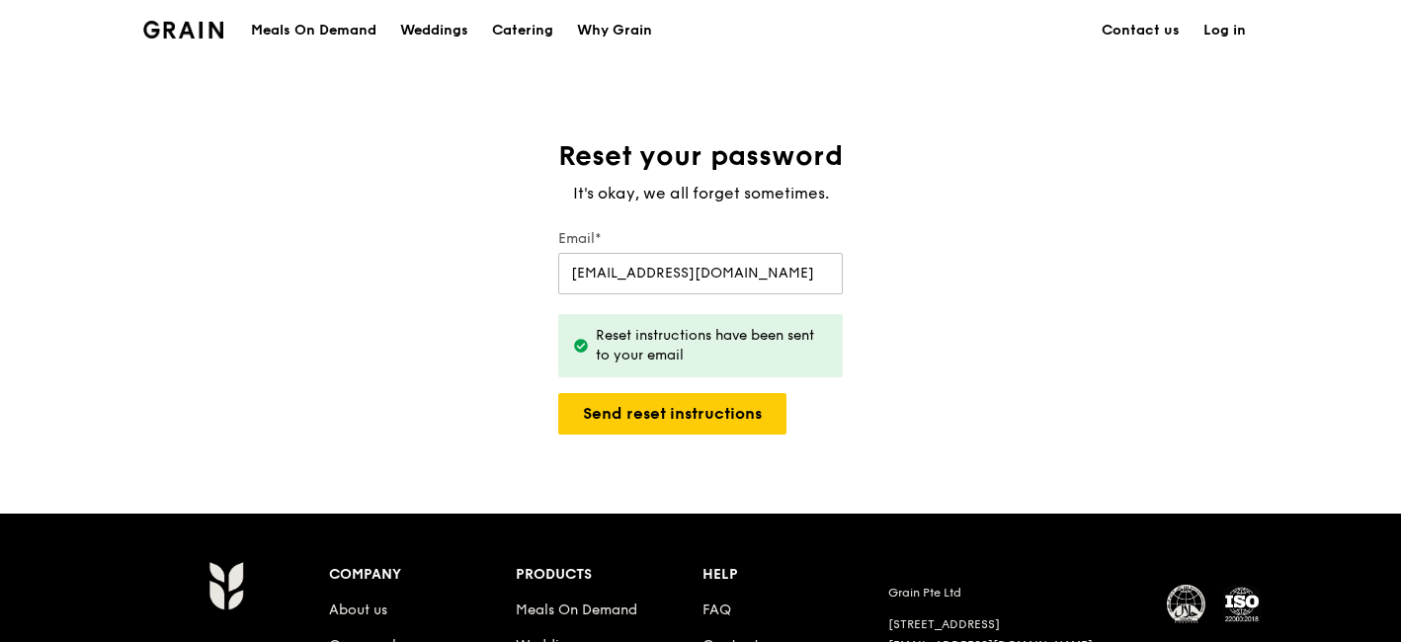
click at [1204, 22] on link "Log in" at bounding box center [1224, 30] width 66 height 59
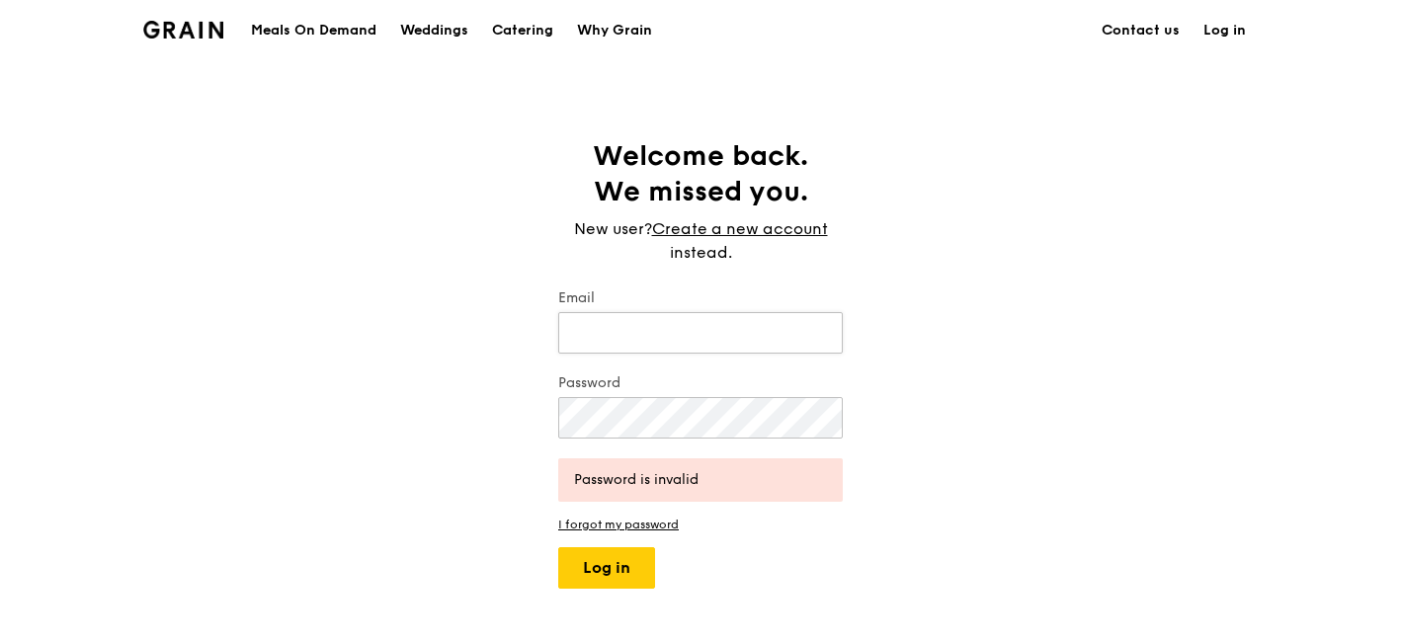
click at [643, 337] on input "Email" at bounding box center [700, 332] width 285 height 41
type input "[EMAIL_ADDRESS][DOMAIN_NAME]"
click at [558, 547] on button "Log in" at bounding box center [606, 567] width 97 height 41
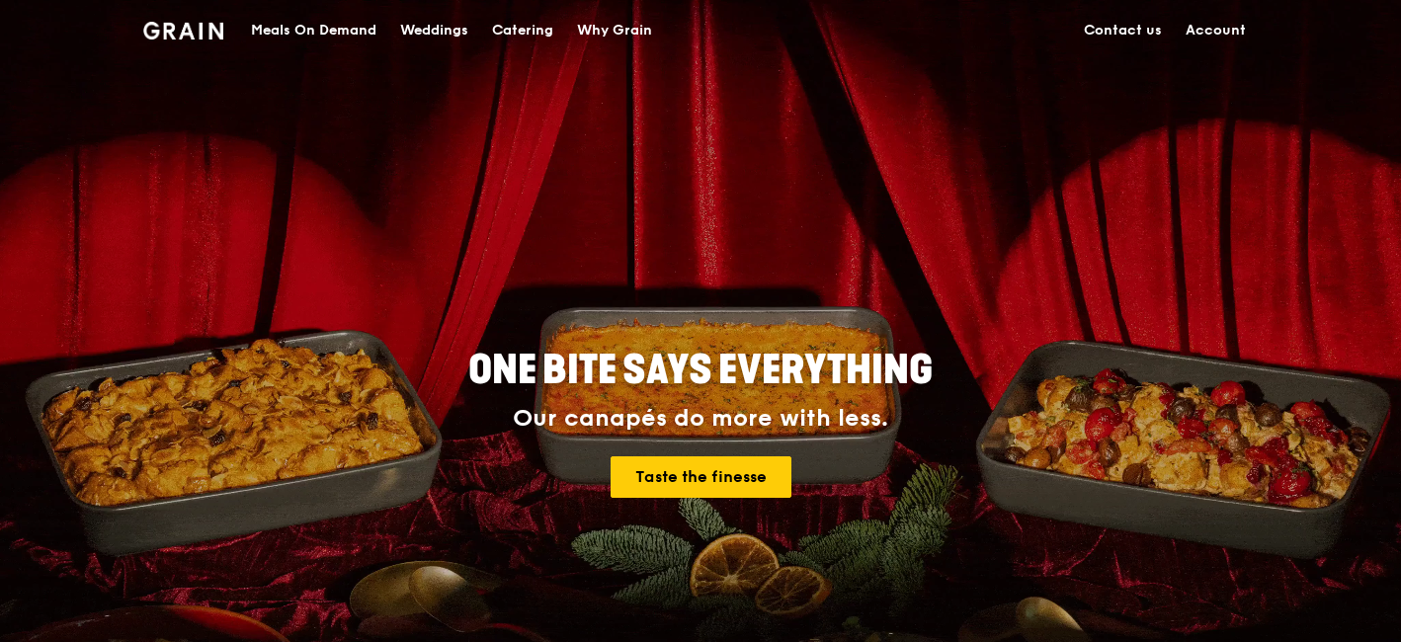
click at [366, 24] on div "Meals On Demand" at bounding box center [313, 30] width 125 height 59
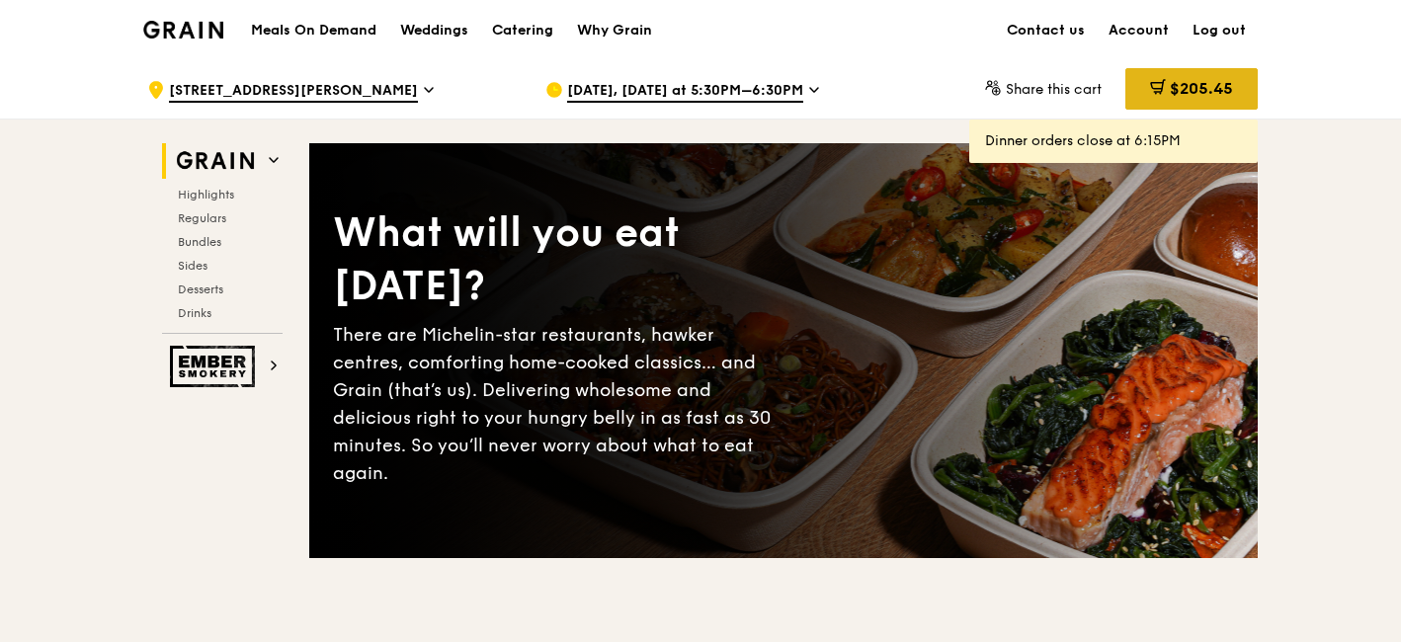
click at [1179, 96] on span "$205.45" at bounding box center [1201, 88] width 63 height 19
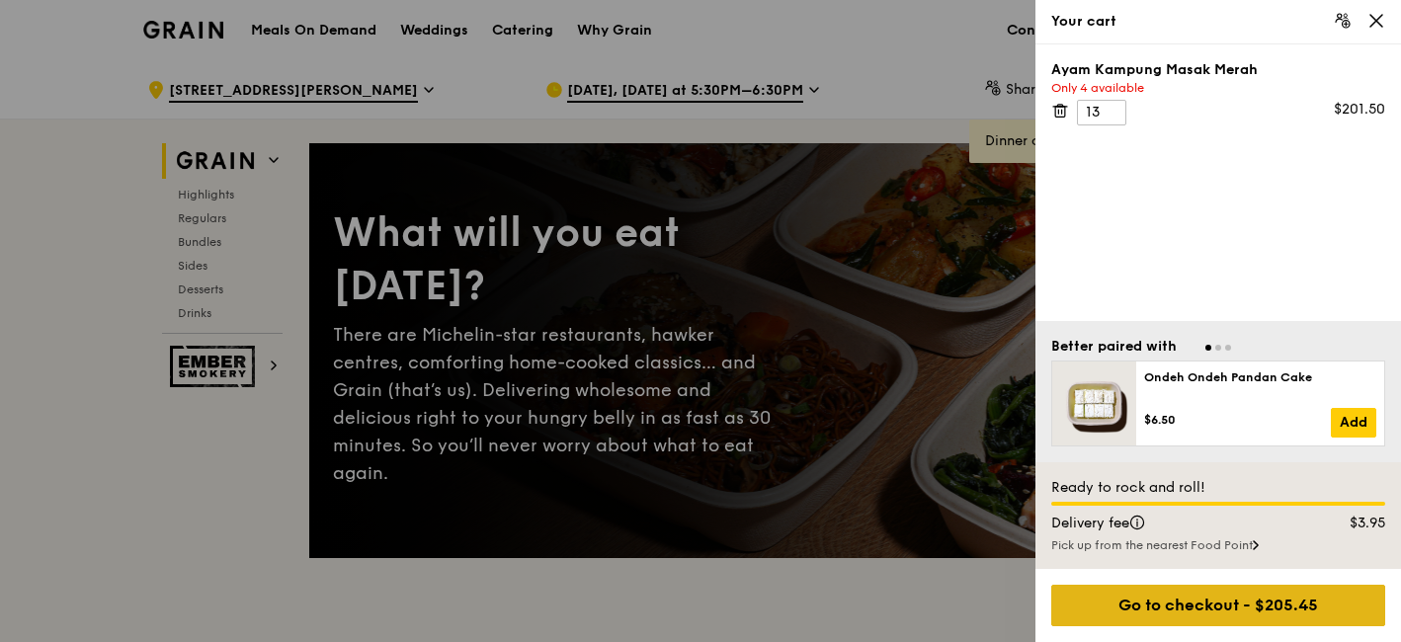
click at [1182, 608] on div "Go to checkout - $205.45" at bounding box center [1218, 605] width 334 height 41
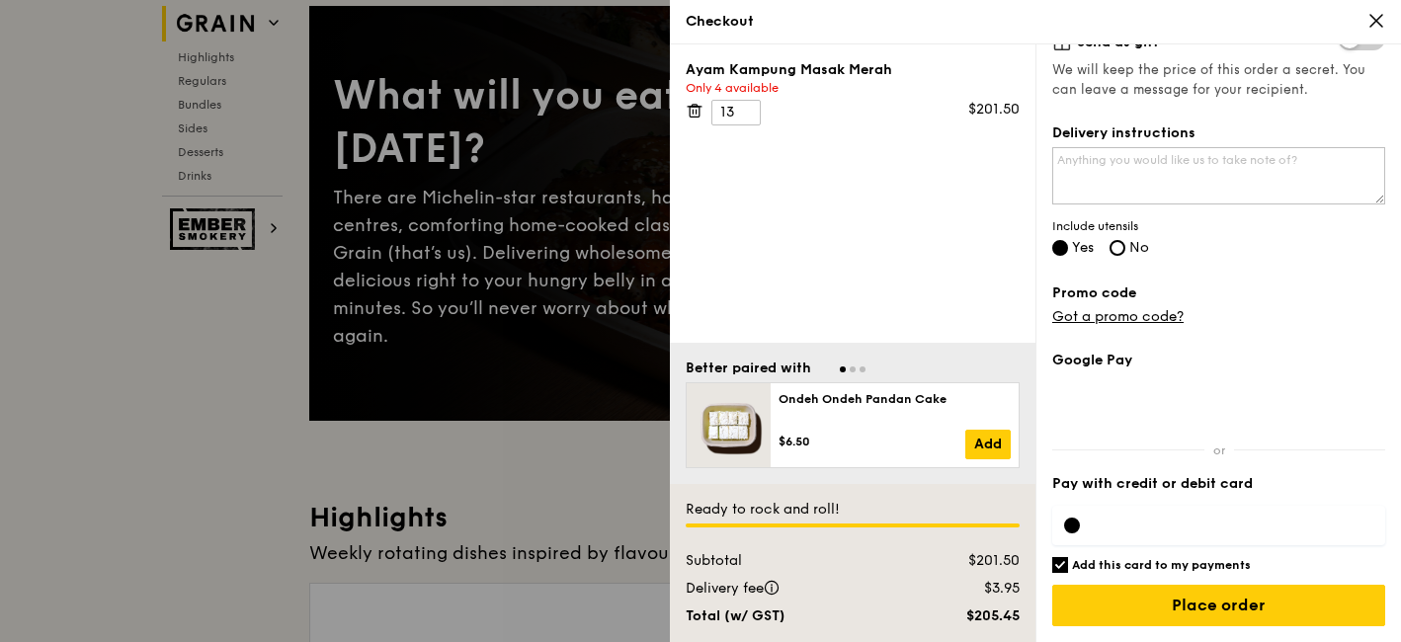
scroll to position [219, 0]
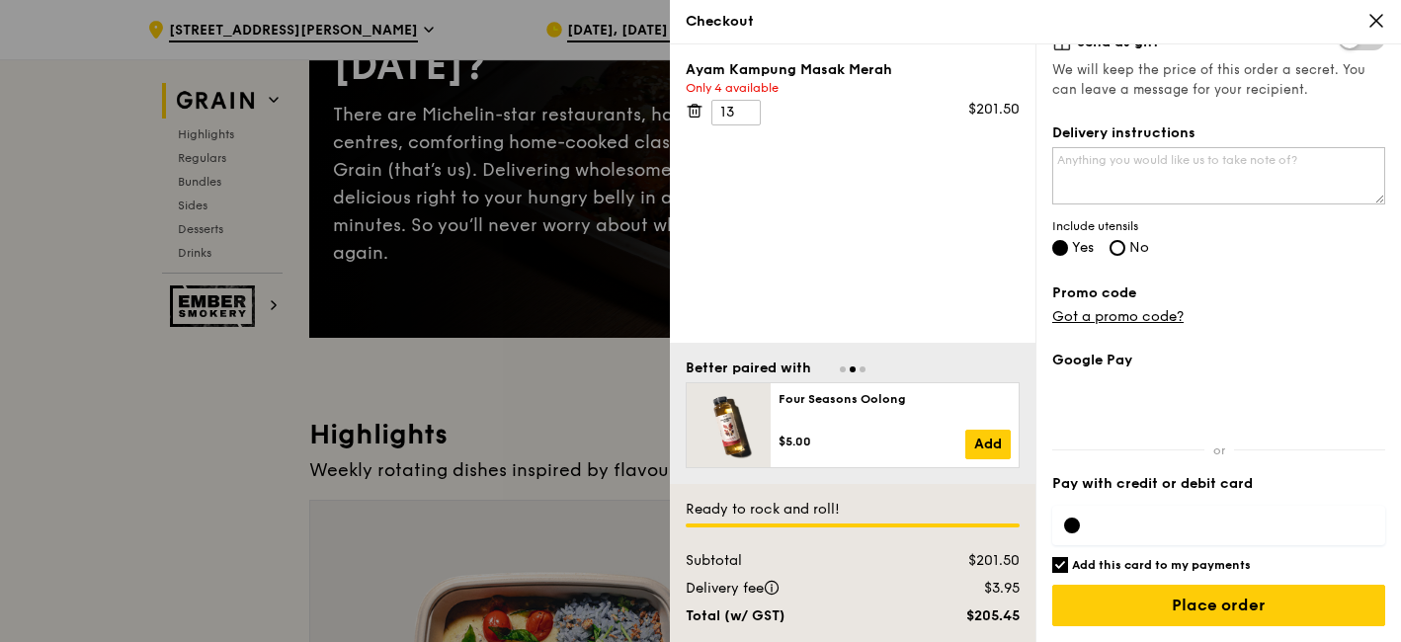
click at [216, 449] on div at bounding box center [700, 321] width 1401 height 642
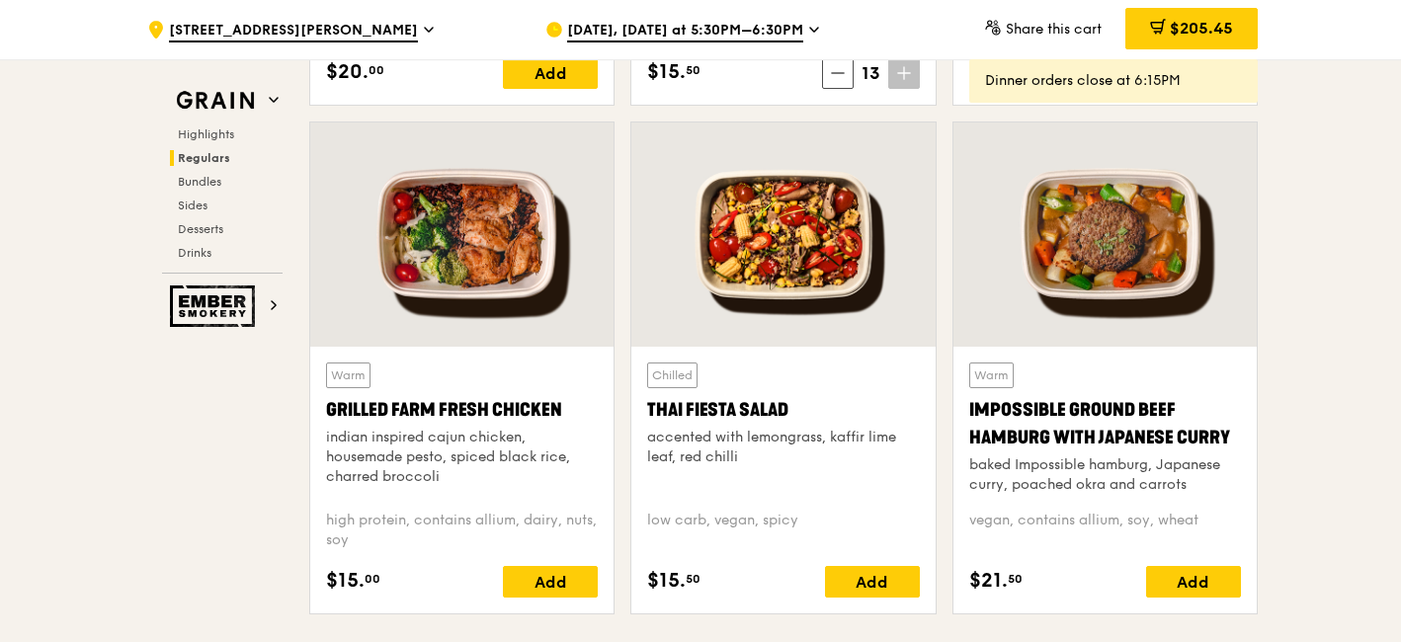
scroll to position [2197, 0]
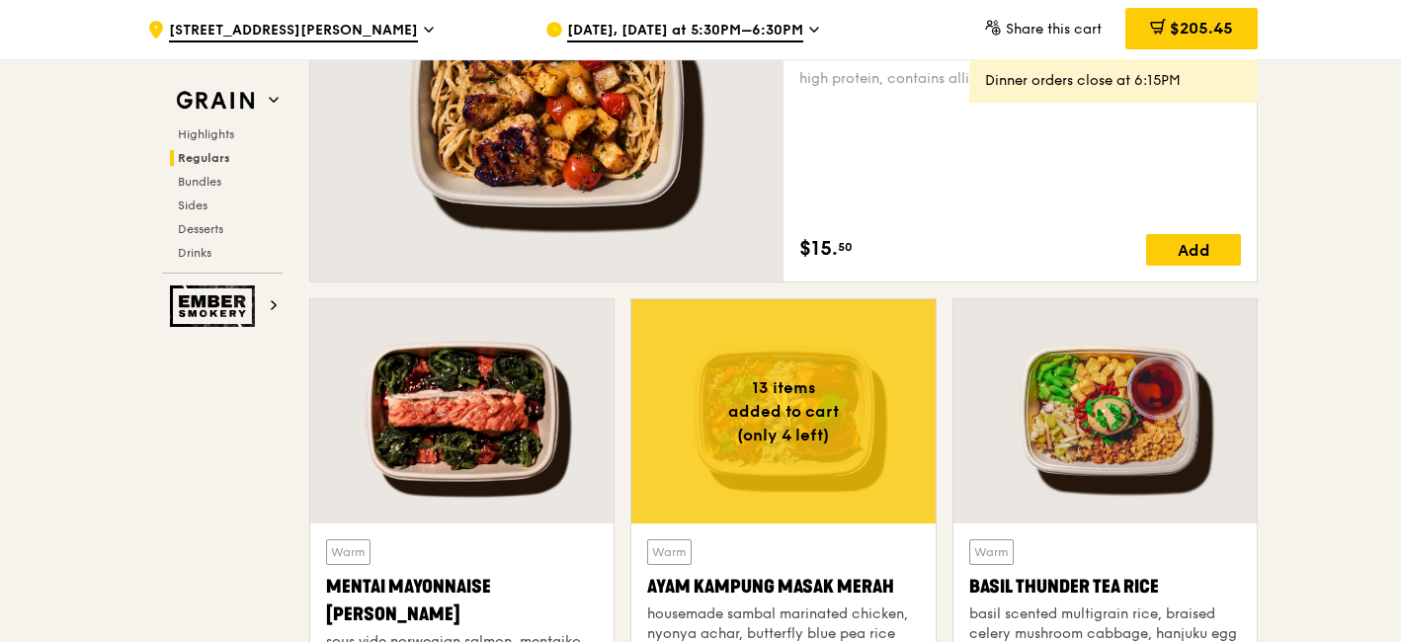
scroll to position [1318, 0]
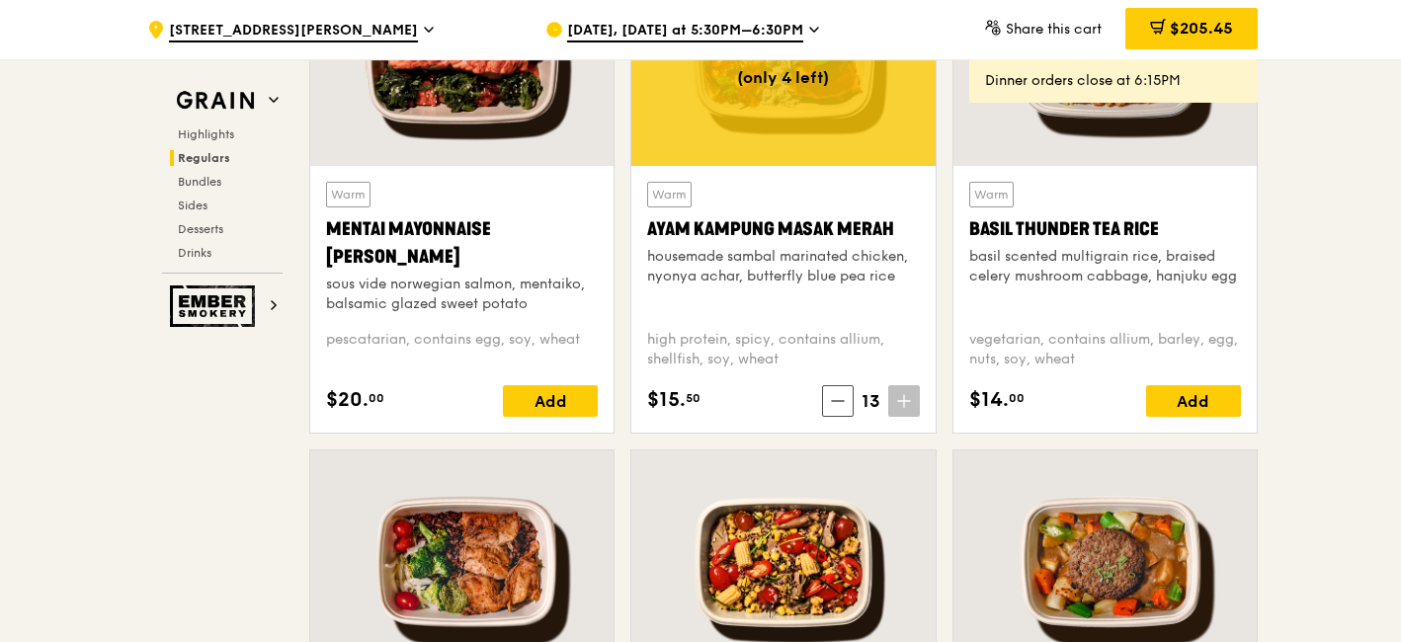
scroll to position [2197, 0]
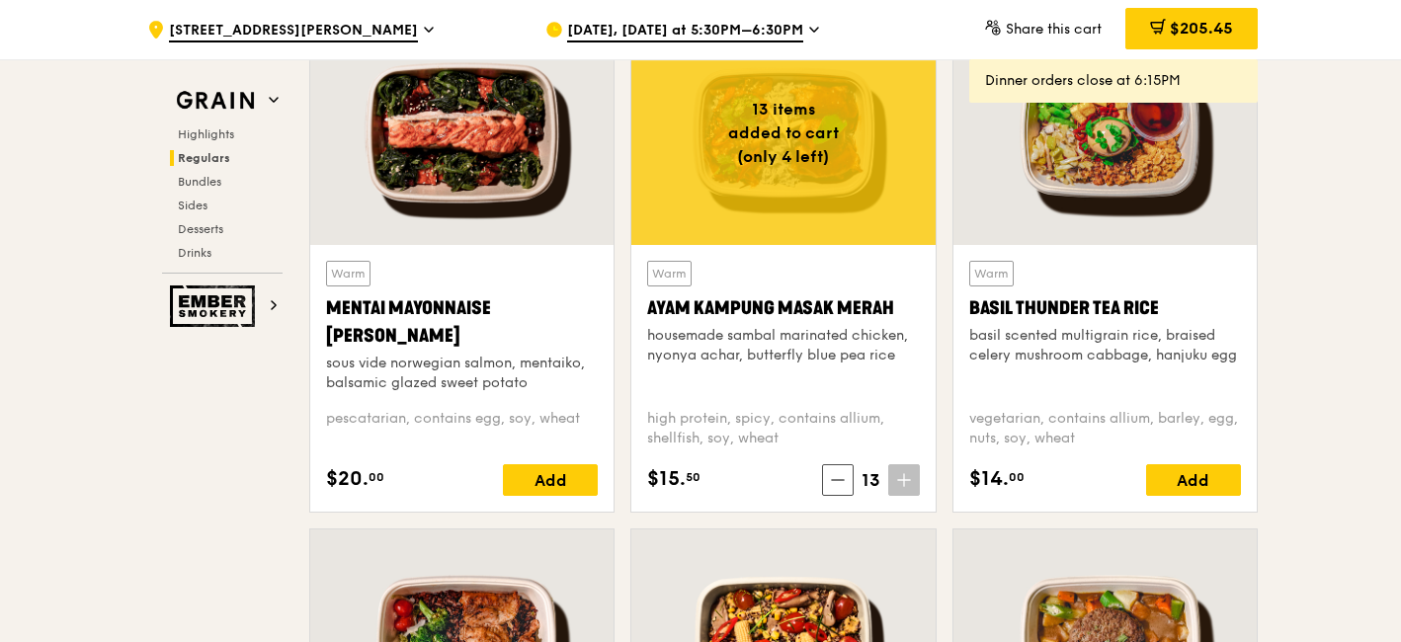
scroll to position [1758, 0]
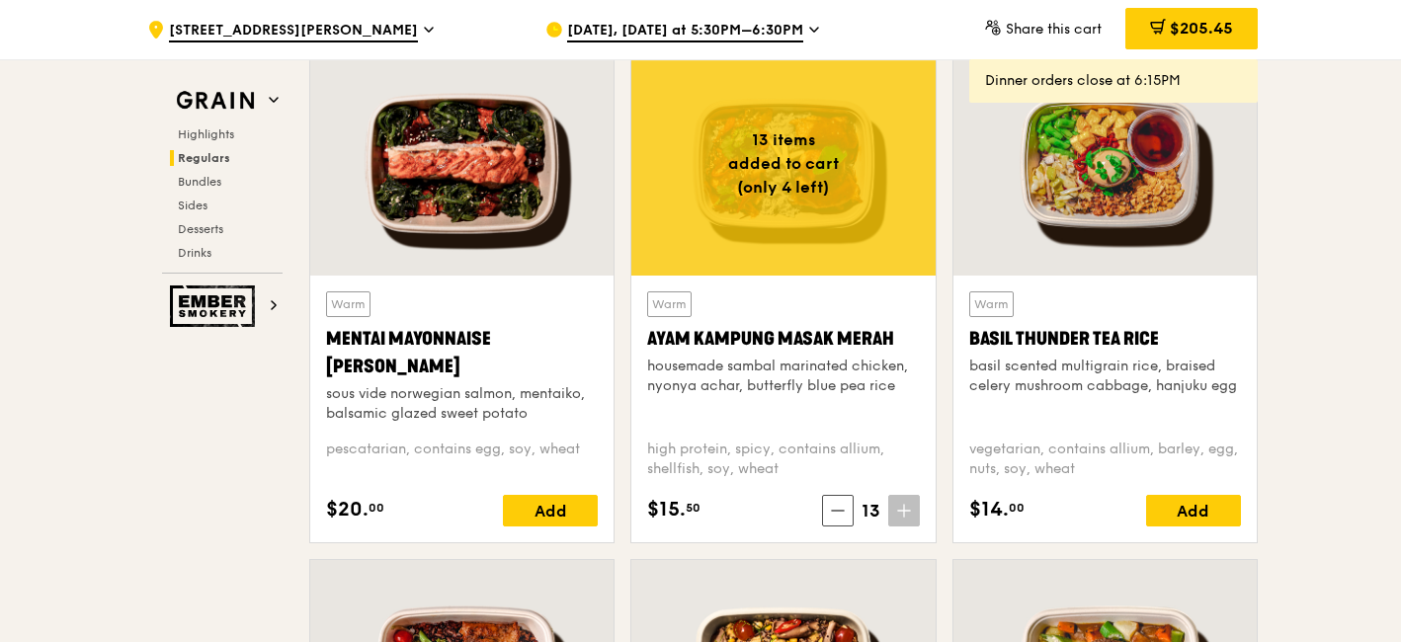
drag, startPoint x: 1247, startPoint y: 245, endPoint x: 1281, endPoint y: 241, distance: 34.8
click at [503, 247] on div at bounding box center [461, 163] width 303 height 224
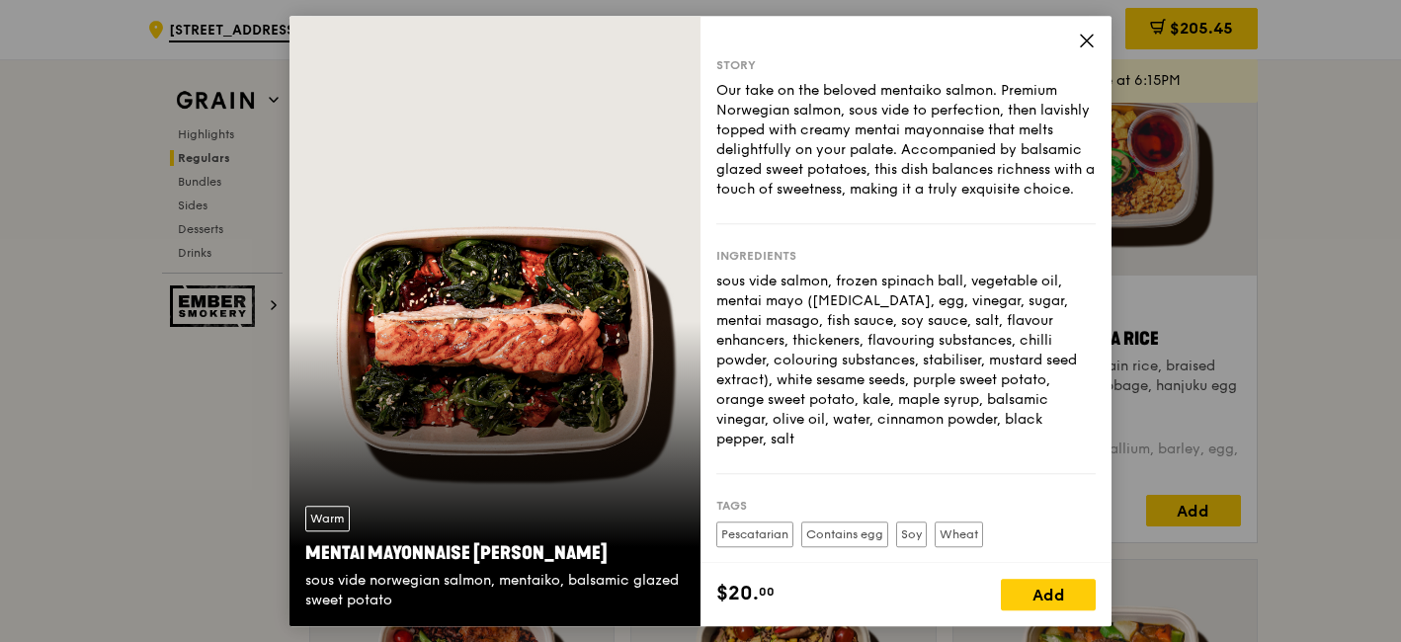
click at [1082, 34] on icon at bounding box center [1087, 41] width 18 height 18
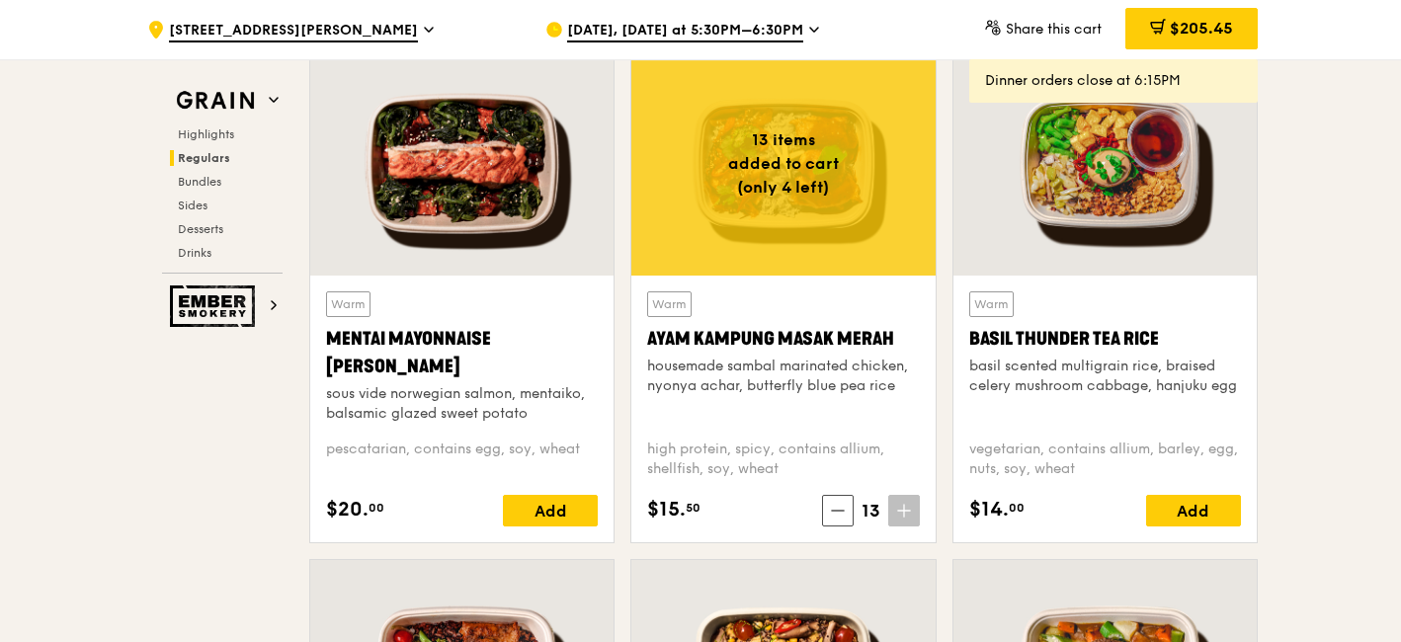
click at [1055, 227] on div at bounding box center [1104, 163] width 303 height 224
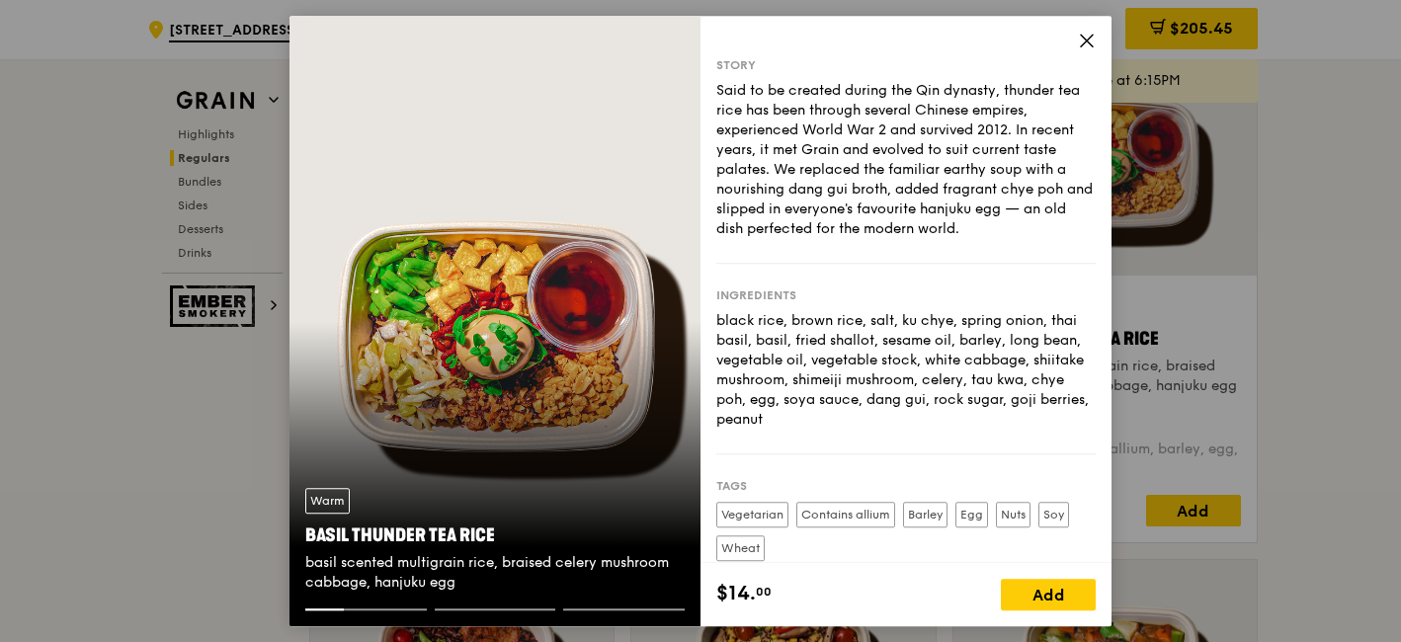
click at [1078, 40] on icon at bounding box center [1087, 41] width 18 height 18
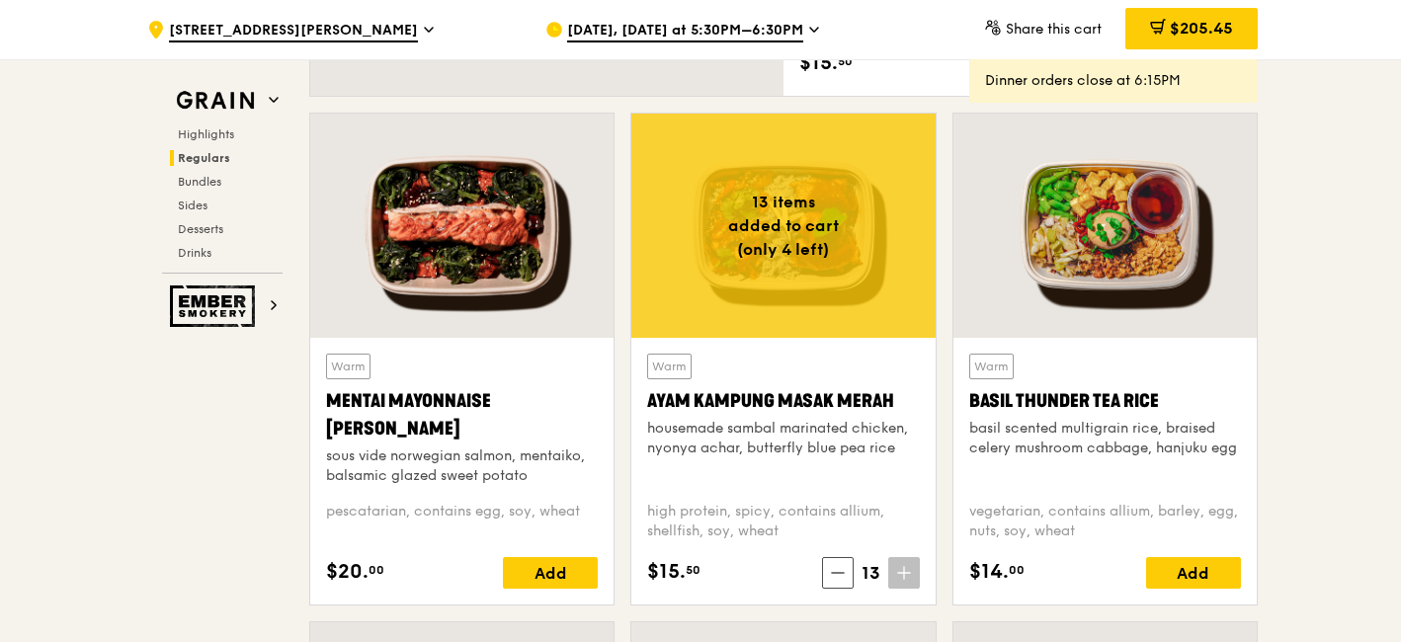
scroll to position [1648, 0]
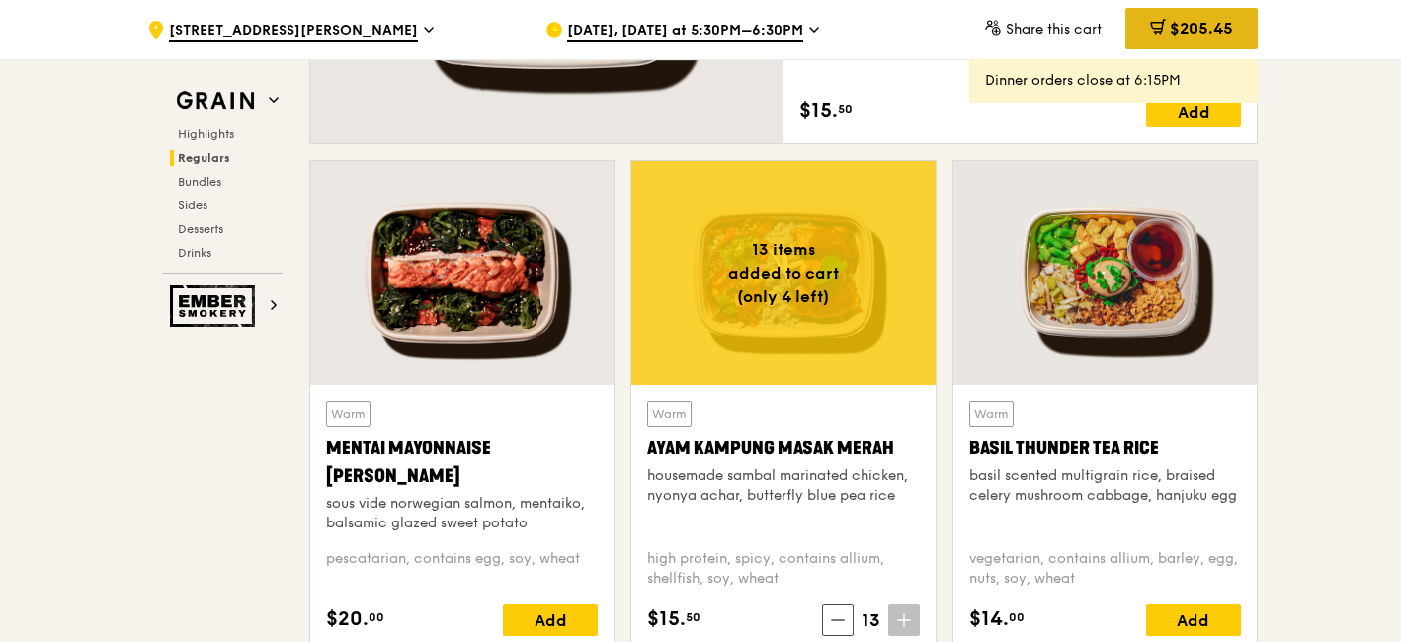
click at [1130, 29] on div "$205.45" at bounding box center [1191, 28] width 132 height 41
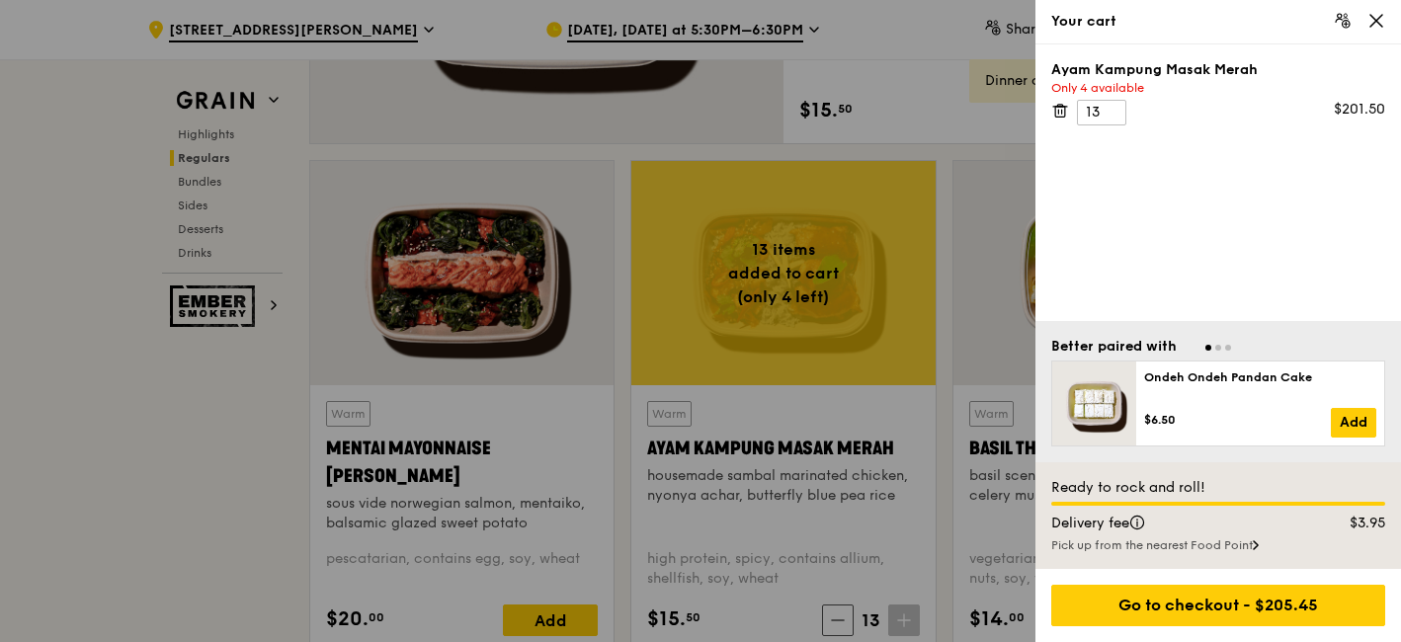
click at [833, 304] on div at bounding box center [700, 321] width 1401 height 642
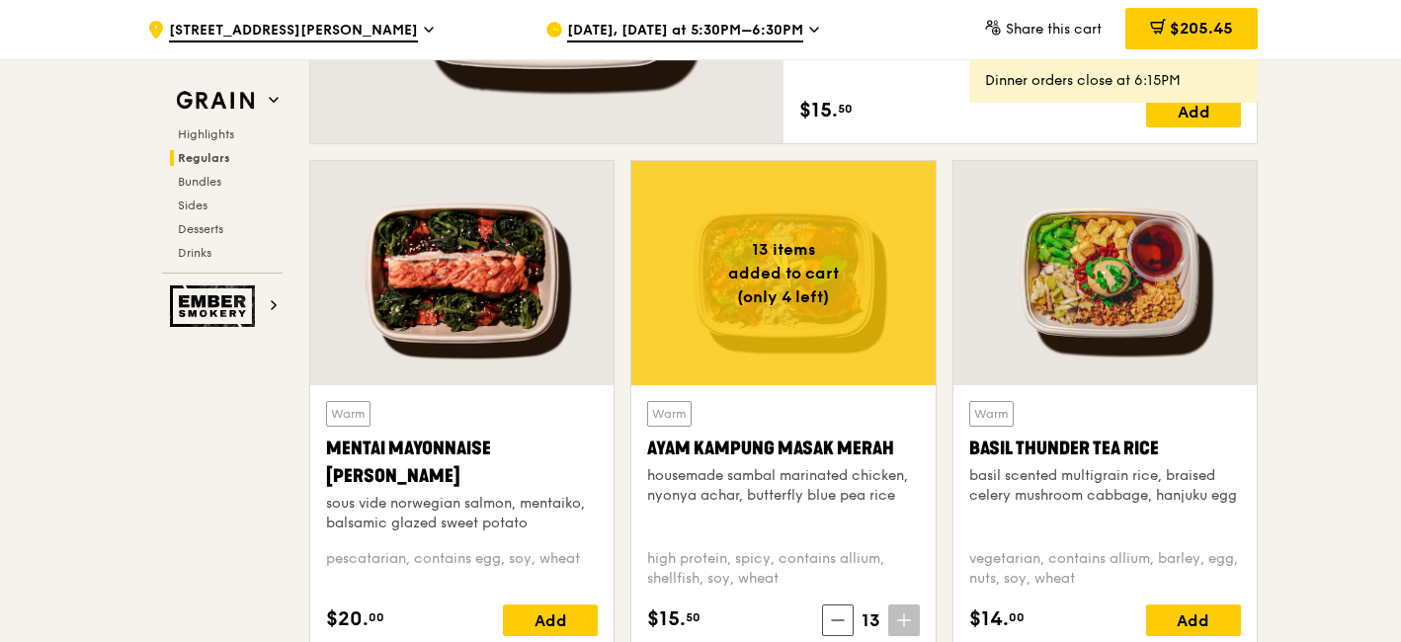
click at [853, 303] on div at bounding box center [782, 273] width 303 height 224
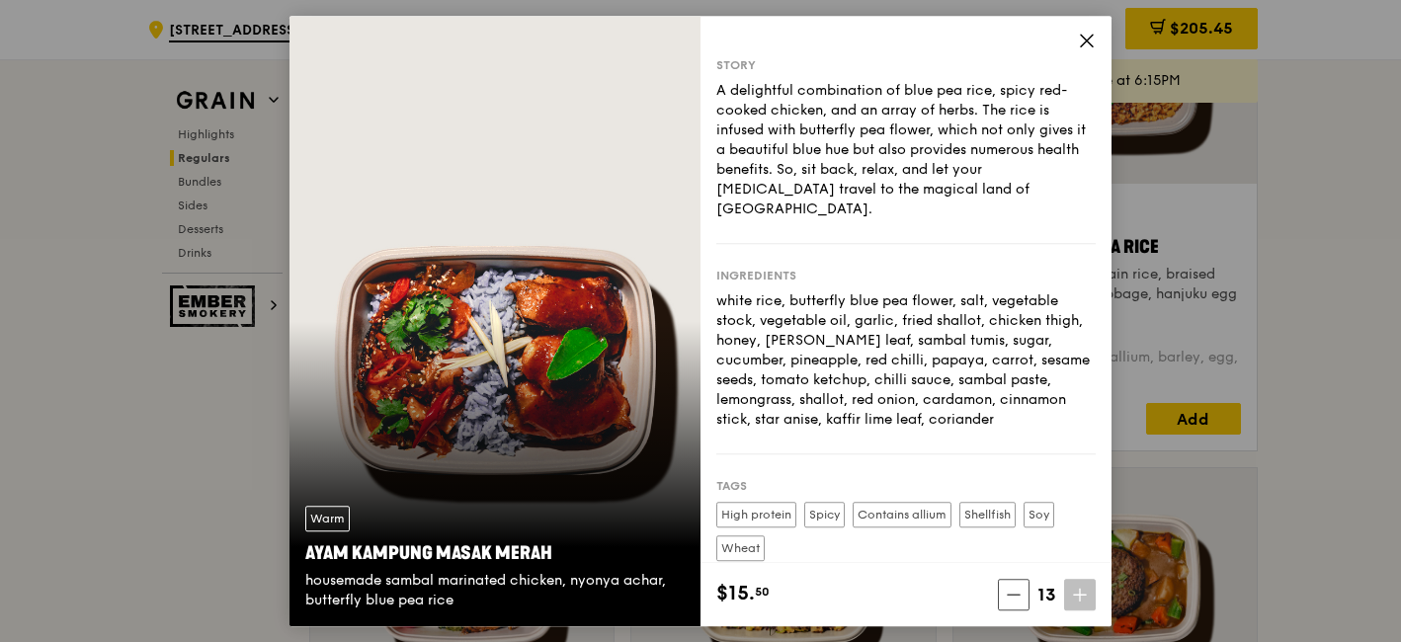
scroll to position [1867, 0]
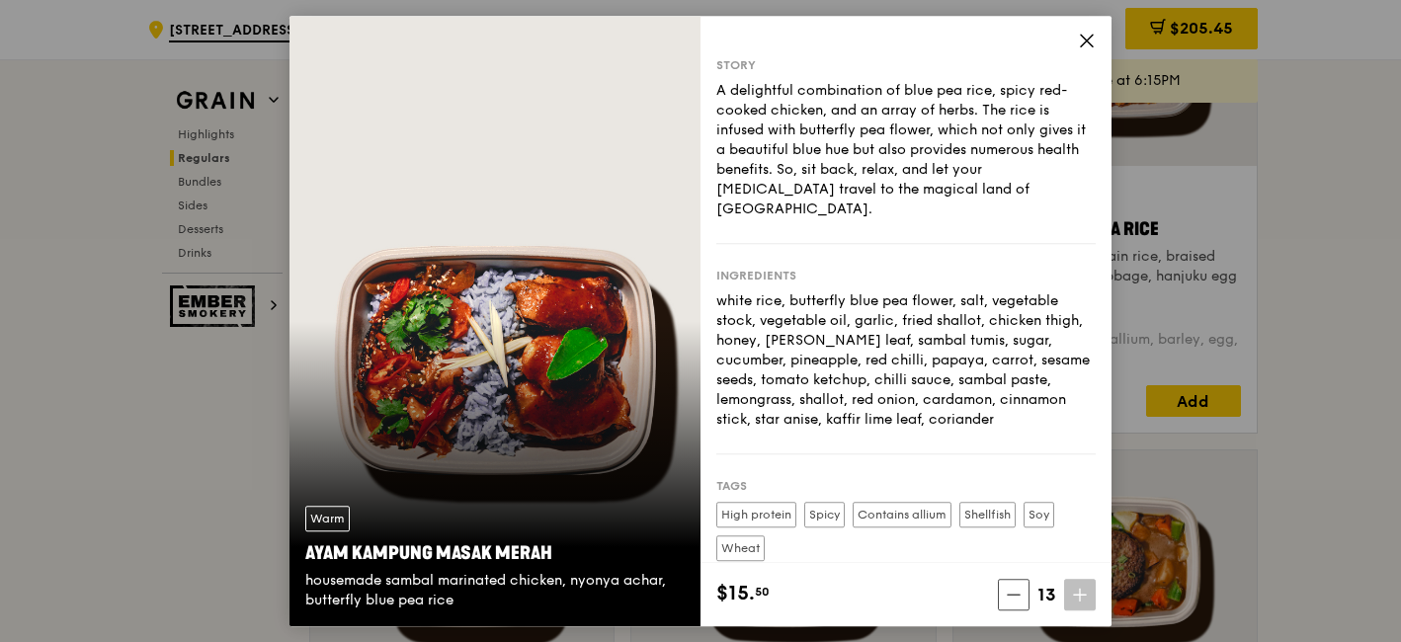
click at [1078, 42] on icon at bounding box center [1087, 41] width 18 height 18
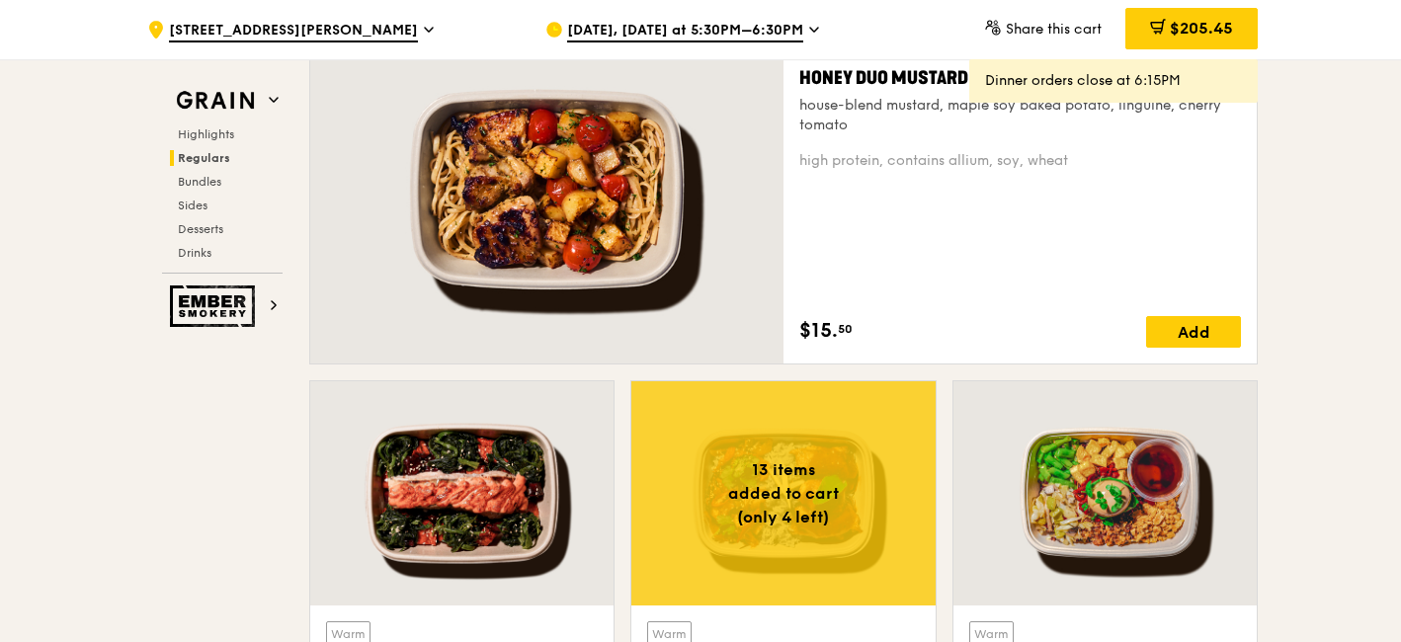
scroll to position [1318, 0]
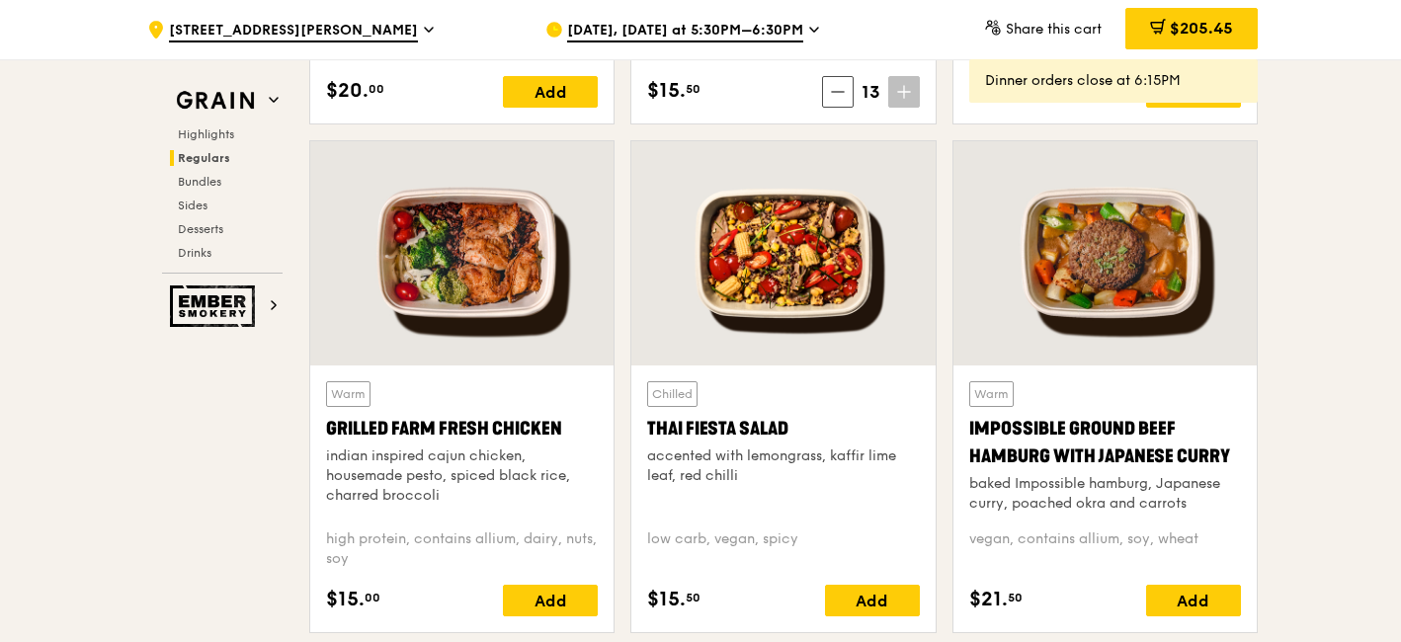
scroll to position [2197, 0]
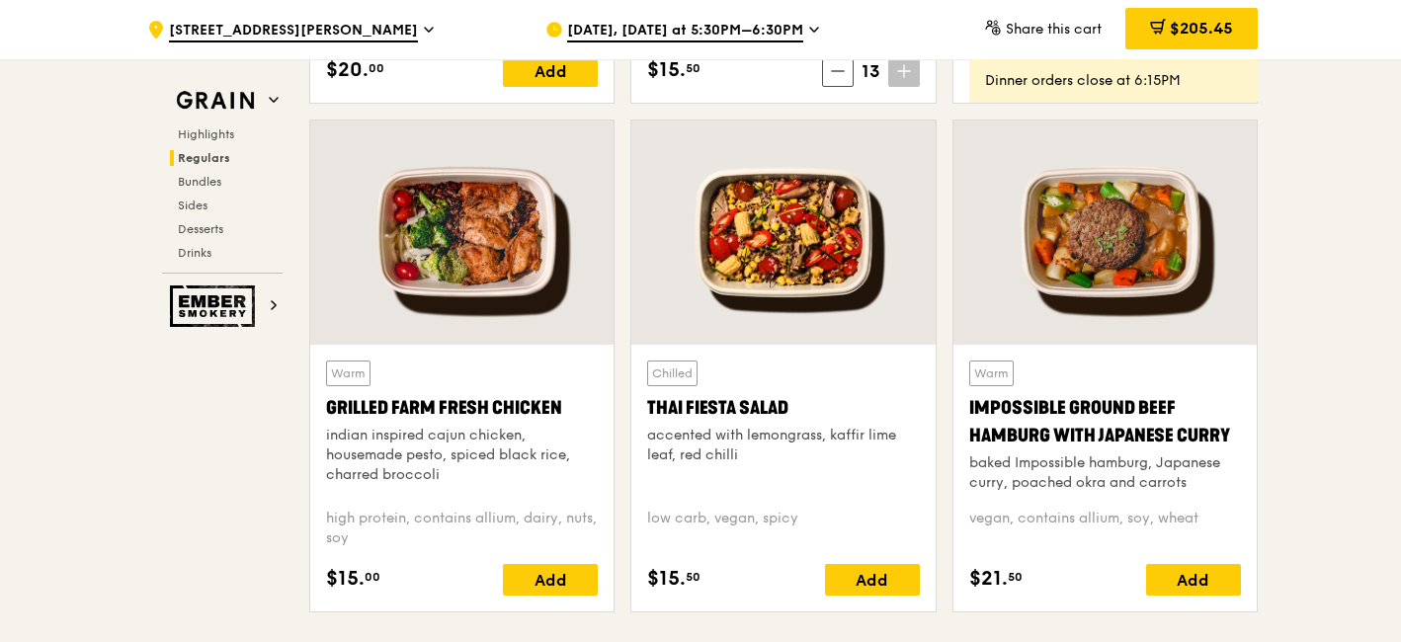
drag, startPoint x: 1314, startPoint y: 267, endPoint x: 1326, endPoint y: 260, distance: 13.7
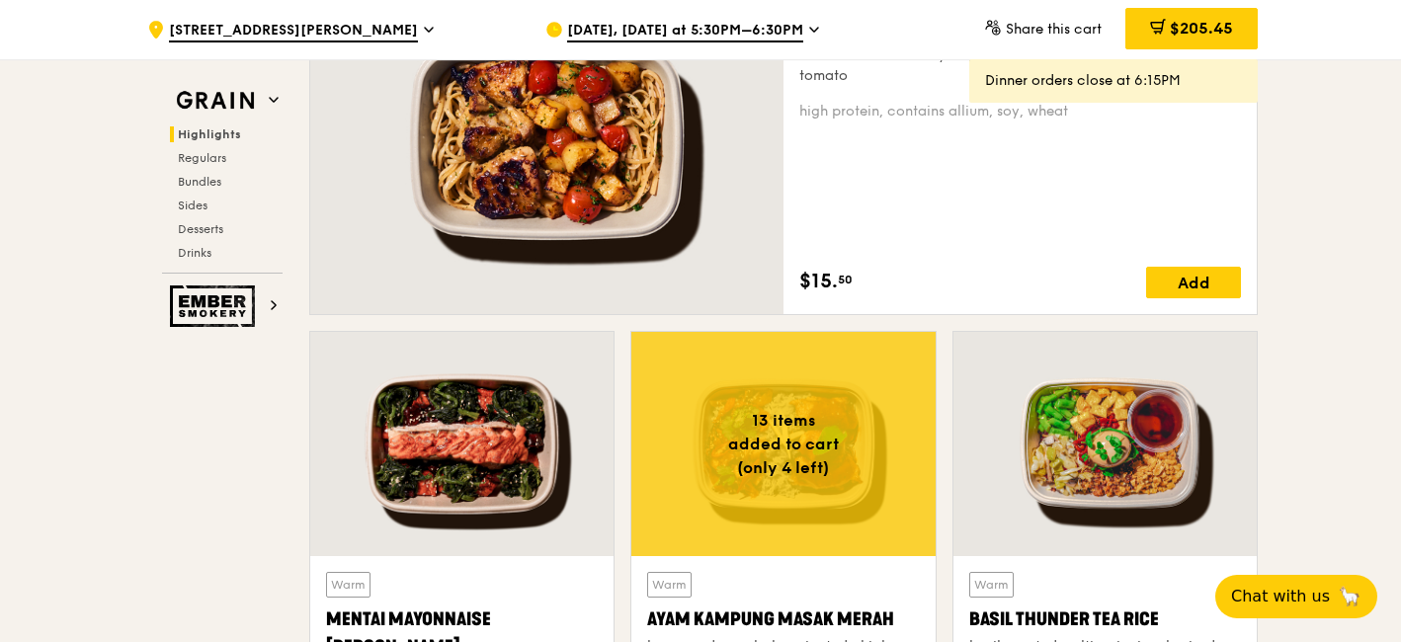
scroll to position [1538, 0]
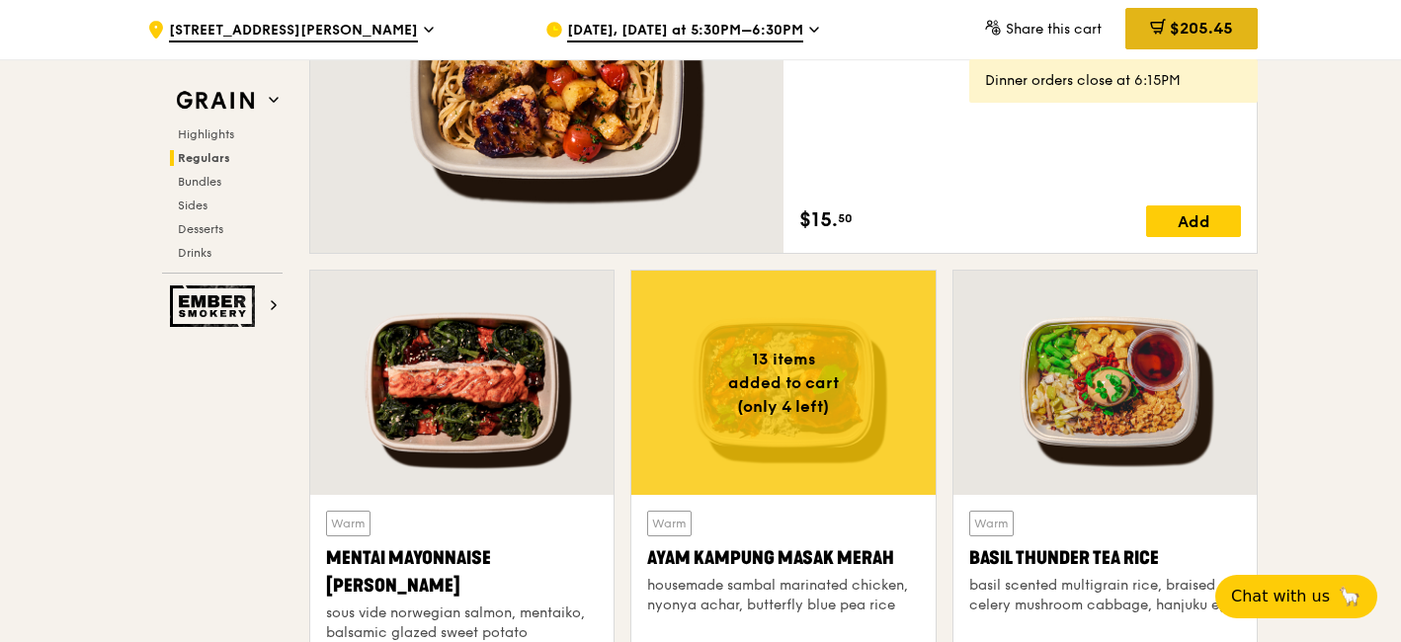
click at [1190, 31] on span "$205.45" at bounding box center [1201, 28] width 63 height 19
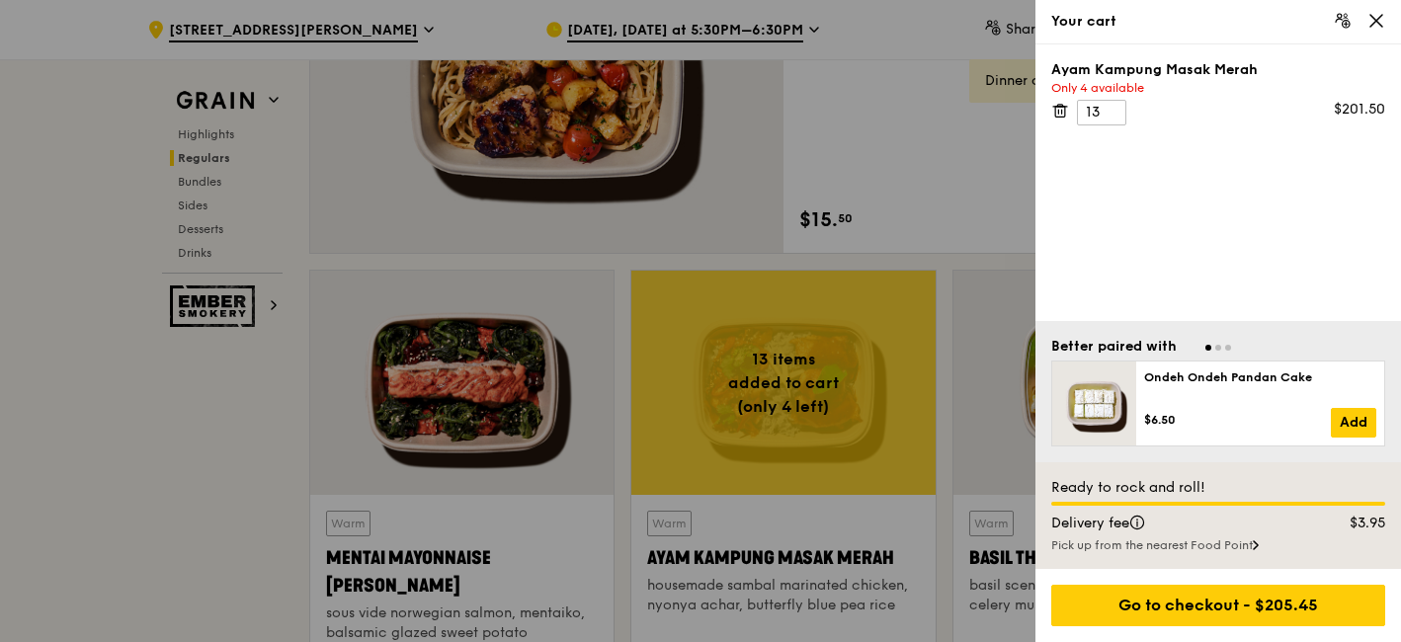
click at [1052, 114] on icon at bounding box center [1060, 111] width 18 height 18
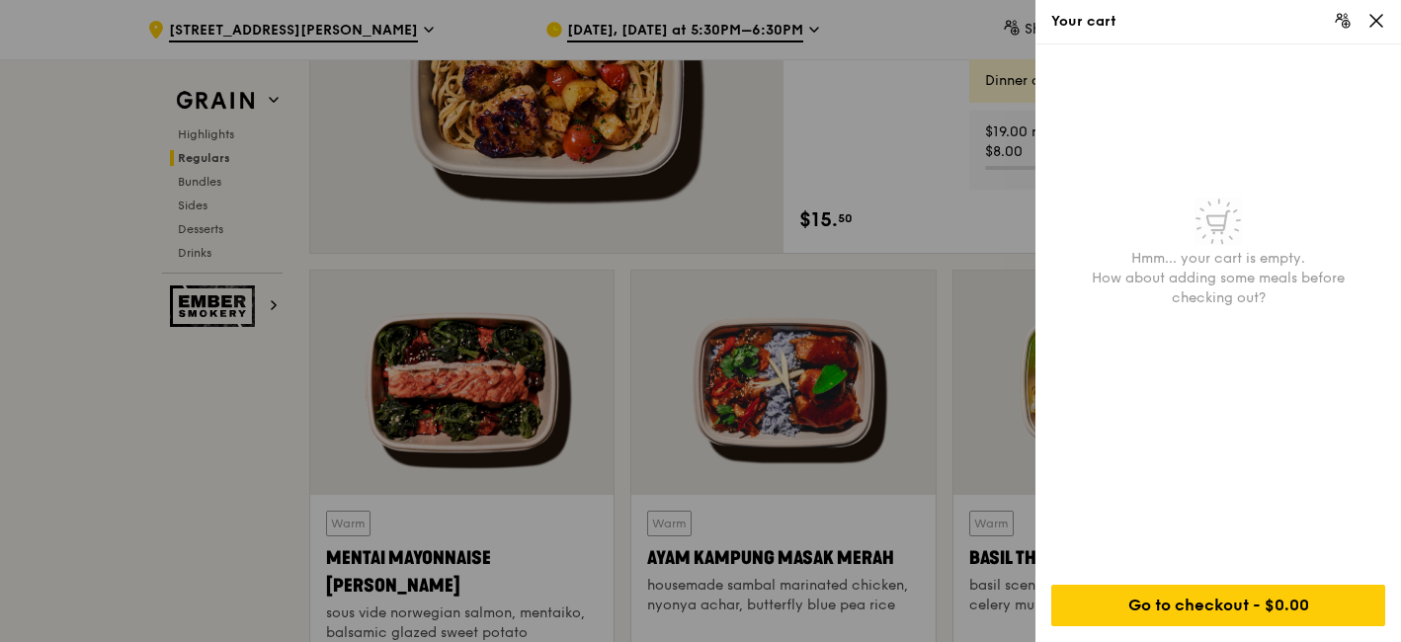
click at [827, 131] on div at bounding box center [700, 321] width 1401 height 642
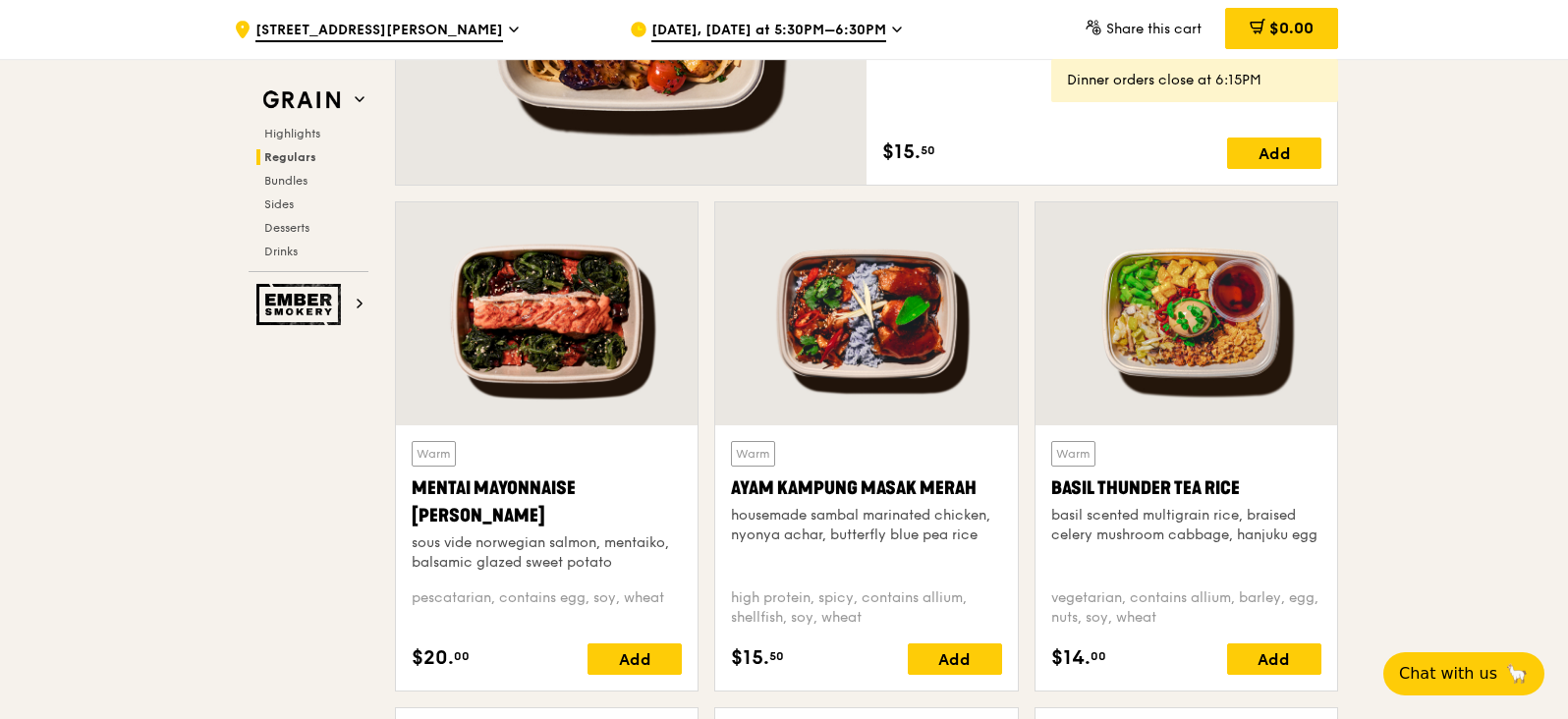
scroll to position [1653, 0]
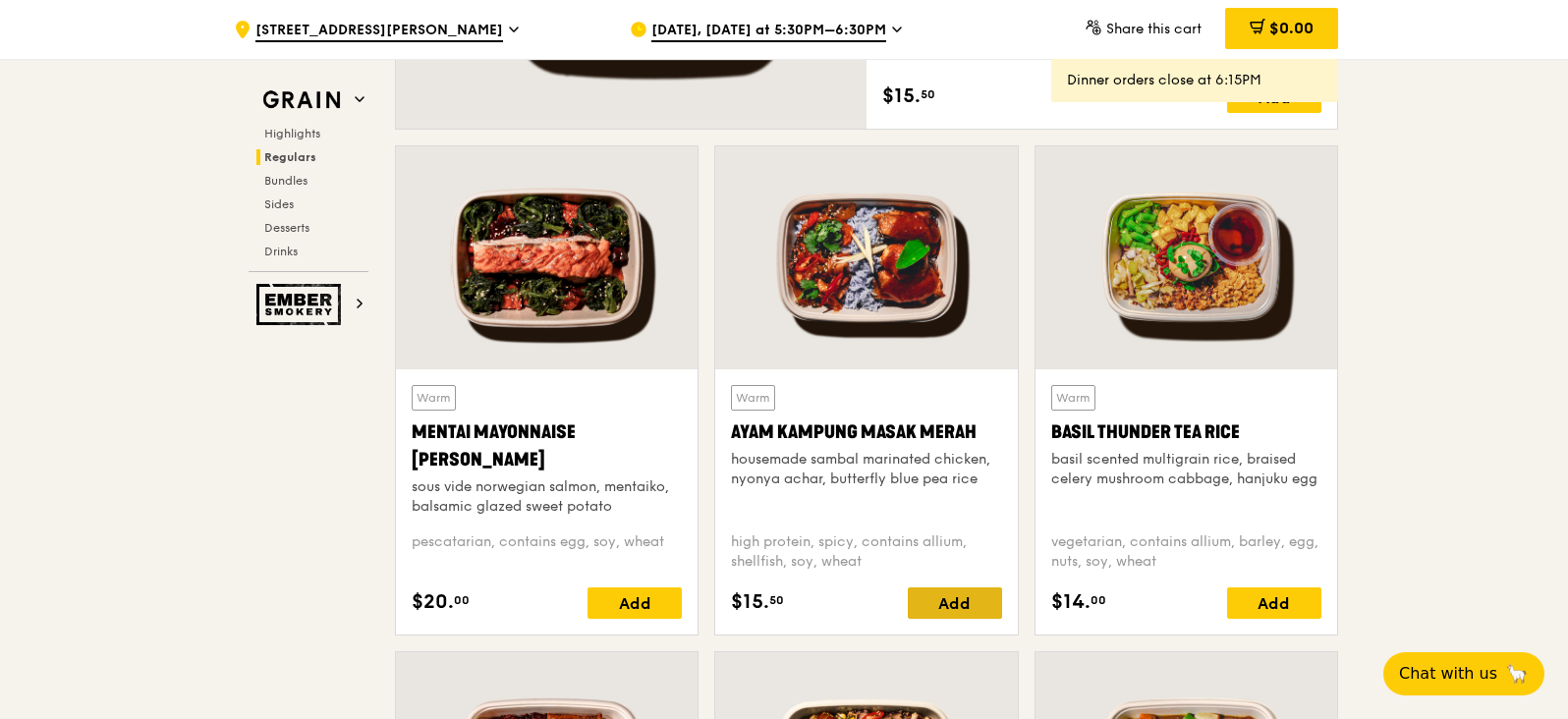
click at [947, 601] on div "Add" at bounding box center [955, 604] width 94 height 32
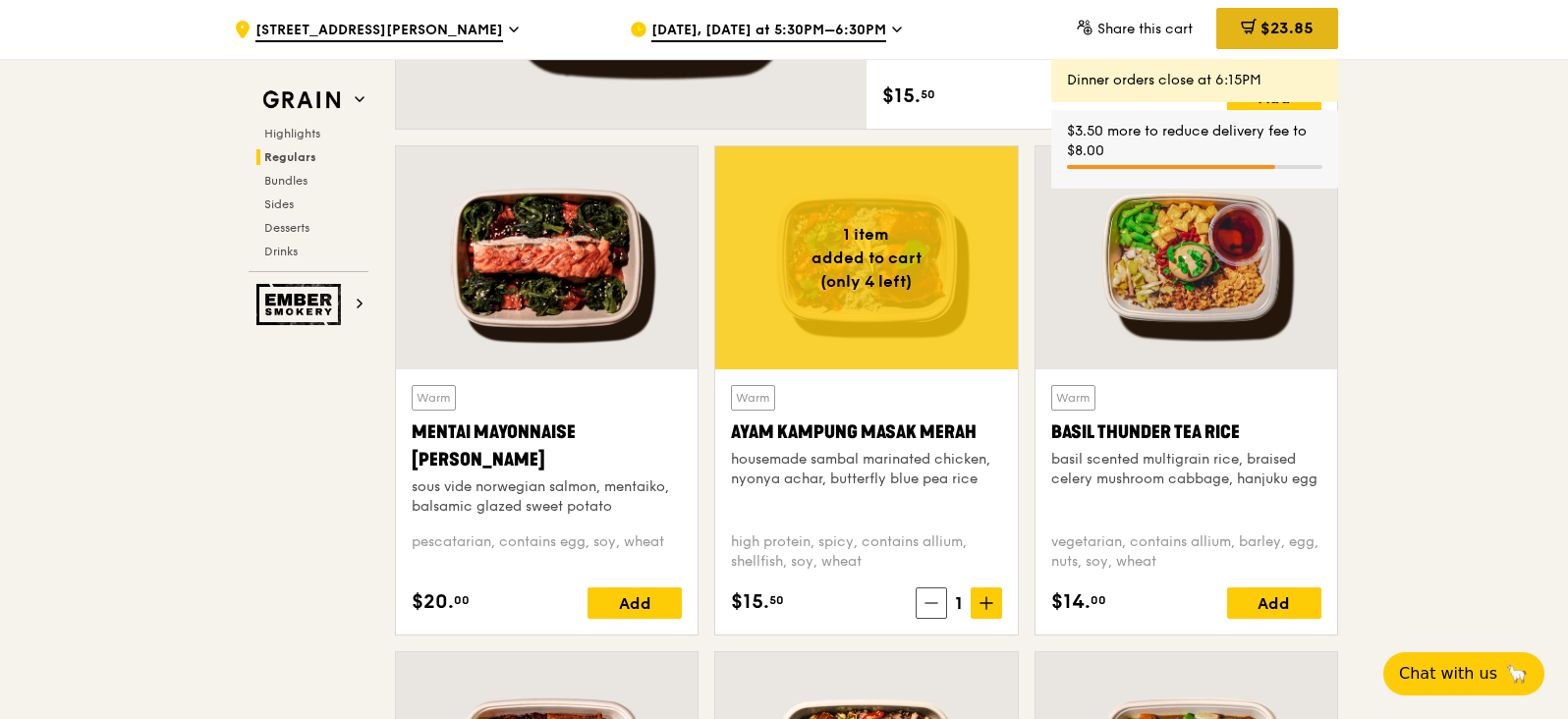
click at [1254, 14] on div "$23.85" at bounding box center [1277, 28] width 122 height 41
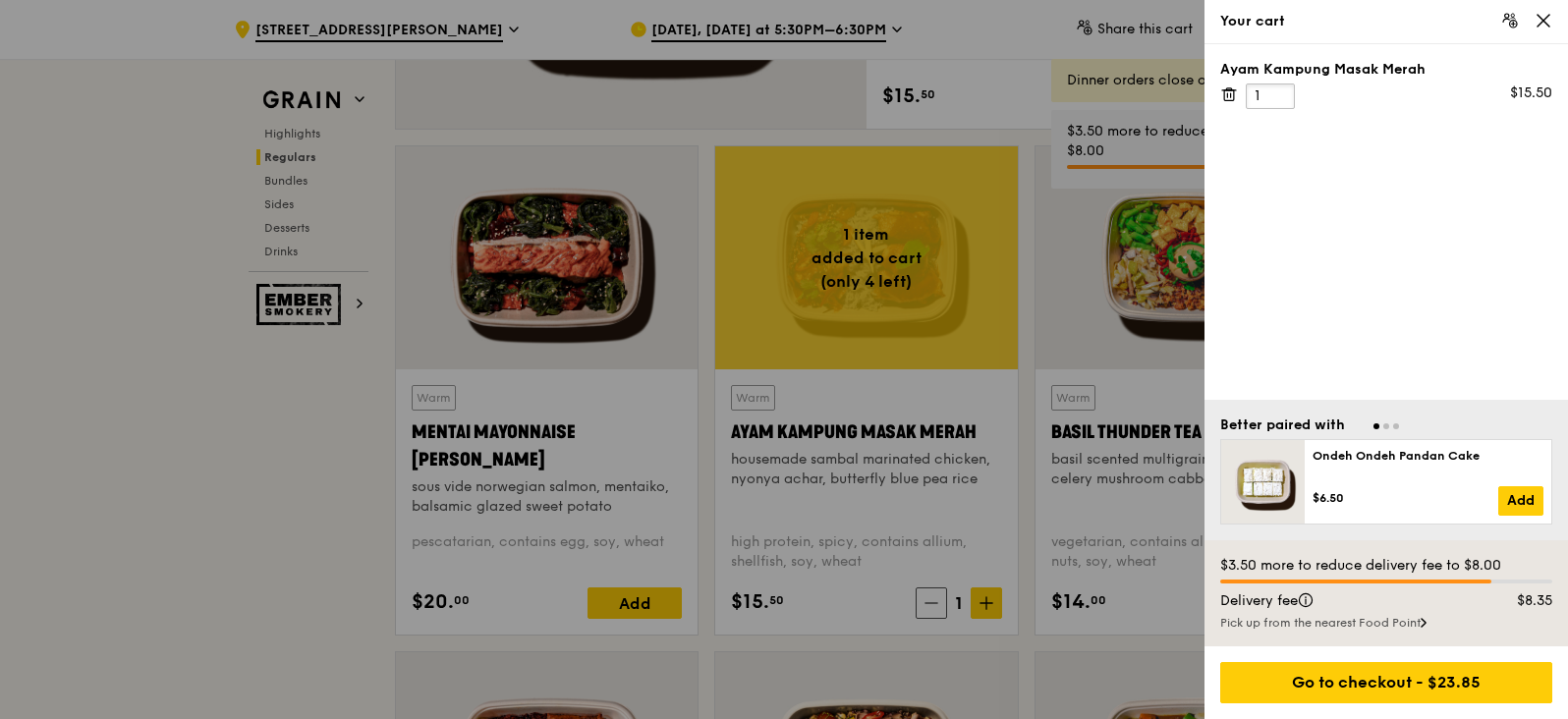
click at [1280, 96] on input "1" at bounding box center [1270, 96] width 49 height 26
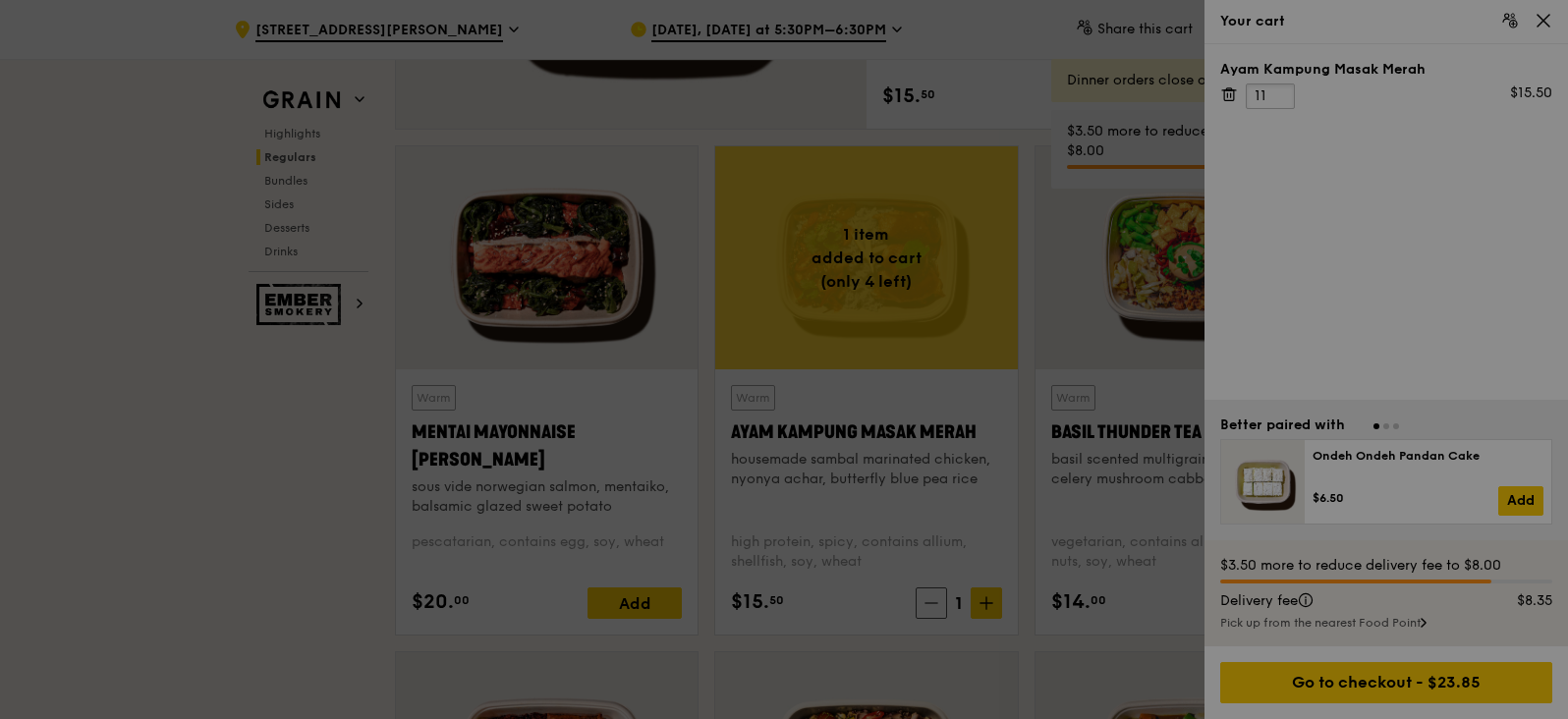
type input "11"
drag, startPoint x: 1402, startPoint y: 185, endPoint x: 1430, endPoint y: 199, distance: 31.3
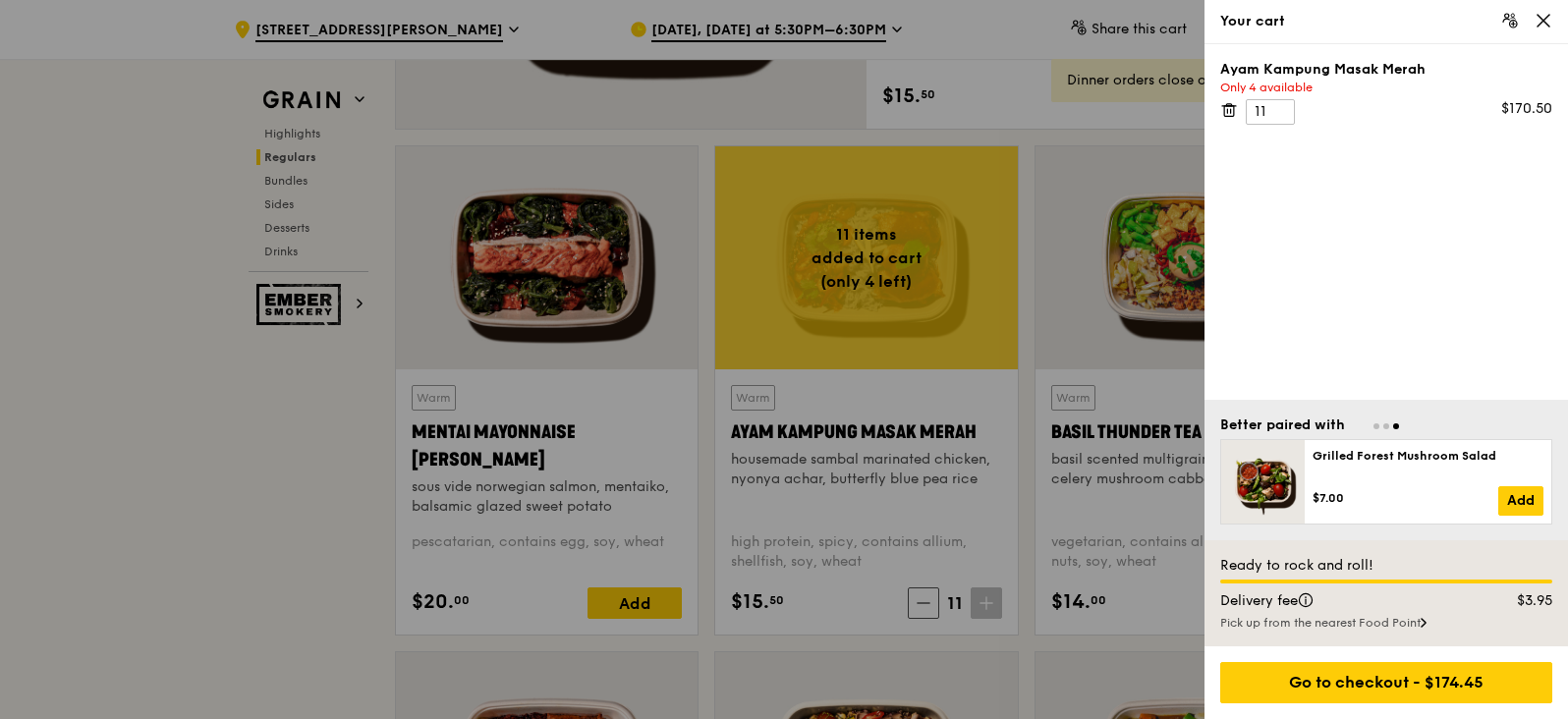
click at [1392, 27] on icon at bounding box center [1543, 21] width 18 height 18
